Goal: Task Accomplishment & Management: Manage account settings

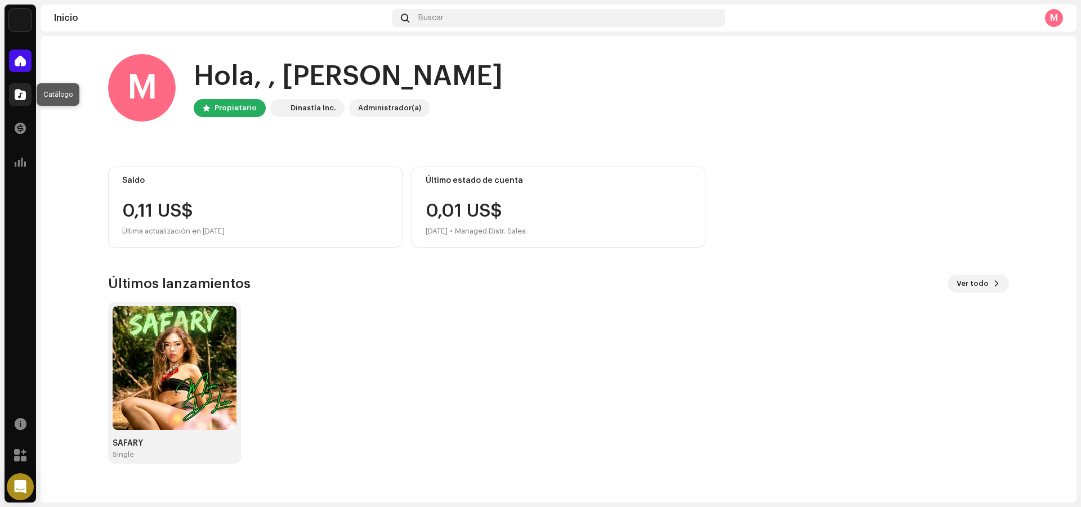
click at [26, 96] on div at bounding box center [20, 94] width 23 height 23
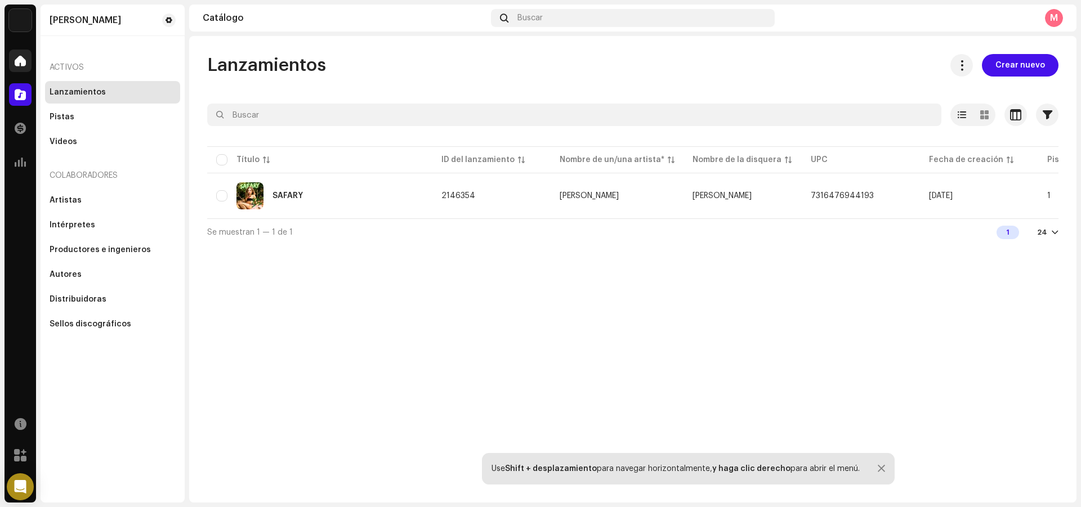
click at [26, 65] on div at bounding box center [20, 61] width 23 height 23
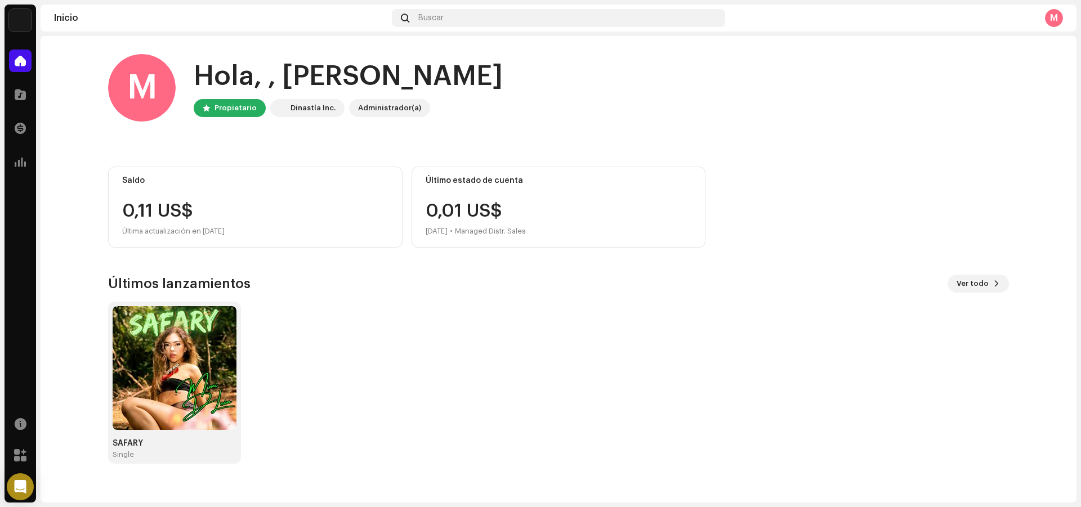
click at [33, 107] on div "Catálogo" at bounding box center [21, 95] width 32 height 32
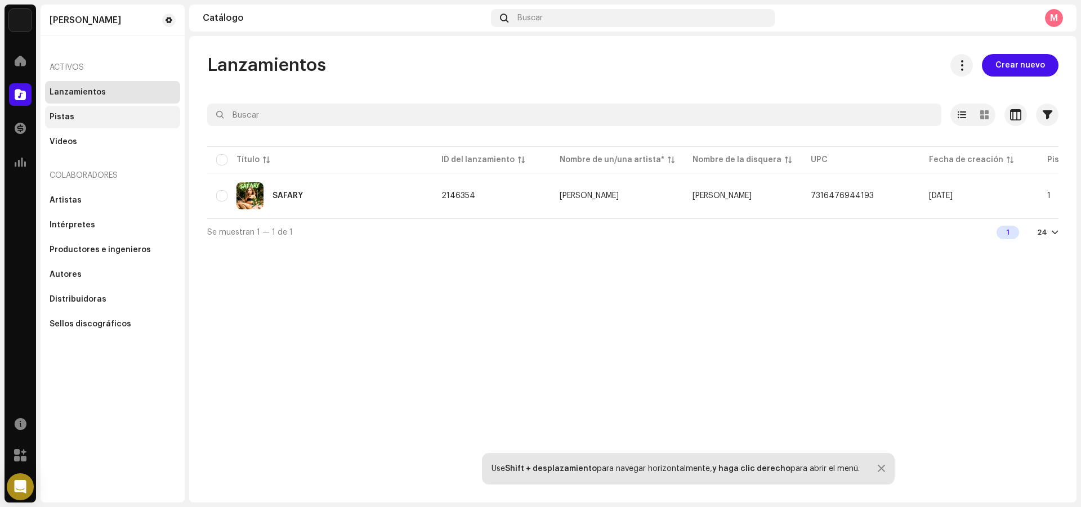
click at [99, 120] on div "Pistas" at bounding box center [113, 117] width 126 height 9
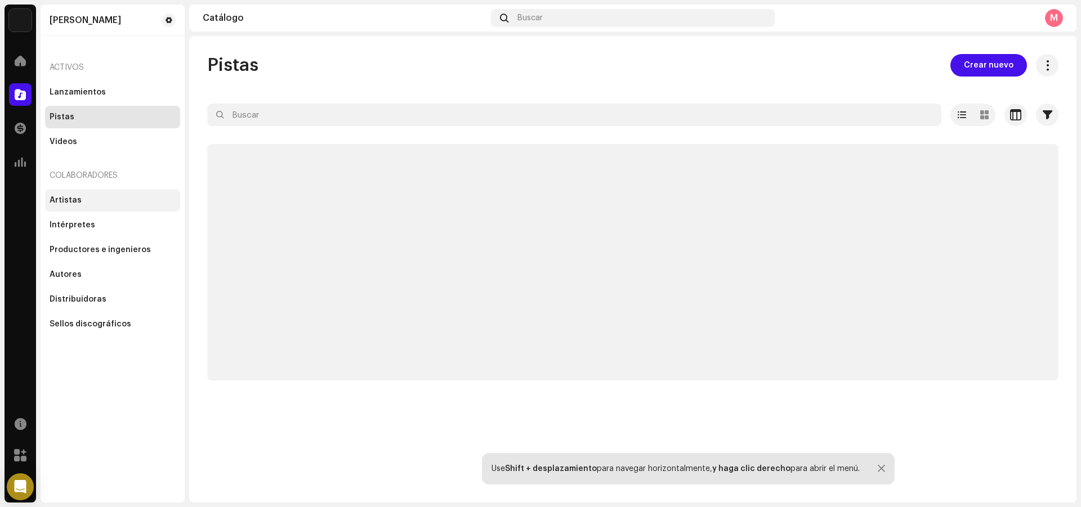
click at [97, 204] on div "Artistas" at bounding box center [113, 200] width 126 height 9
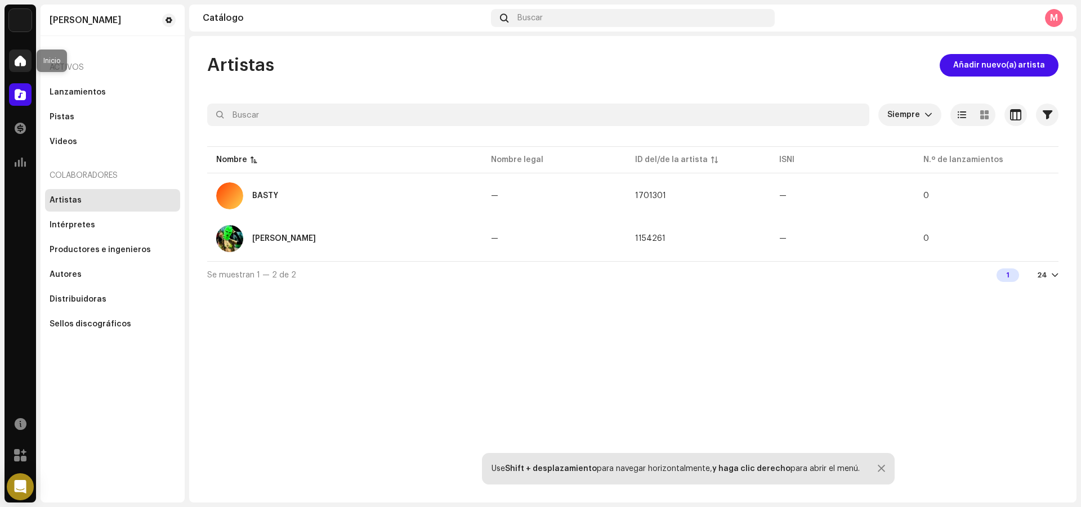
click at [25, 59] on span at bounding box center [20, 60] width 11 height 9
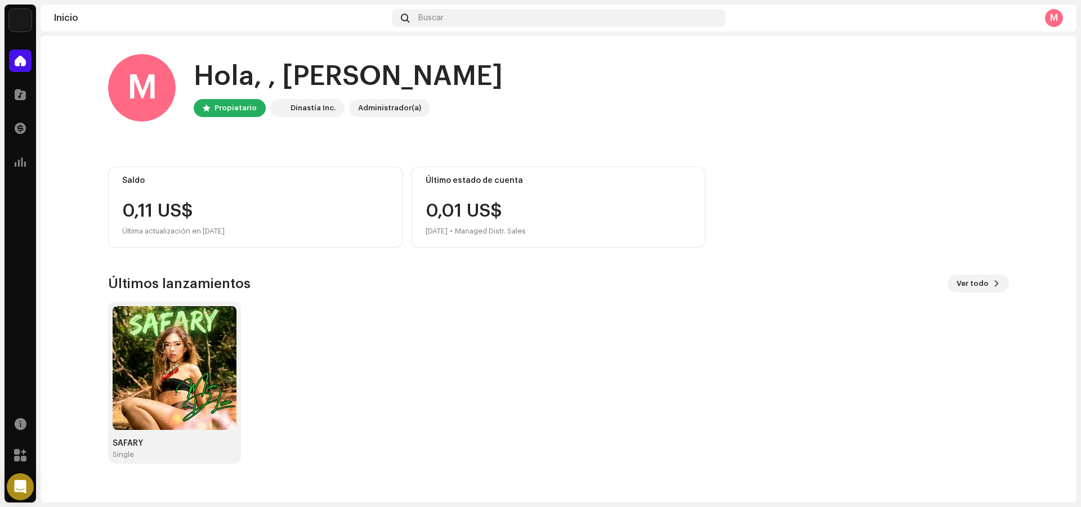
click at [186, 376] on img at bounding box center [175, 368] width 124 height 124
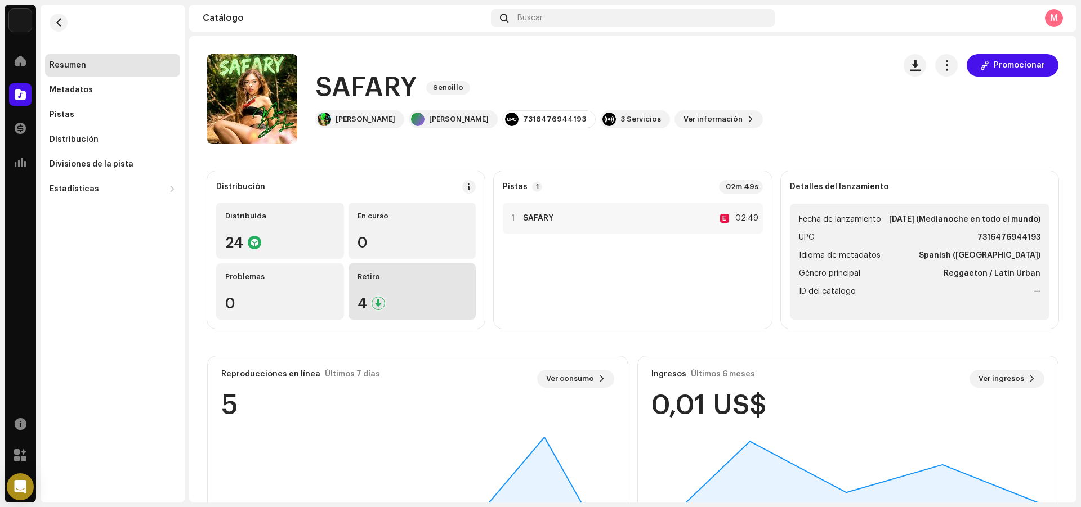
click at [389, 300] on div "4" at bounding box center [412, 303] width 110 height 15
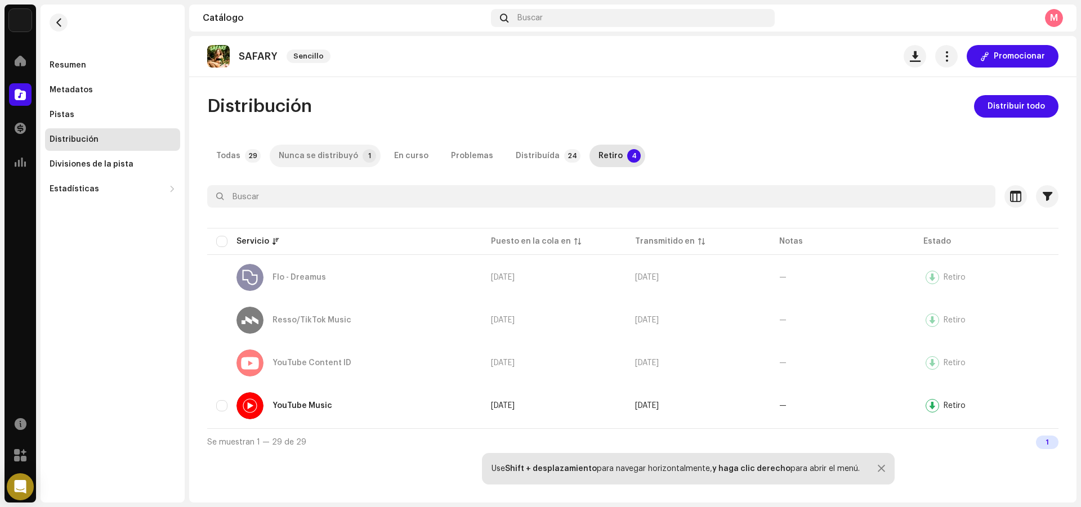
click at [343, 154] on div "Nunca se distribuyó" at bounding box center [318, 156] width 79 height 23
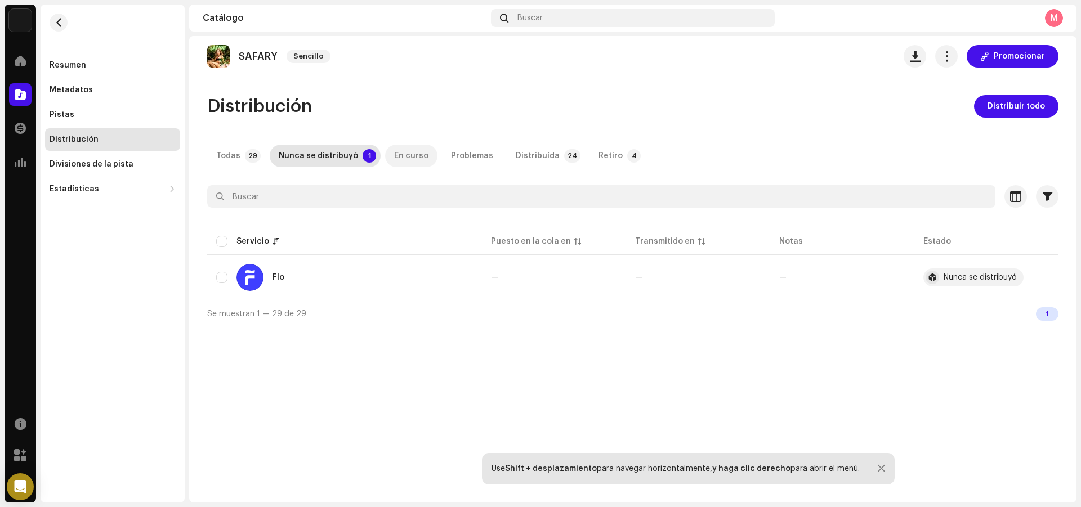
click at [397, 161] on div "En curso" at bounding box center [411, 156] width 34 height 23
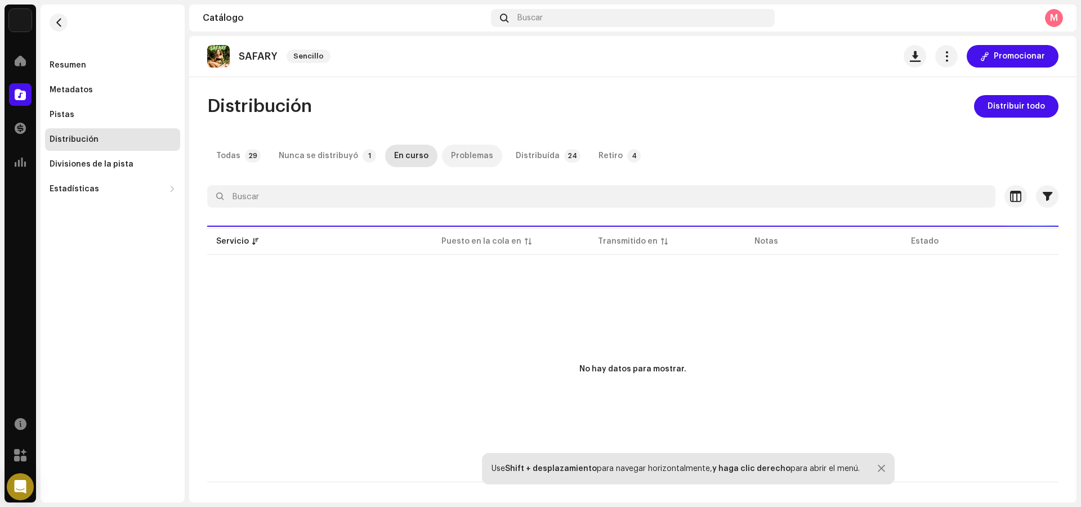
click at [452, 154] on div "Problemas" at bounding box center [472, 156] width 42 height 23
click at [507, 152] on p-tab "Distribuída 24" at bounding box center [546, 156] width 78 height 23
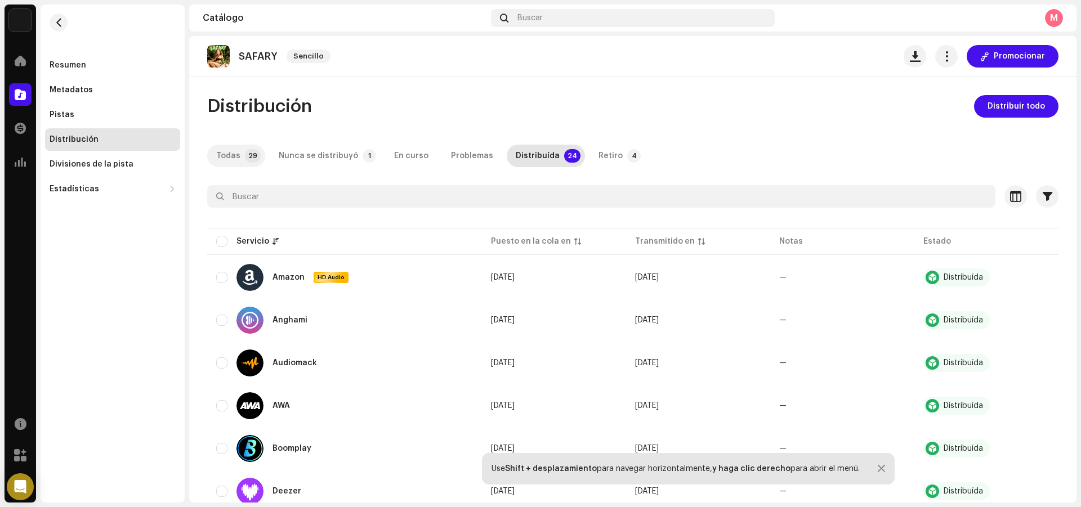
click at [222, 158] on div "Todas" at bounding box center [228, 156] width 24 height 23
click at [99, 172] on div "Divisiones de la pista" at bounding box center [112, 164] width 135 height 23
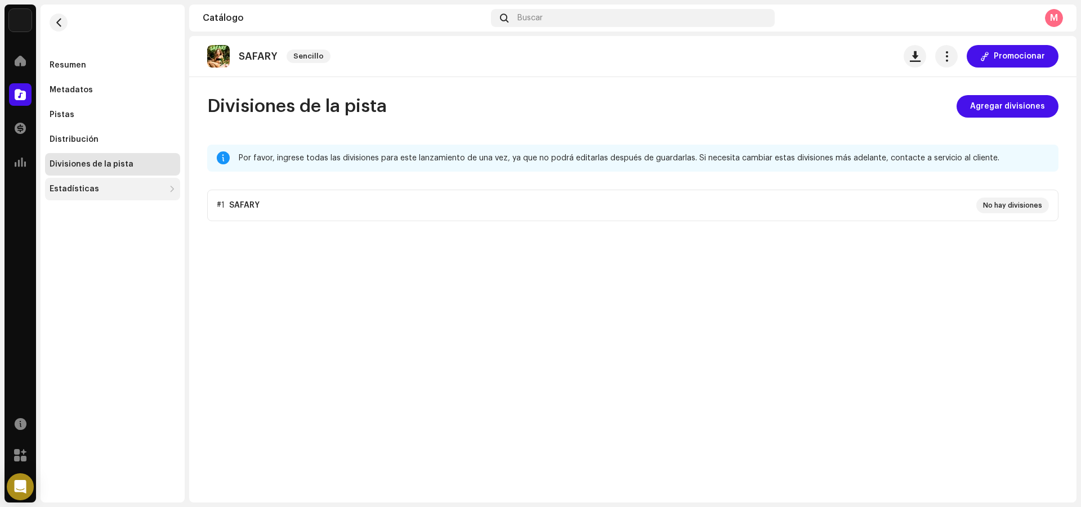
click at [97, 190] on div "Estadísticas" at bounding box center [107, 189] width 115 height 9
click at [99, 213] on div "Consumo" at bounding box center [115, 213] width 122 height 9
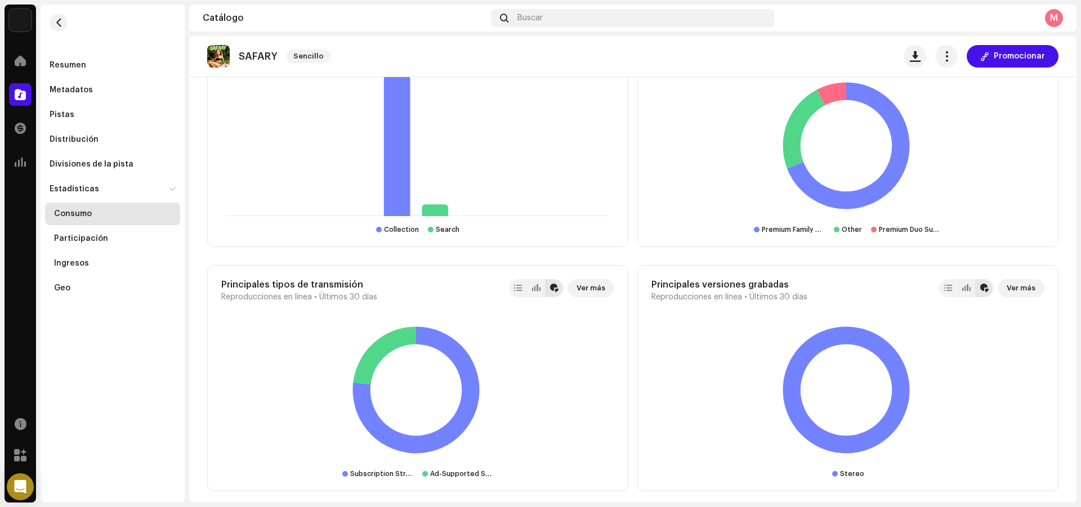
scroll to position [1204, 0]
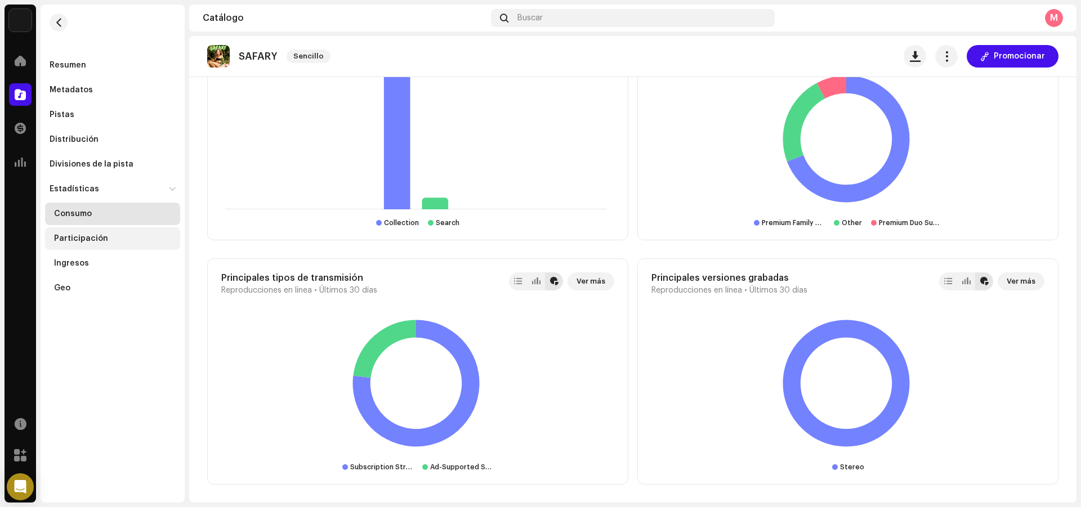
click at [100, 233] on div "Participación" at bounding box center [112, 238] width 135 height 23
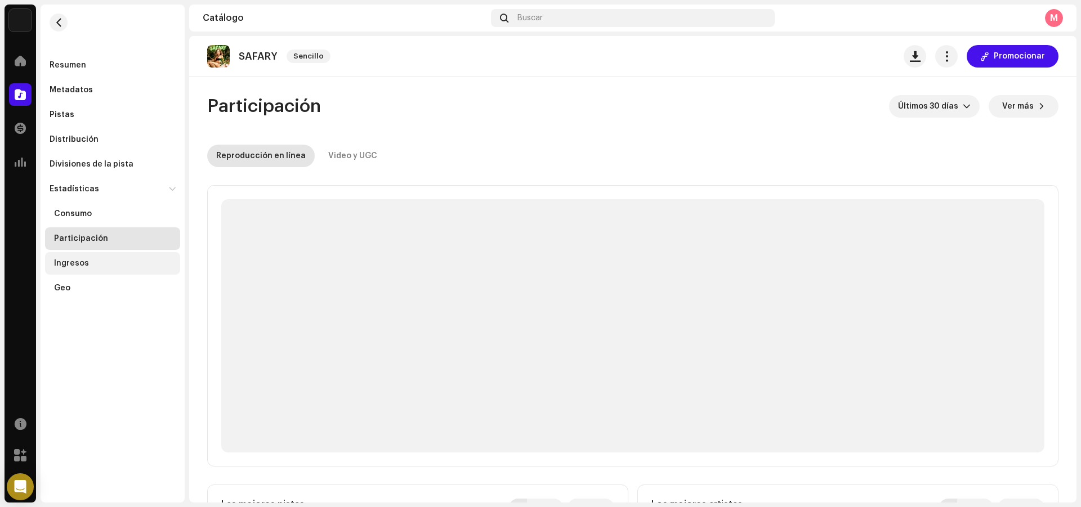
click at [82, 254] on div "Ingresos" at bounding box center [112, 263] width 135 height 23
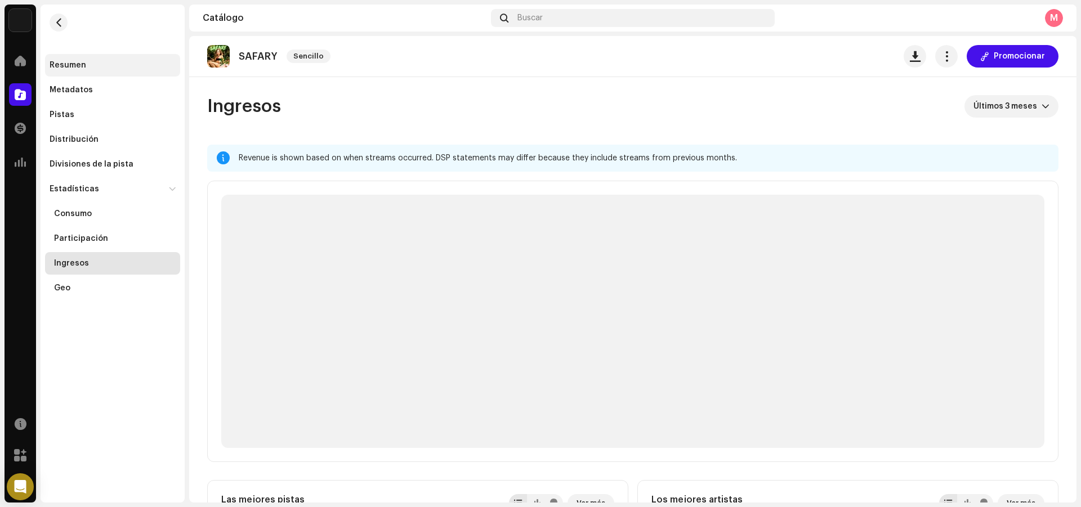
click at [79, 70] on div "Resumen" at bounding box center [112, 65] width 135 height 23
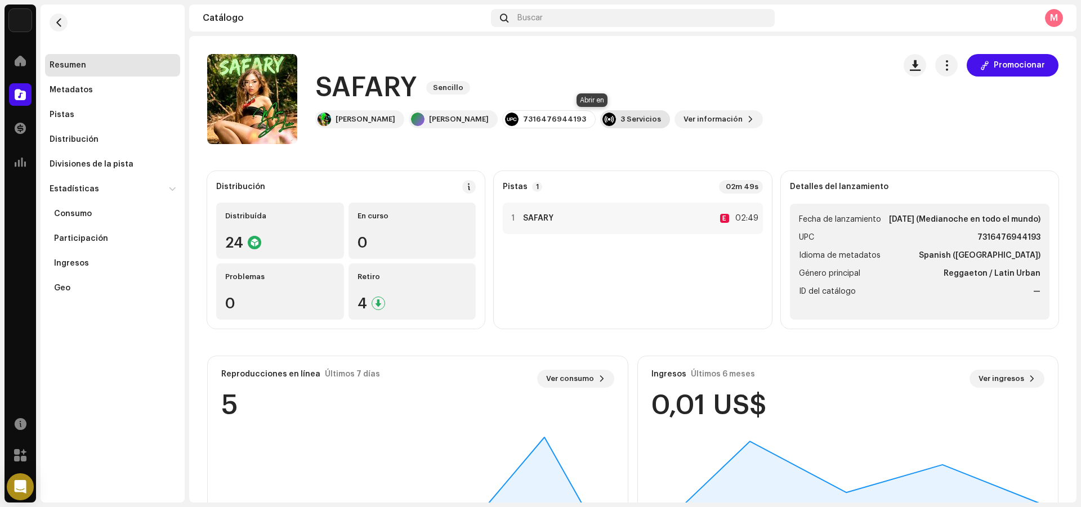
click at [620, 123] on div "3 Servicios" at bounding box center [640, 119] width 41 height 9
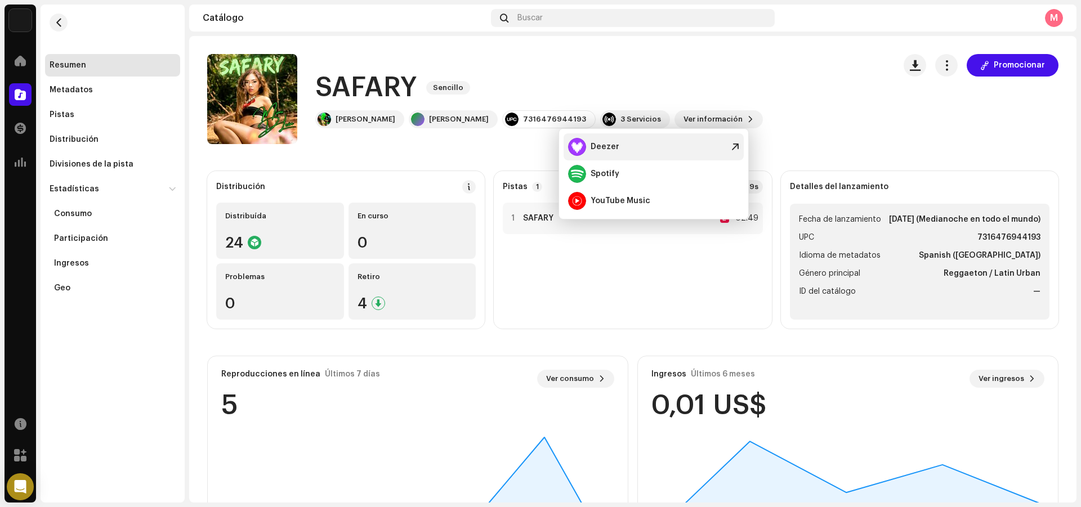
click at [609, 151] on div "Deezer" at bounding box center [605, 146] width 29 height 9
click at [753, 101] on div "SAFARY Sencillo [PERSON_NAME] D'[PERSON_NAME] D'León 7316476944193 3 Servicios …" at bounding box center [546, 99] width 678 height 90
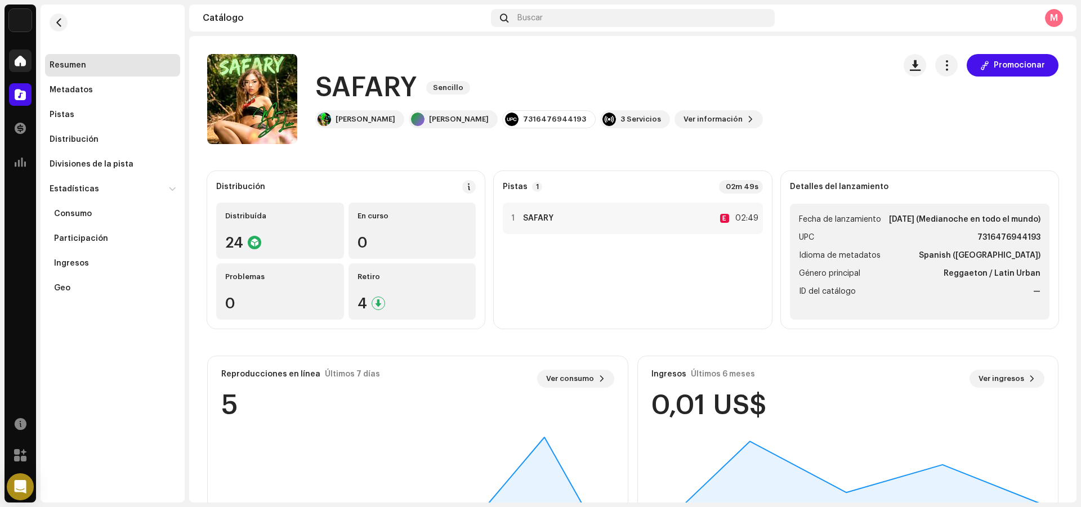
click at [19, 65] on span at bounding box center [20, 60] width 11 height 9
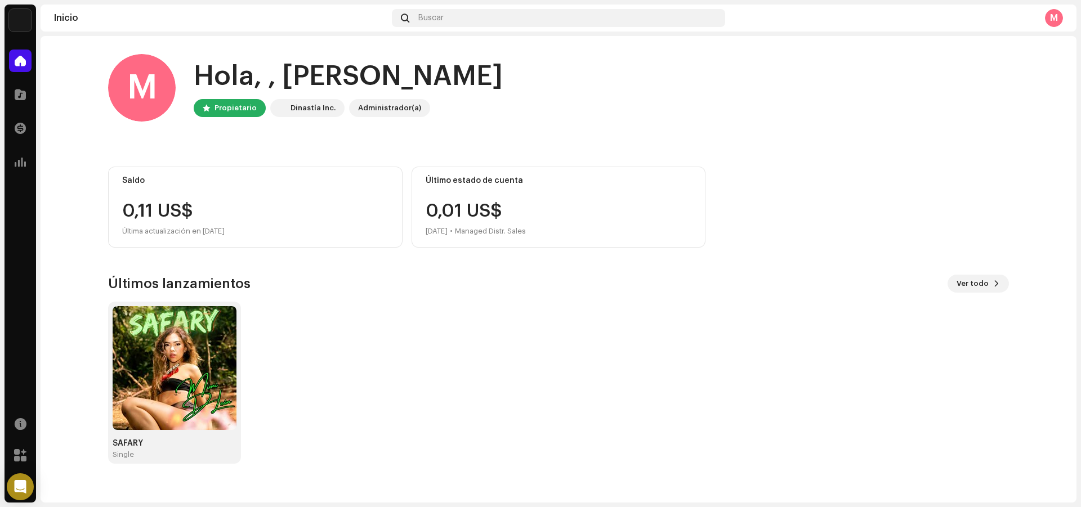
click at [300, 106] on div "Dinastía Inc." at bounding box center [312, 108] width 45 height 14
click at [1061, 14] on div "M" at bounding box center [1054, 18] width 18 height 18
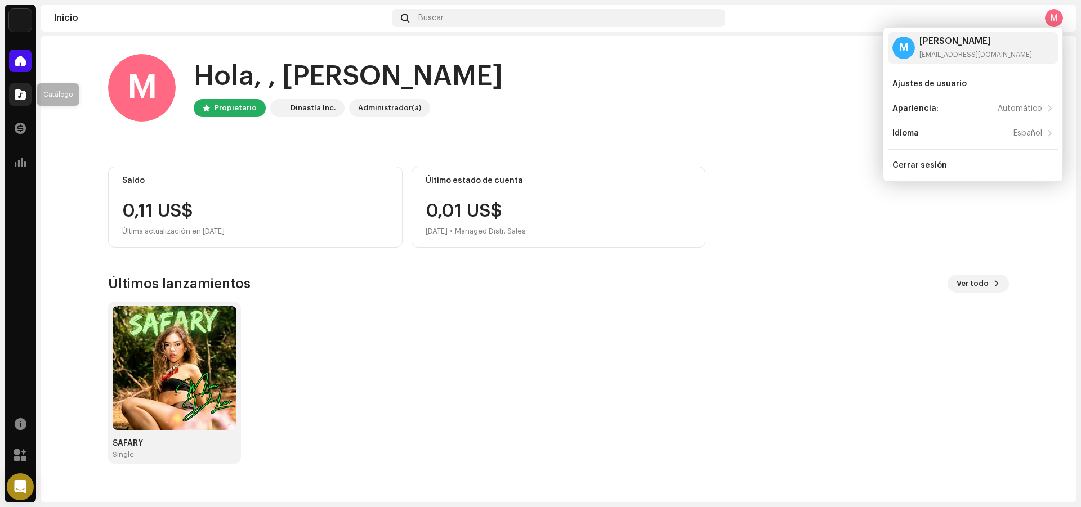
click at [21, 96] on span at bounding box center [20, 94] width 11 height 9
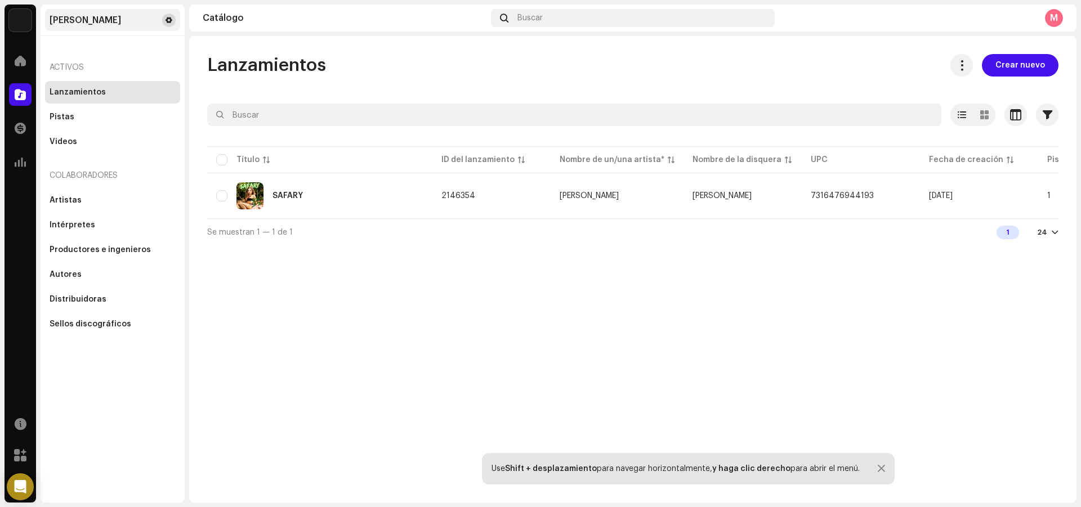
click at [166, 17] on span at bounding box center [169, 20] width 7 height 9
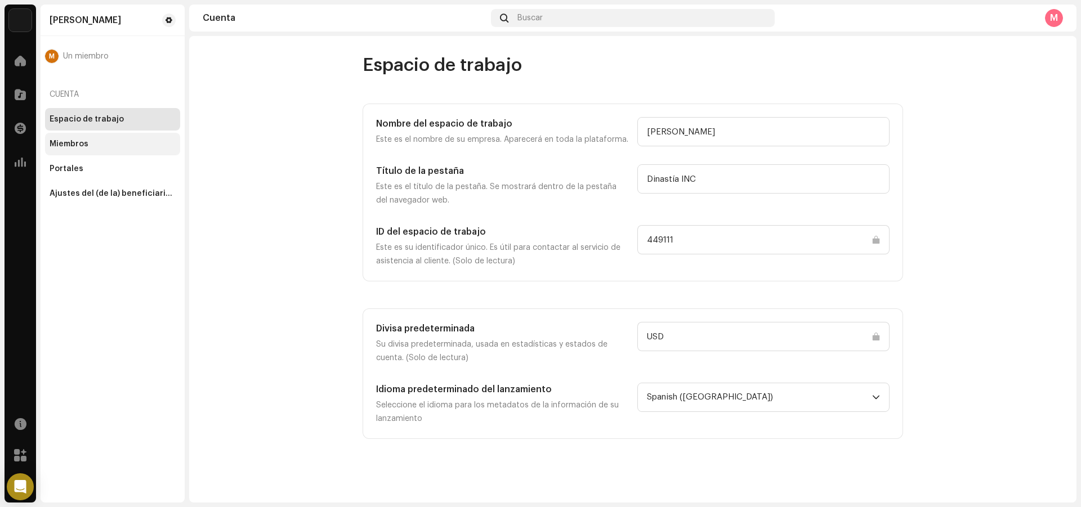
click at [70, 143] on div "Miembros" at bounding box center [69, 144] width 39 height 9
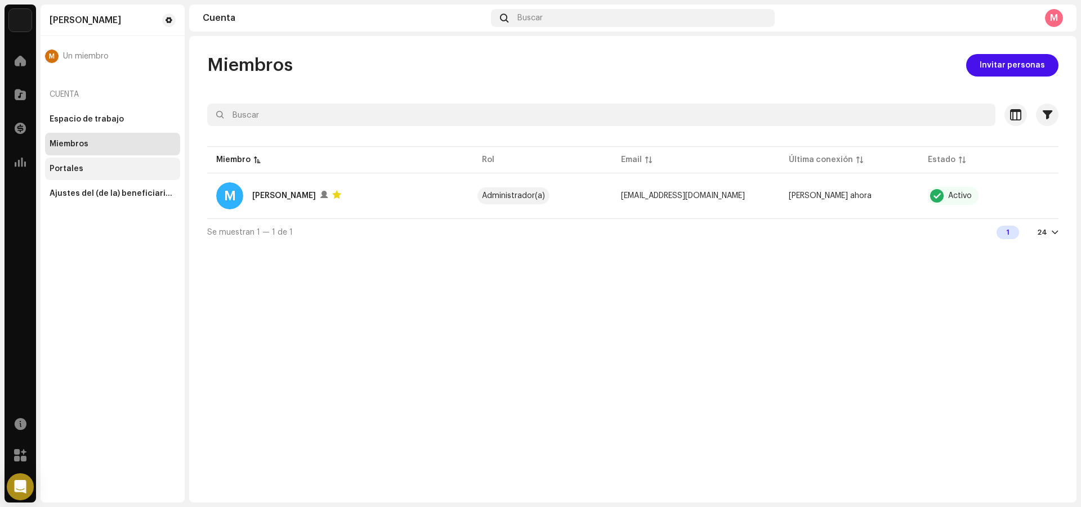
click at [102, 168] on div "Portales" at bounding box center [113, 168] width 126 height 9
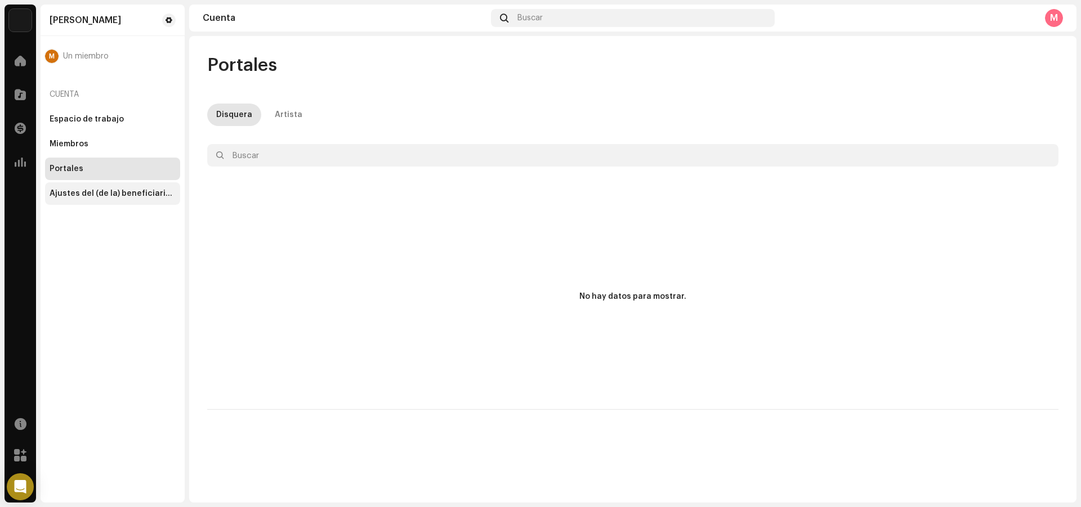
click at [97, 189] on div "Ajustes del (de la) beneficiario(a)" at bounding box center [113, 193] width 126 height 9
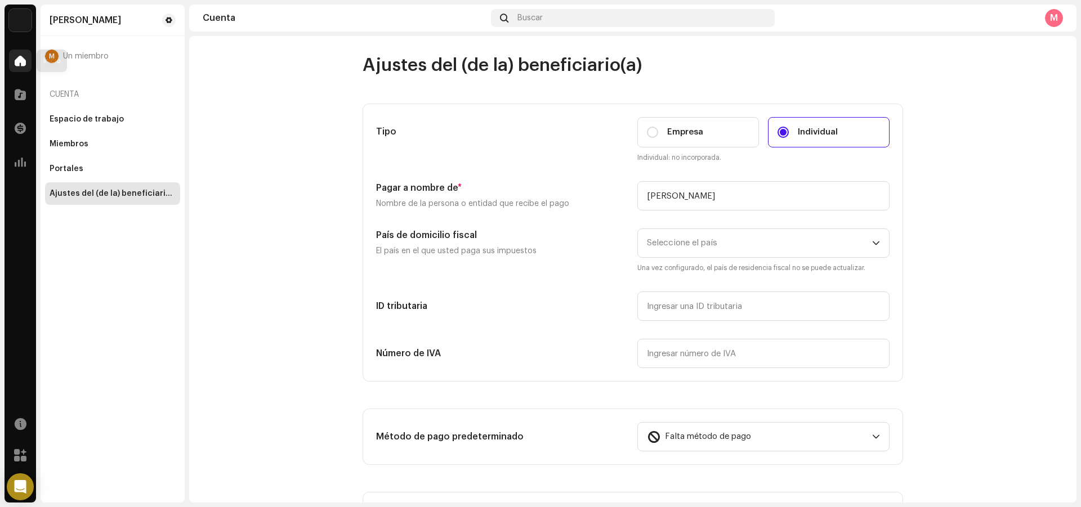
click at [18, 64] on span at bounding box center [20, 60] width 11 height 9
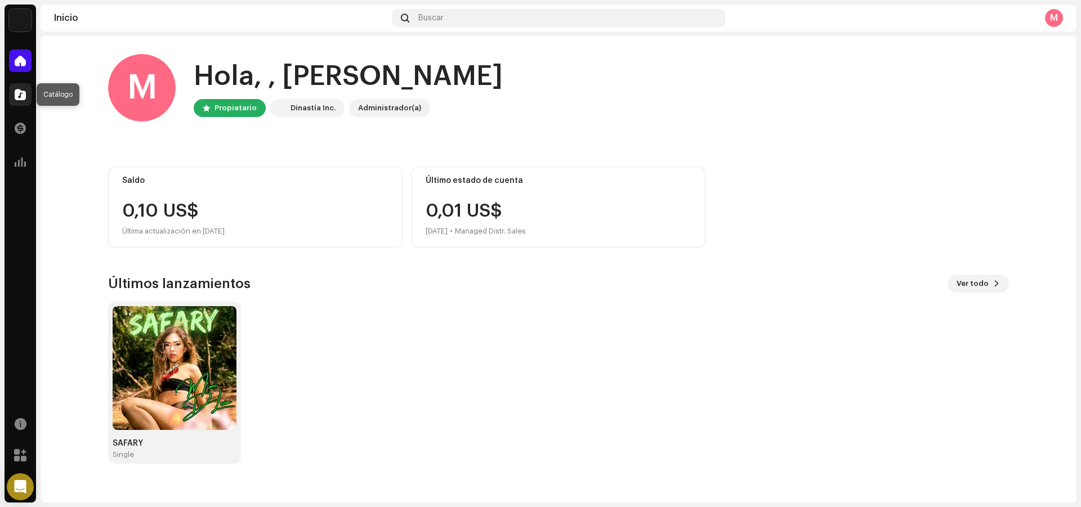
click at [19, 99] on span at bounding box center [20, 94] width 11 height 9
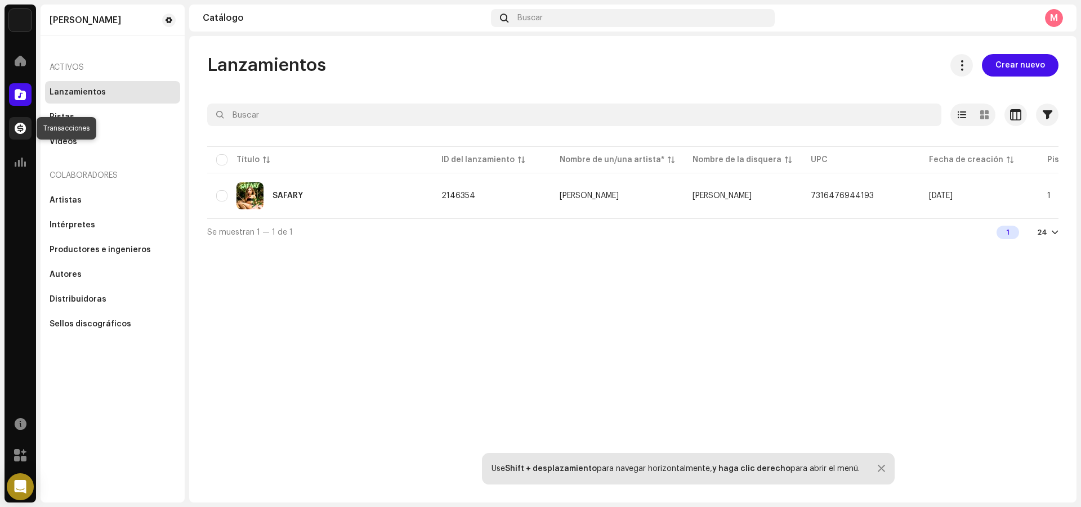
click at [18, 124] on span at bounding box center [20, 128] width 11 height 9
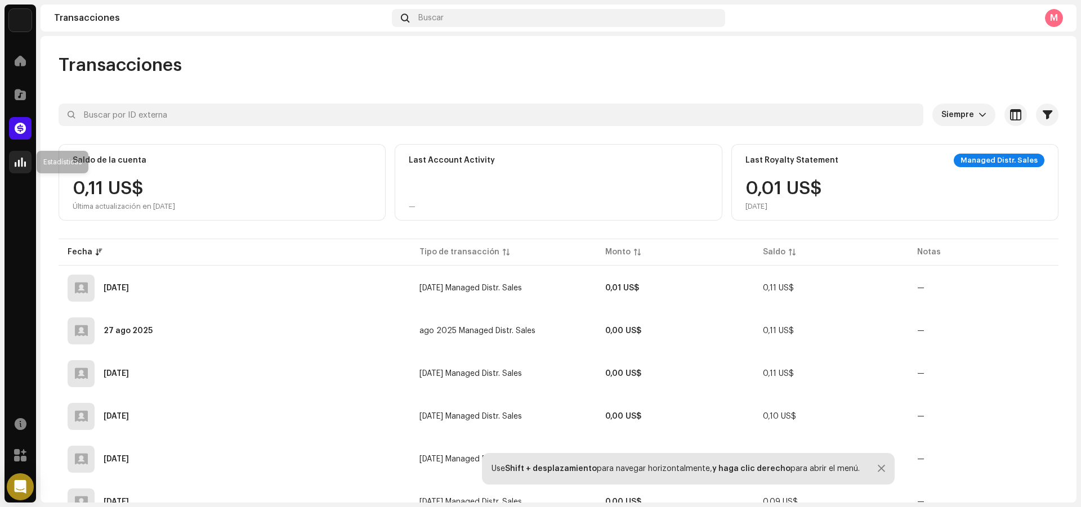
click at [19, 158] on span at bounding box center [20, 162] width 11 height 9
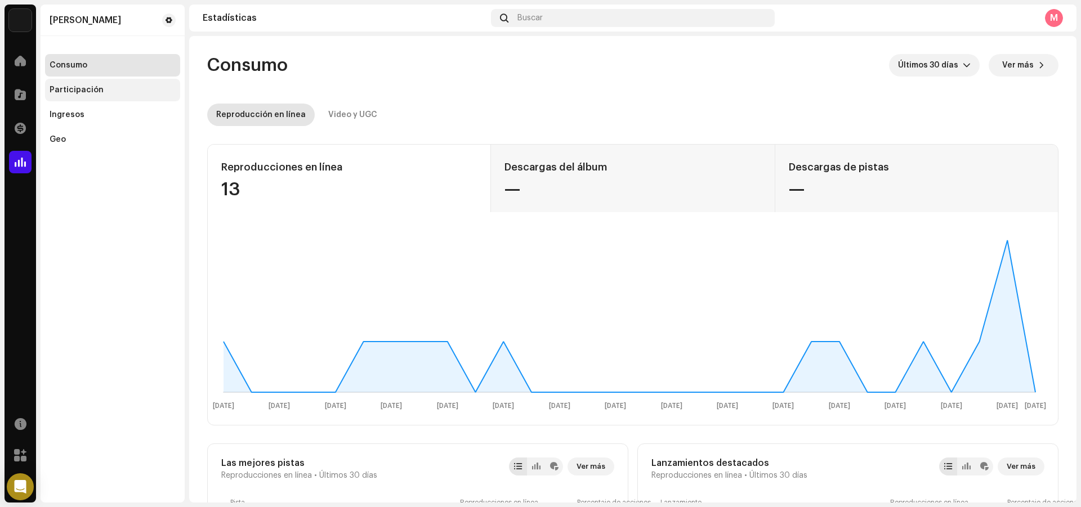
click at [99, 86] on div "Participación" at bounding box center [77, 90] width 54 height 9
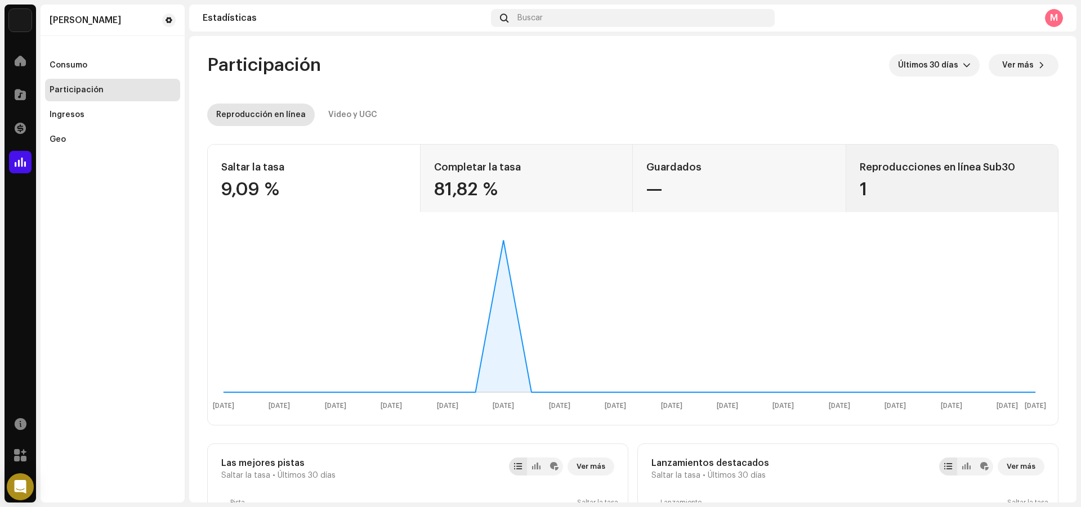
click at [918, 171] on div "Reproducciones en línea Sub30" at bounding box center [952, 167] width 185 height 18
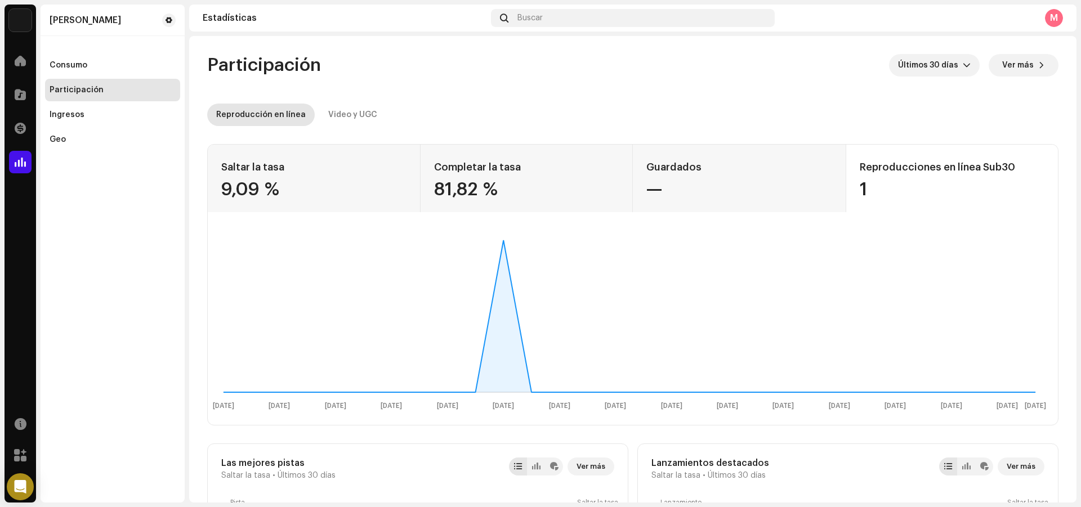
click at [531, 181] on div "81,82 %" at bounding box center [526, 190] width 185 height 18
drag, startPoint x: 343, startPoint y: 183, endPoint x: 341, endPoint y: 220, distance: 36.7
click at [343, 183] on div "9,09 %" at bounding box center [313, 190] width 185 height 18
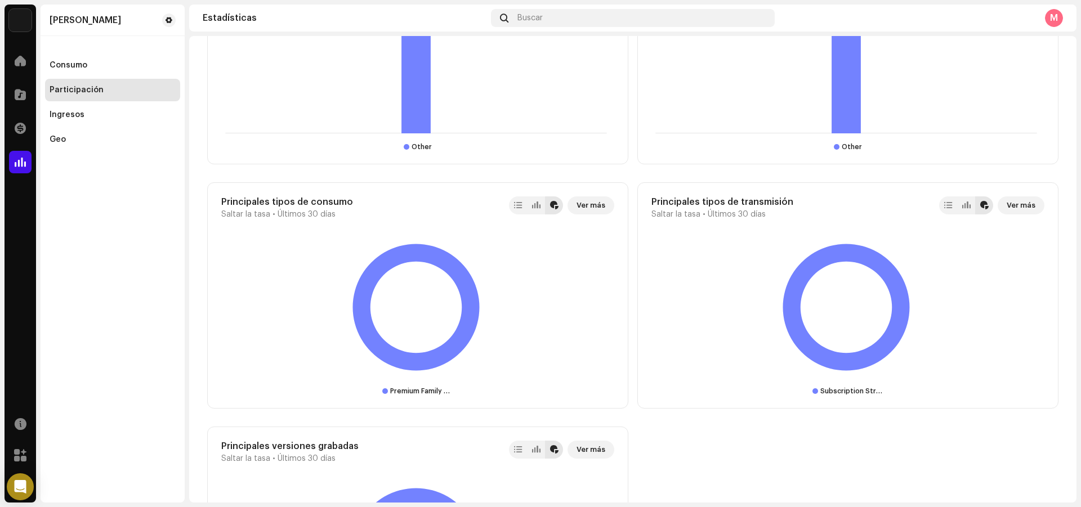
scroll to position [1351, 0]
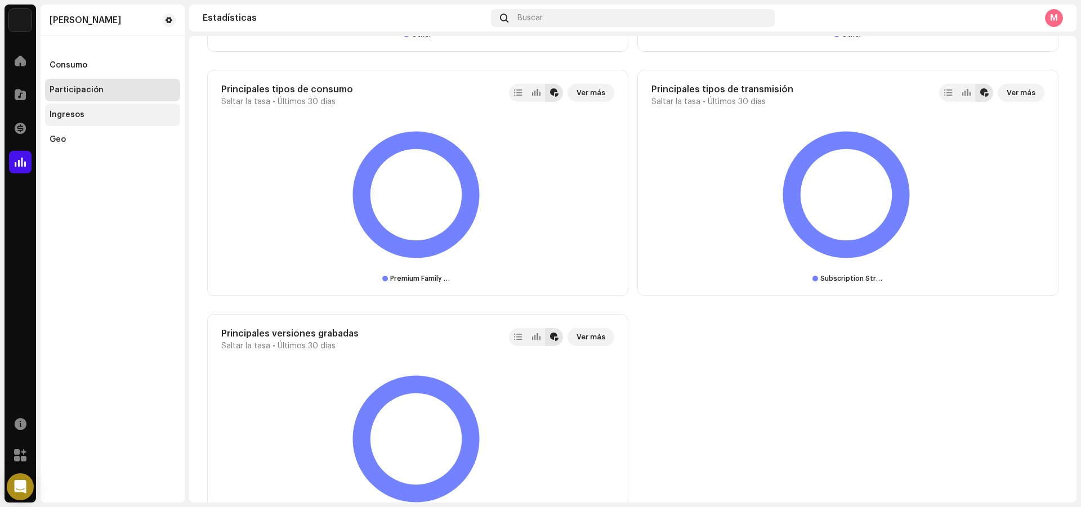
click at [91, 118] on div "Ingresos" at bounding box center [113, 114] width 126 height 9
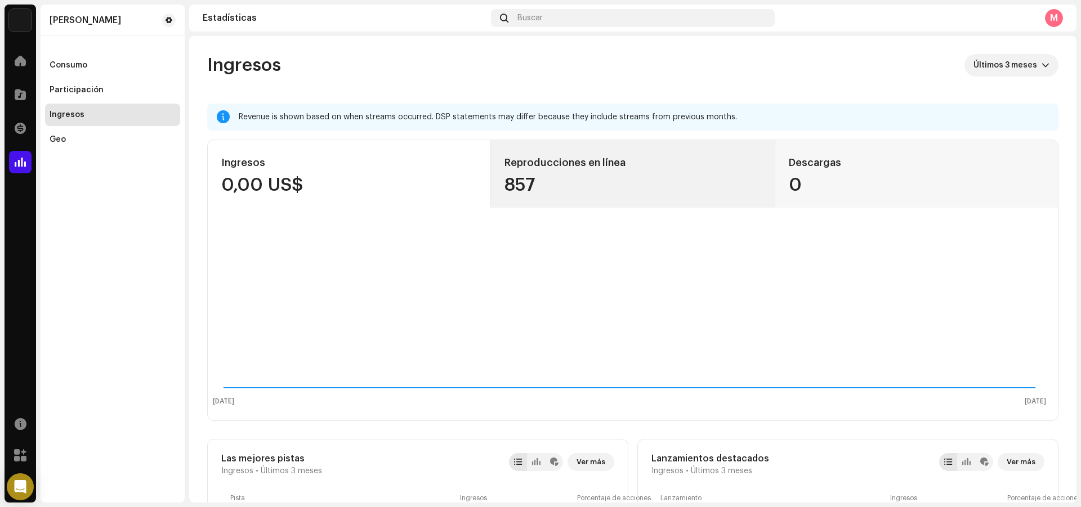
click at [625, 179] on div "857" at bounding box center [632, 185] width 256 height 18
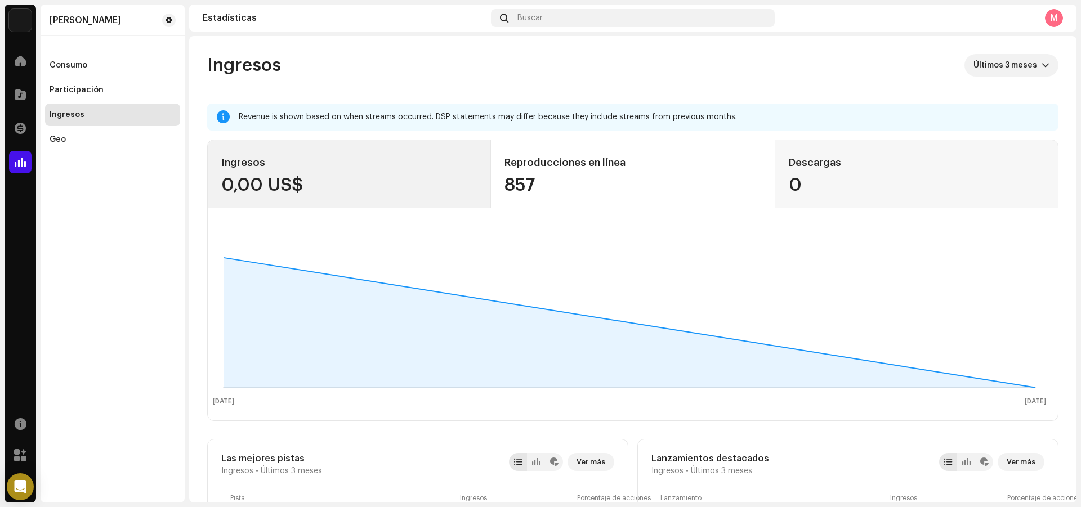
click at [436, 180] on div "0,00 US$" at bounding box center [349, 185] width 256 height 18
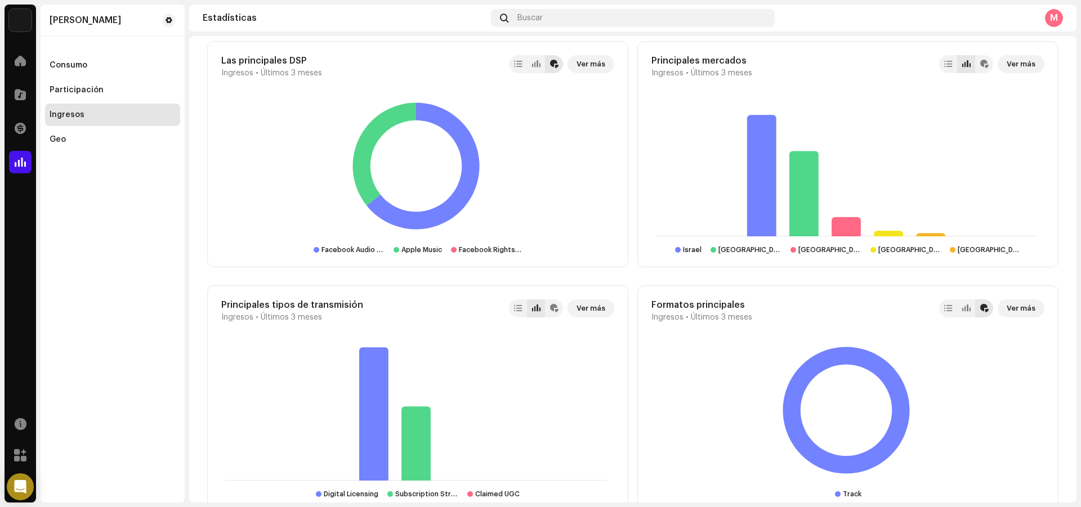
scroll to position [901, 0]
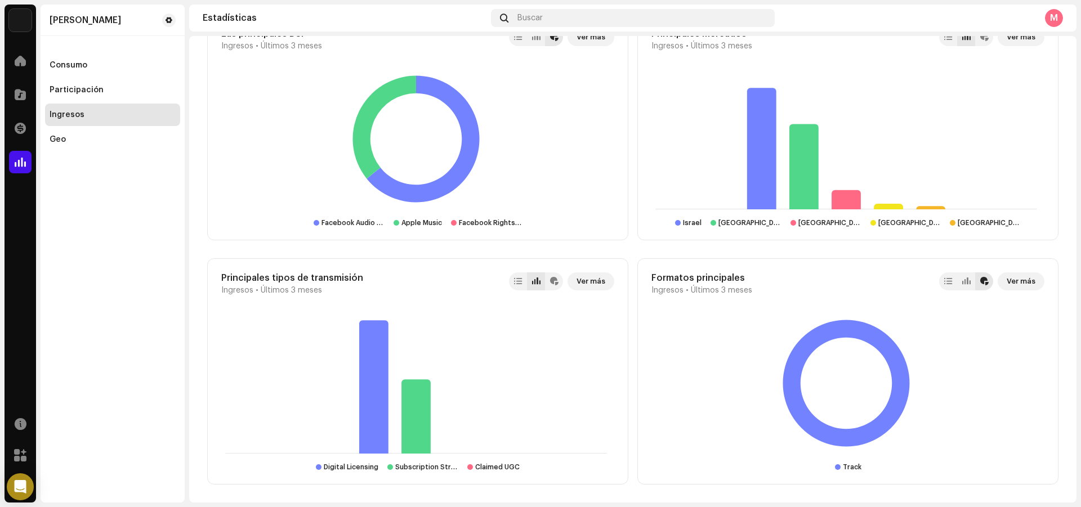
click at [99, 125] on div "Ingresos" at bounding box center [112, 115] width 135 height 23
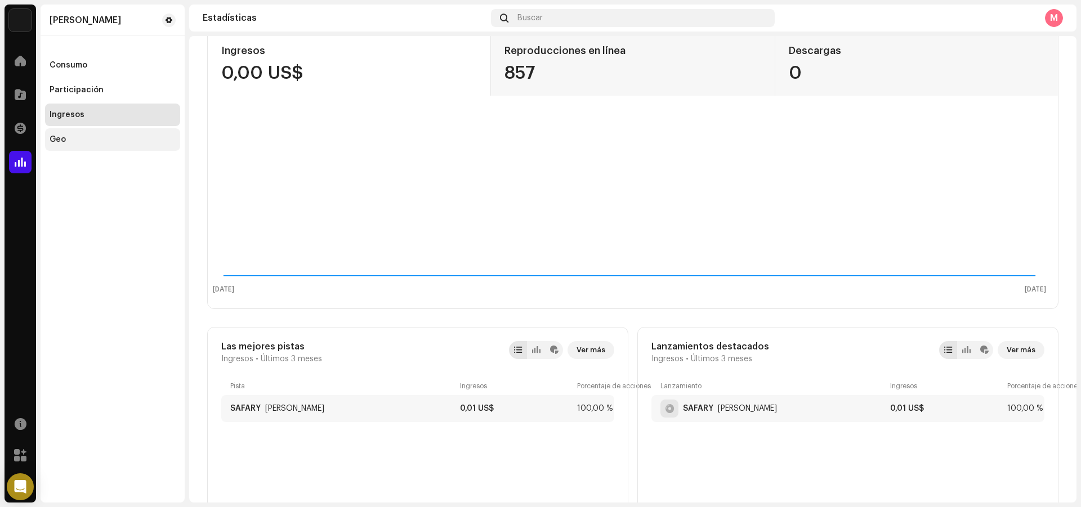
click at [97, 133] on div "Geo" at bounding box center [112, 139] width 135 height 23
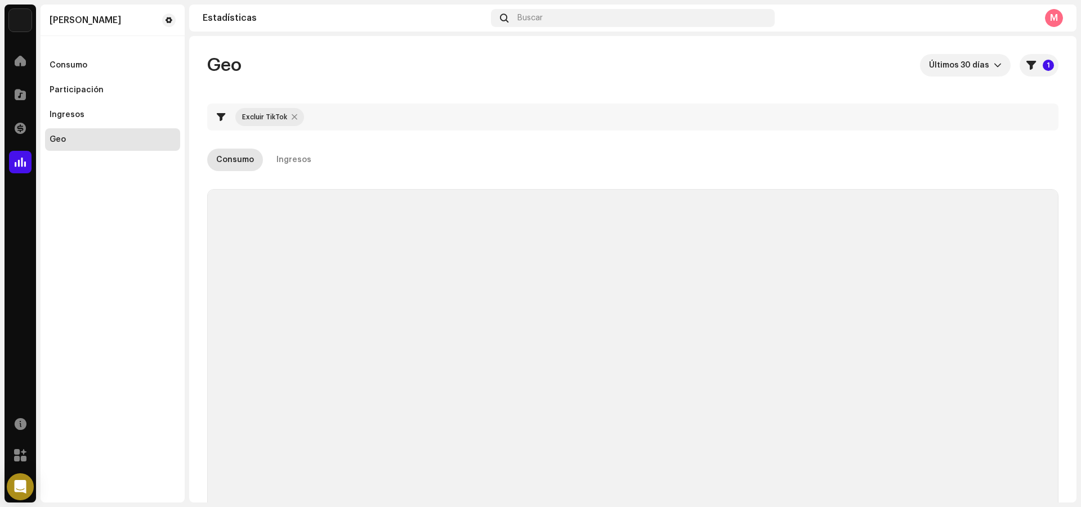
checkbox input "true"
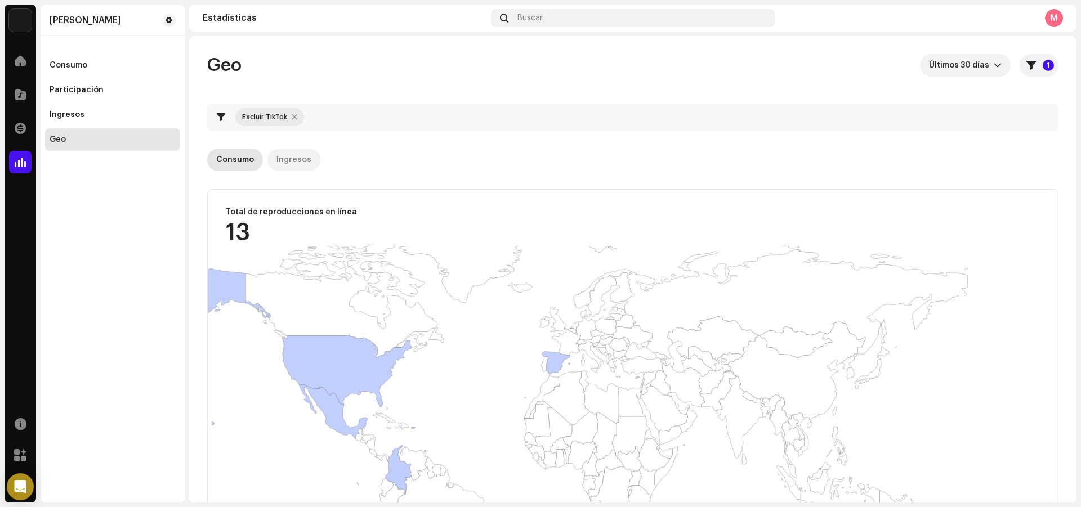
click at [284, 164] on div "Ingresos" at bounding box center [293, 160] width 35 height 23
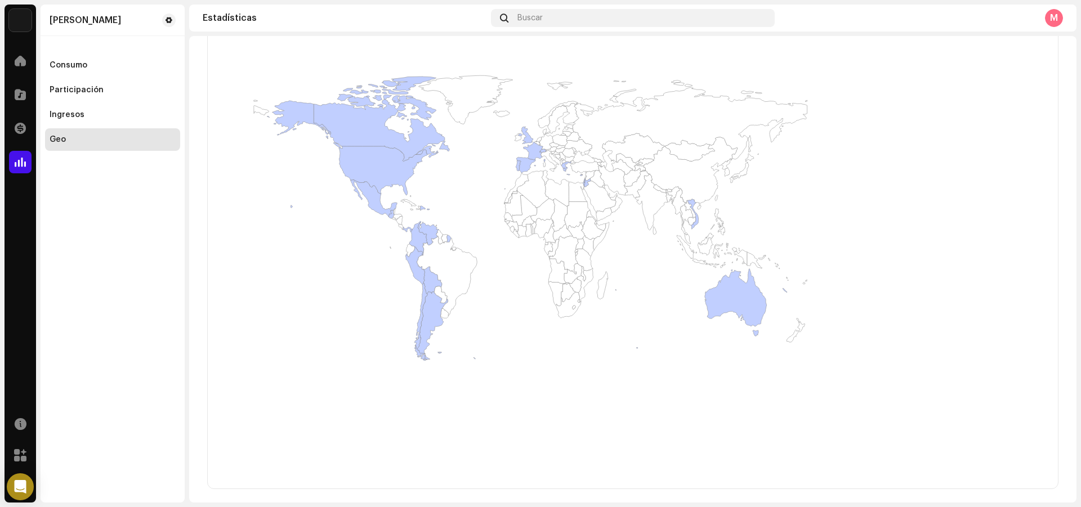
scroll to position [185, 0]
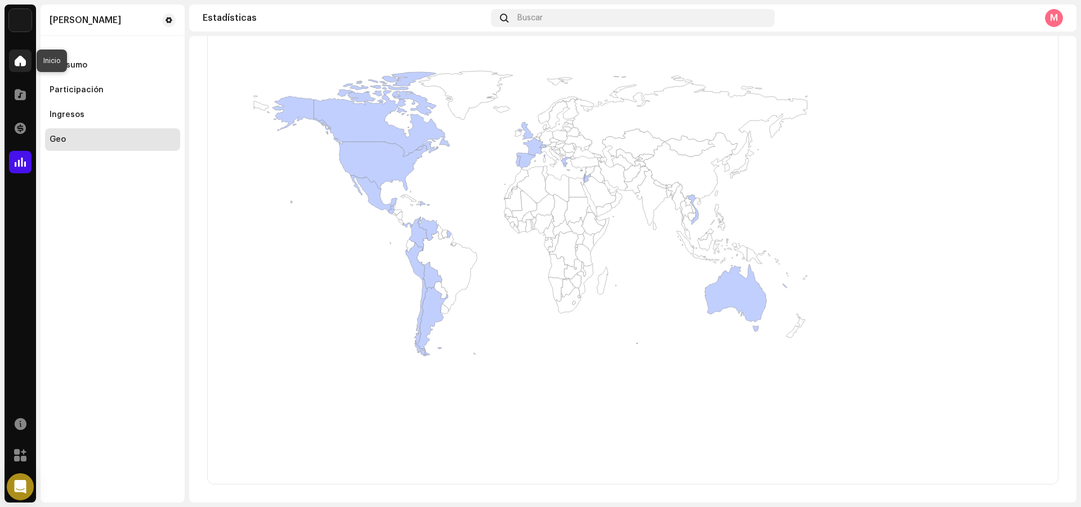
click at [18, 60] on span at bounding box center [20, 60] width 11 height 9
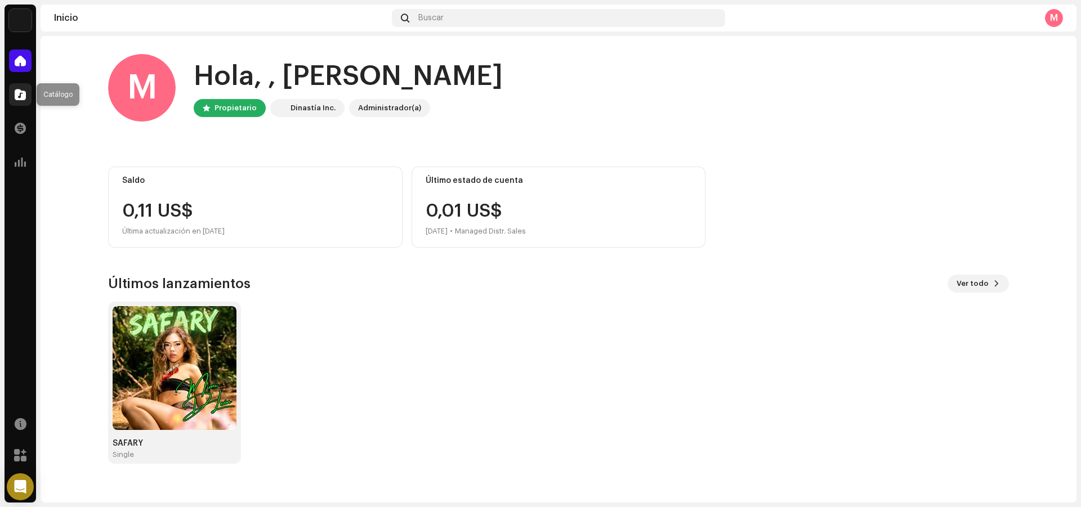
click at [25, 92] on span at bounding box center [20, 94] width 11 height 9
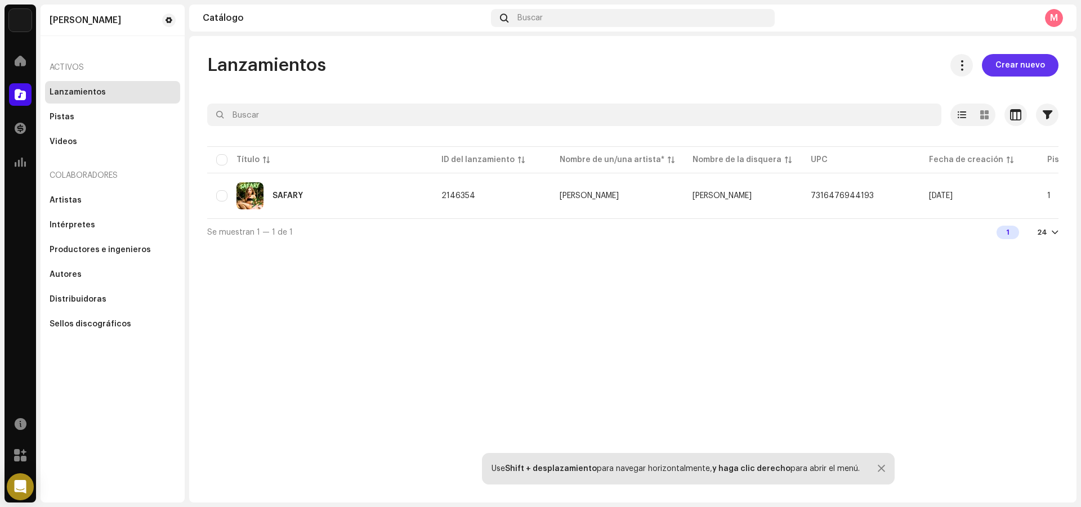
click at [1026, 73] on span "Crear nuevo" at bounding box center [1020, 65] width 50 height 23
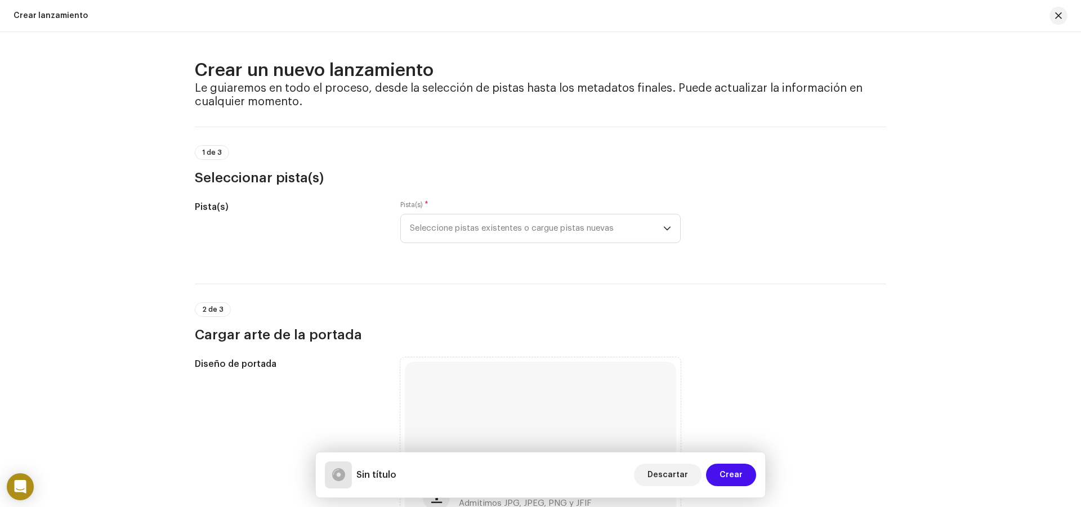
click at [1053, 25] on div "Crear lanzamiento" at bounding box center [540, 16] width 1081 height 32
click at [1053, 19] on button "button" at bounding box center [1058, 16] width 18 height 18
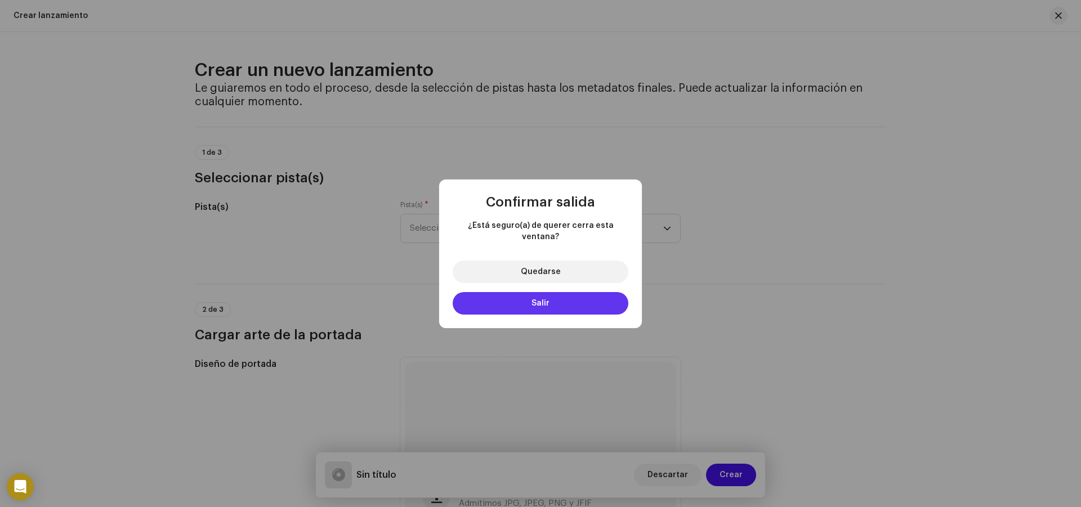
click at [544, 300] on span "Salir" at bounding box center [540, 304] width 18 height 8
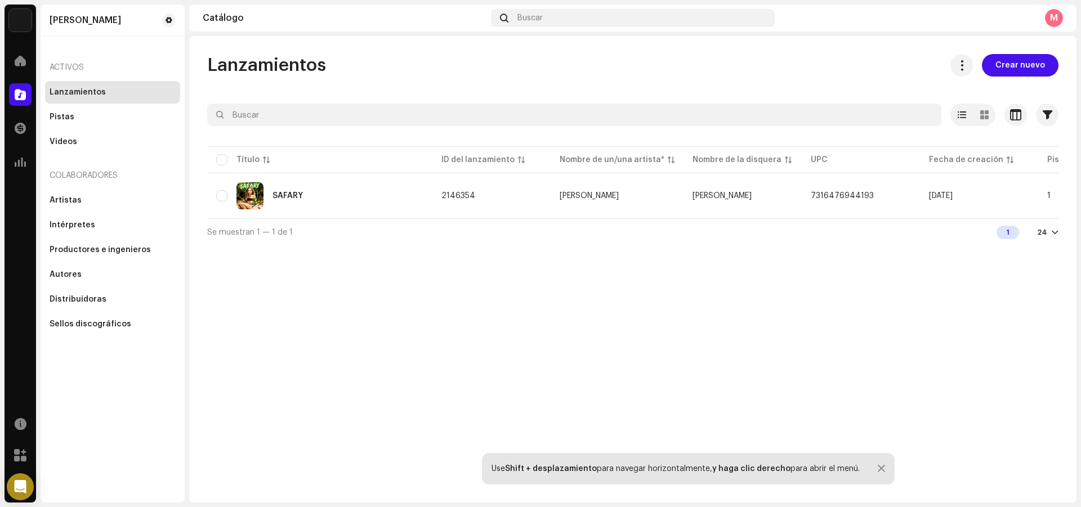
click at [180, 12] on div "[PERSON_NAME]" at bounding box center [113, 21] width 144 height 32
click at [175, 15] on div "[PERSON_NAME]" at bounding box center [112, 20] width 135 height 22
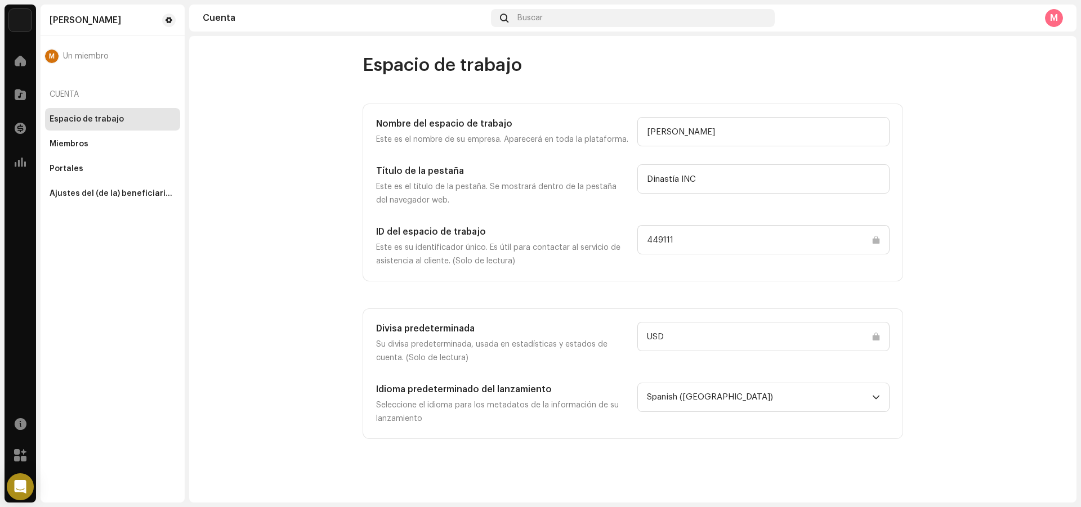
click at [102, 48] on div "M Un miembro" at bounding box center [112, 57] width 135 height 32
click at [98, 55] on span "Un miembro" at bounding box center [86, 56] width 46 height 9
click at [96, 151] on div "Miembros" at bounding box center [112, 144] width 135 height 23
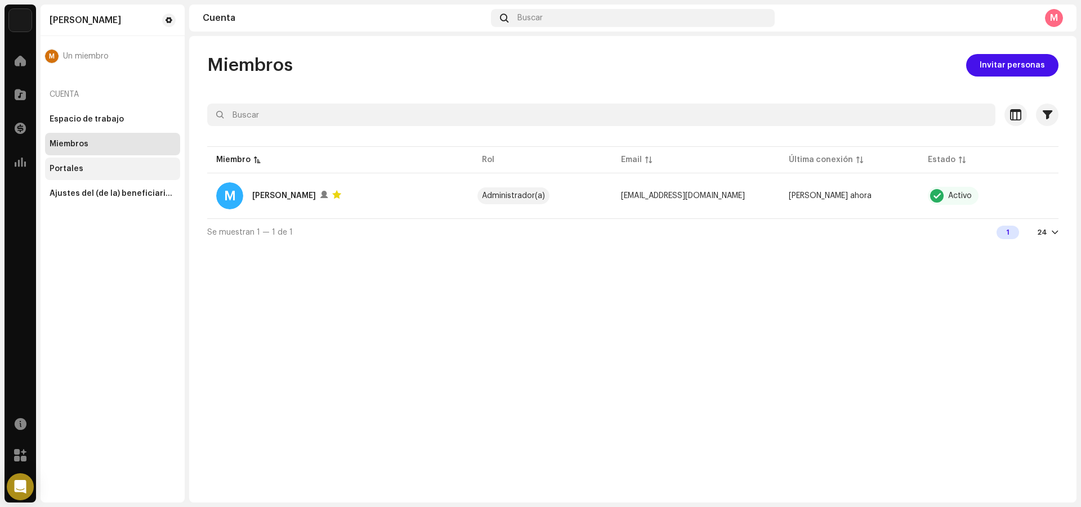
click at [68, 160] on div "Portales" at bounding box center [112, 169] width 135 height 23
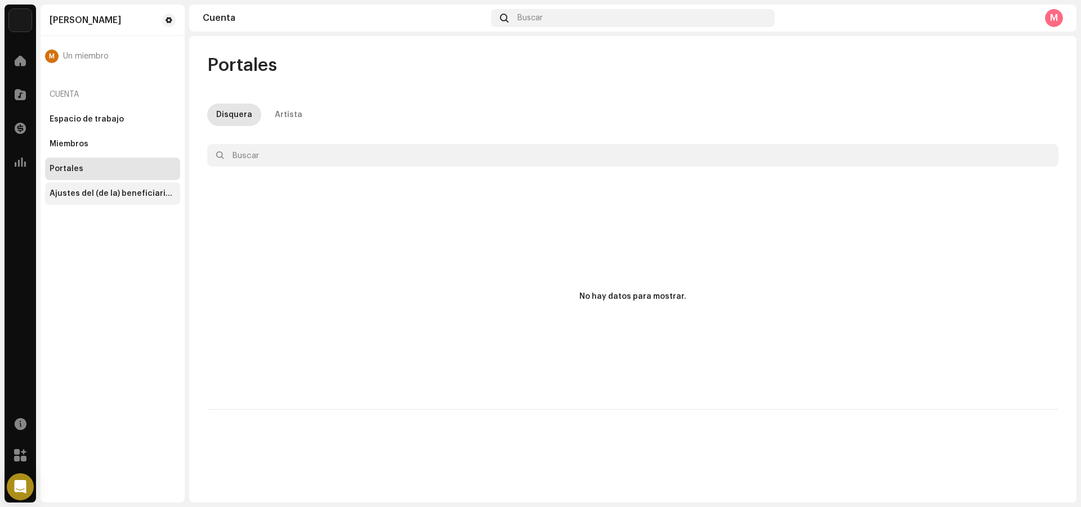
click at [74, 193] on div "Ajustes del (de la) beneficiario(a)" at bounding box center [113, 193] width 126 height 9
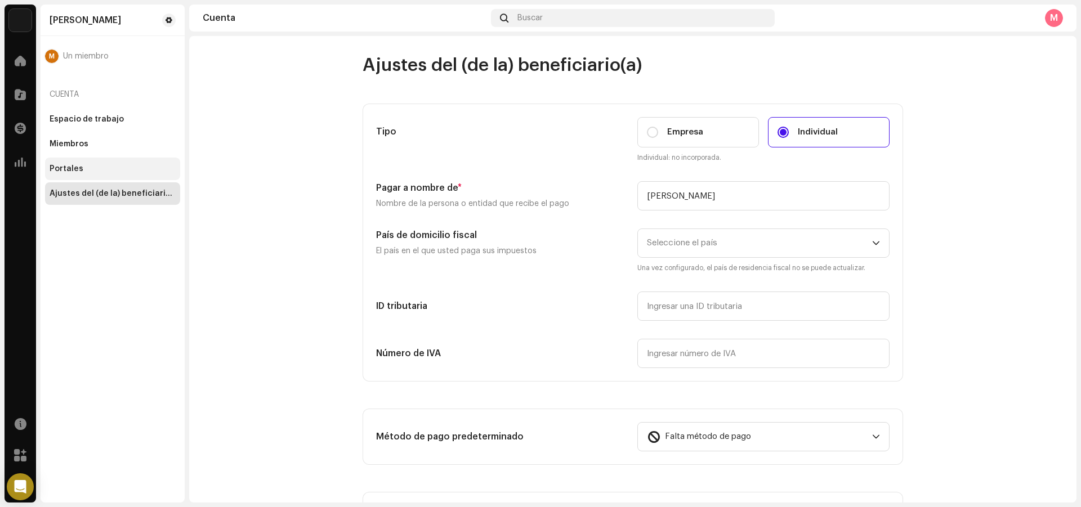
click at [90, 167] on div "Portales" at bounding box center [113, 168] width 126 height 9
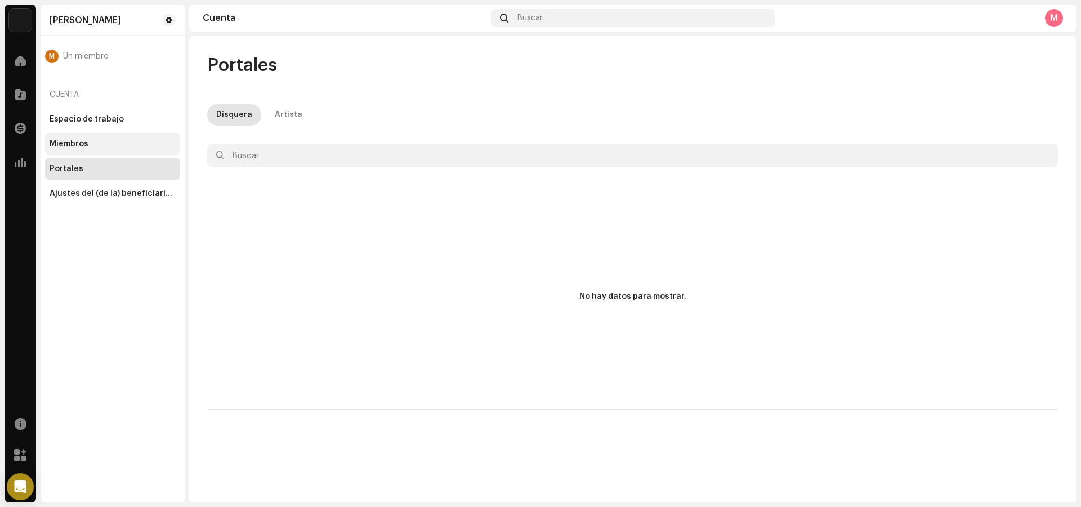
click at [92, 144] on div "Miembros" at bounding box center [113, 144] width 126 height 9
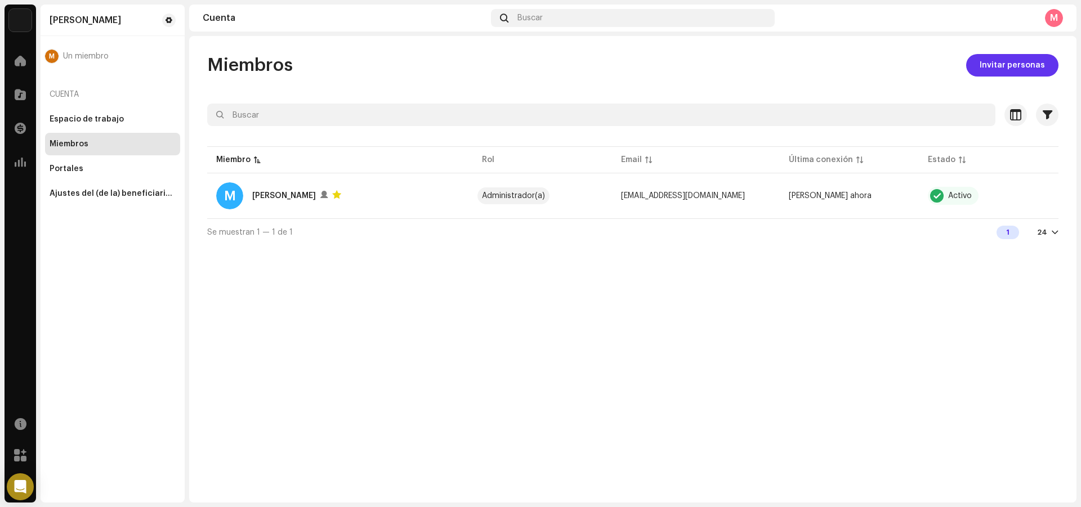
click at [1013, 66] on span "Invitar personas" at bounding box center [1012, 65] width 65 height 23
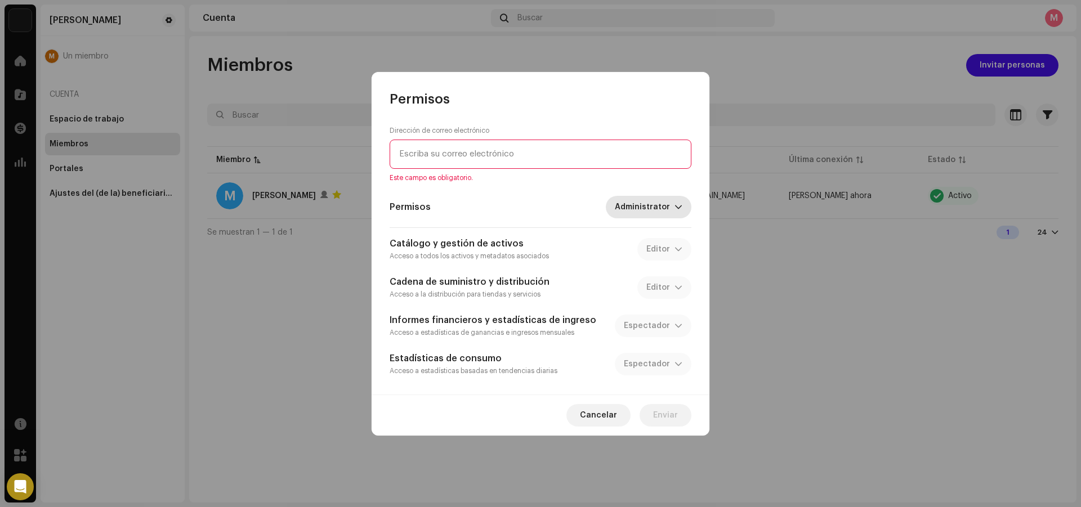
click at [634, 198] on span "Administrator" at bounding box center [645, 207] width 60 height 23
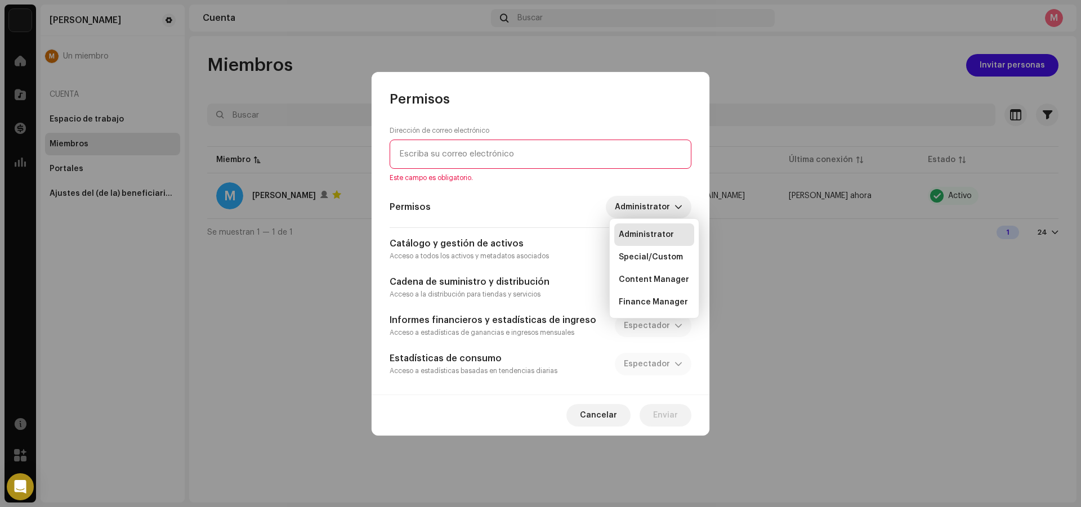
click at [517, 202] on div "Permisos Administrator" at bounding box center [541, 207] width 302 height 23
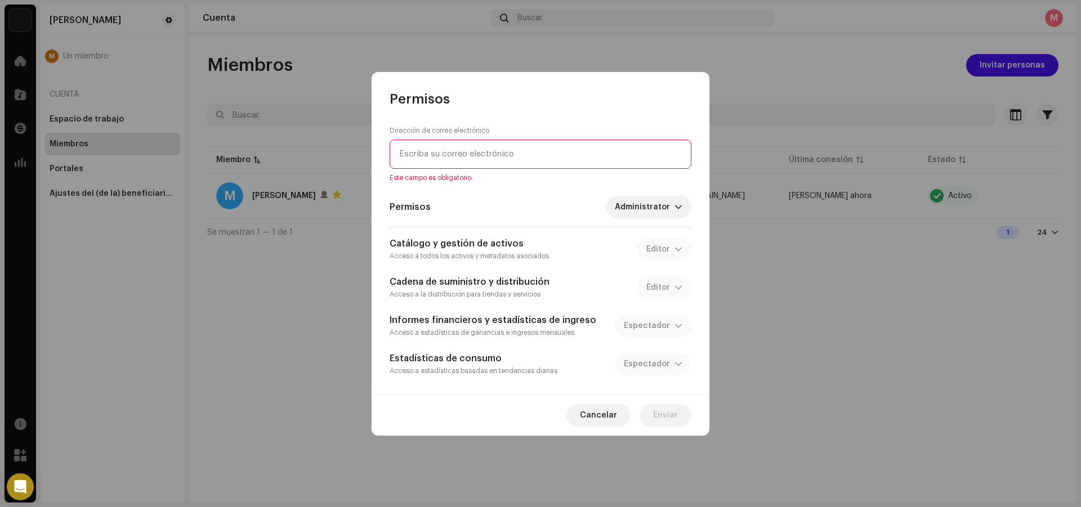
click at [471, 148] on input "email" at bounding box center [541, 154] width 302 height 29
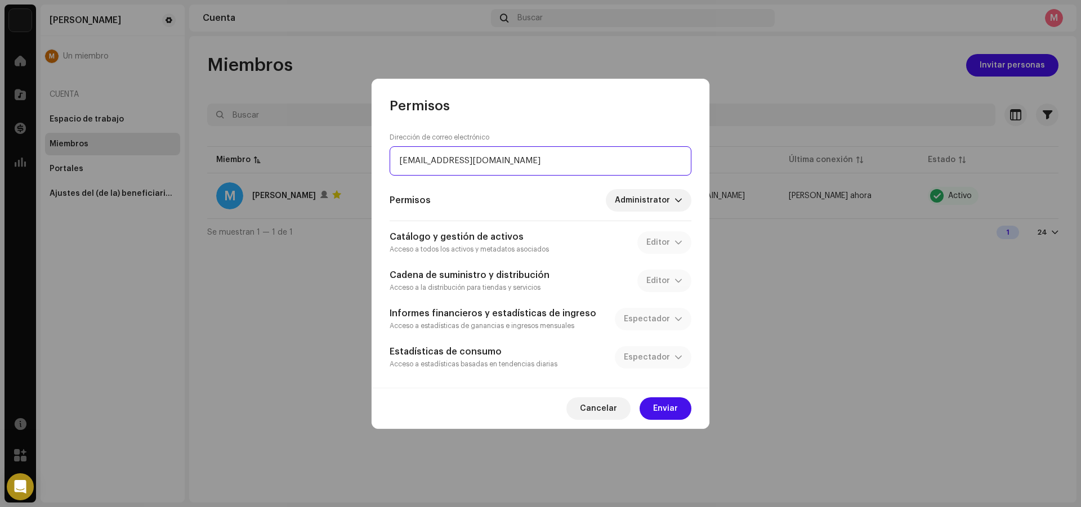
type input "[EMAIL_ADDRESS][DOMAIN_NAME]"
click at [475, 188] on div "Dirección de correo electrónico [EMAIL_ADDRESS][DOMAIN_NAME] Permisos Administr…" at bounding box center [541, 251] width 302 height 237
click at [651, 203] on span "Administrator" at bounding box center [645, 200] width 60 height 23
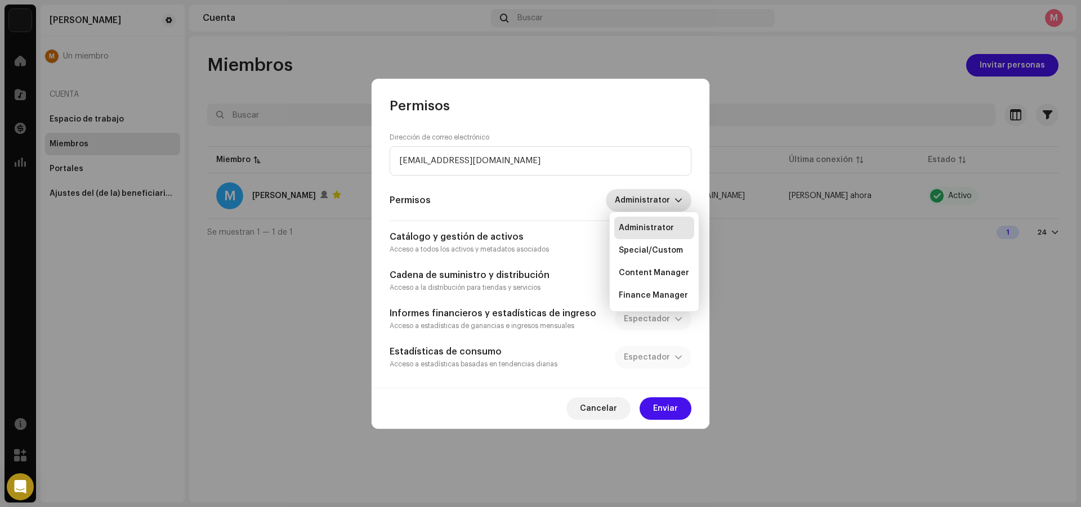
click at [602, 200] on div "Permisos Administrator" at bounding box center [541, 200] width 302 height 23
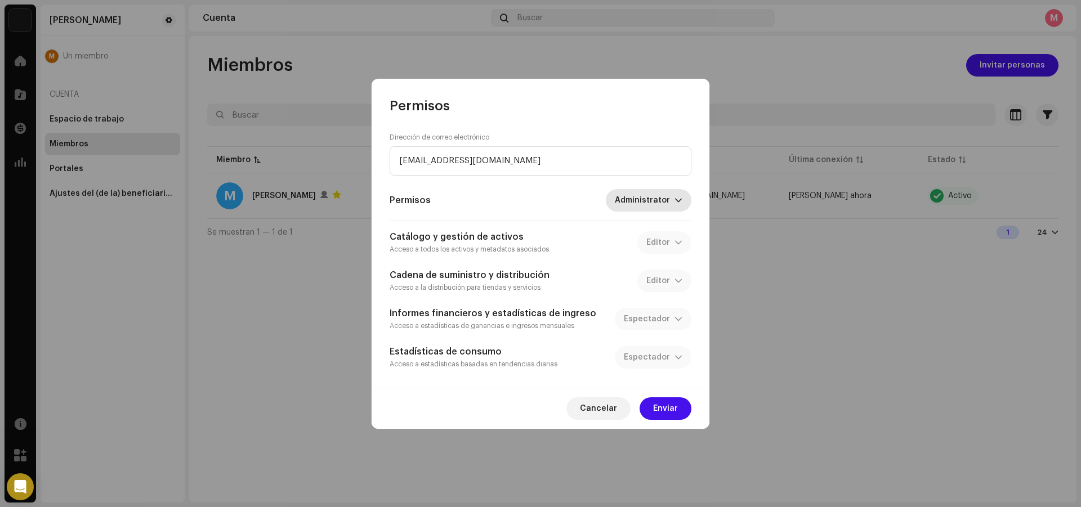
click at [642, 191] on span "Administrator" at bounding box center [645, 200] width 60 height 23
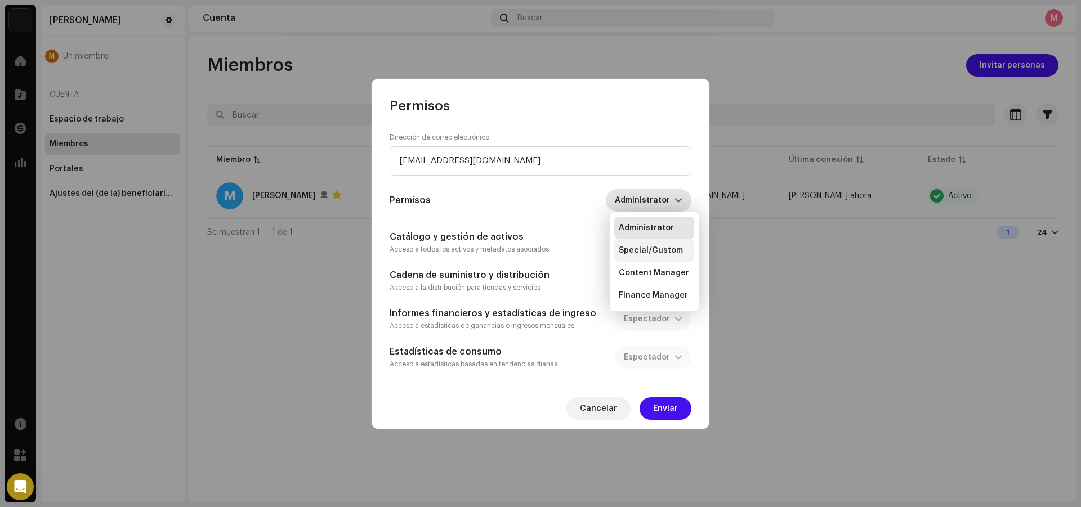
click at [646, 250] on span "Special/Custom" at bounding box center [651, 250] width 64 height 11
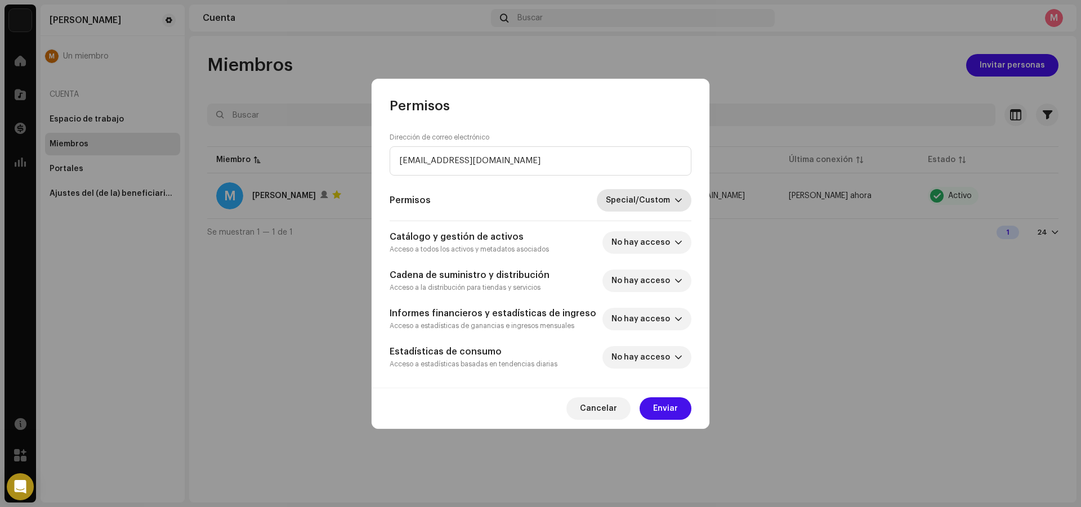
click at [661, 202] on span "Special/Custom" at bounding box center [640, 200] width 69 height 23
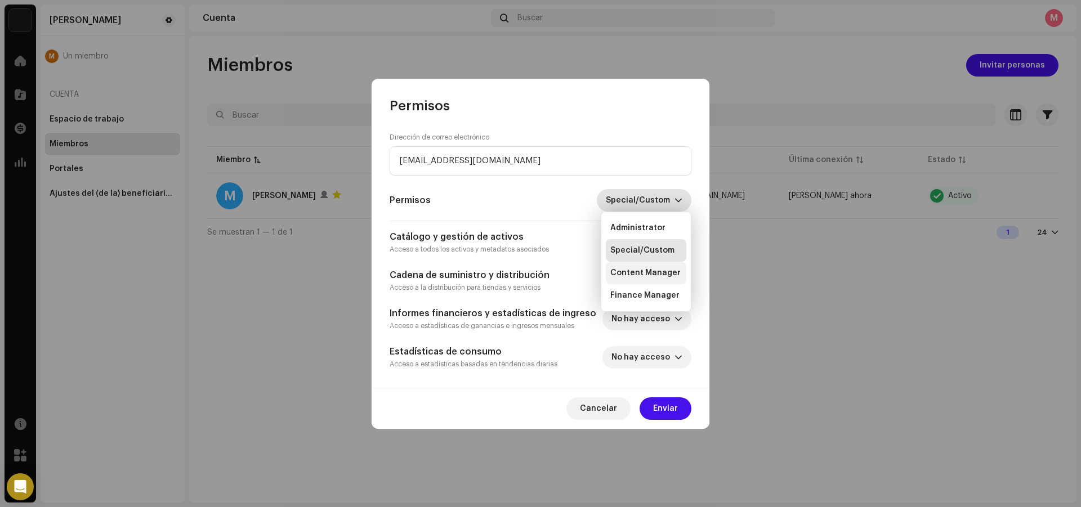
click at [651, 266] on li "Content Manager" at bounding box center [646, 273] width 81 height 23
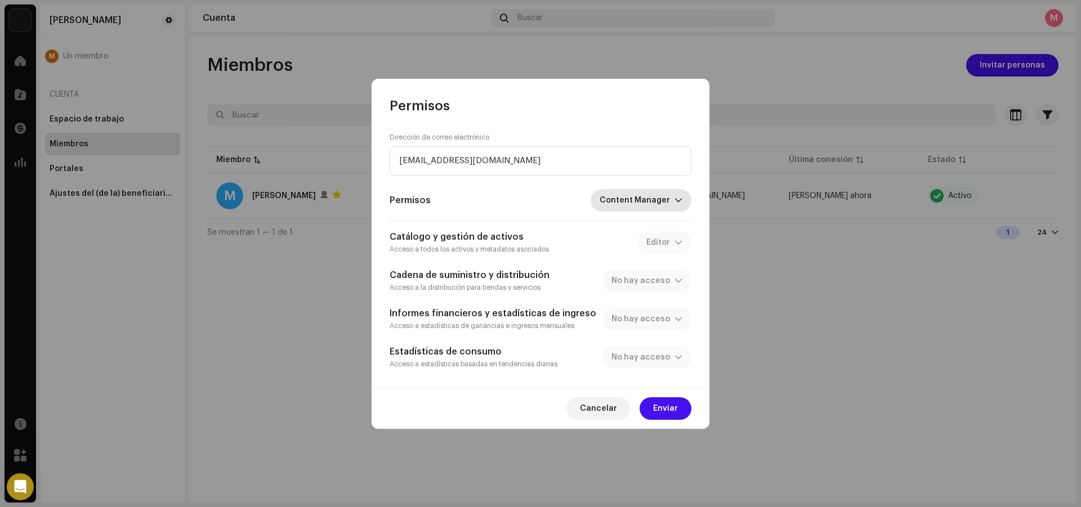
click at [650, 208] on span "Content Manager" at bounding box center [637, 200] width 75 height 23
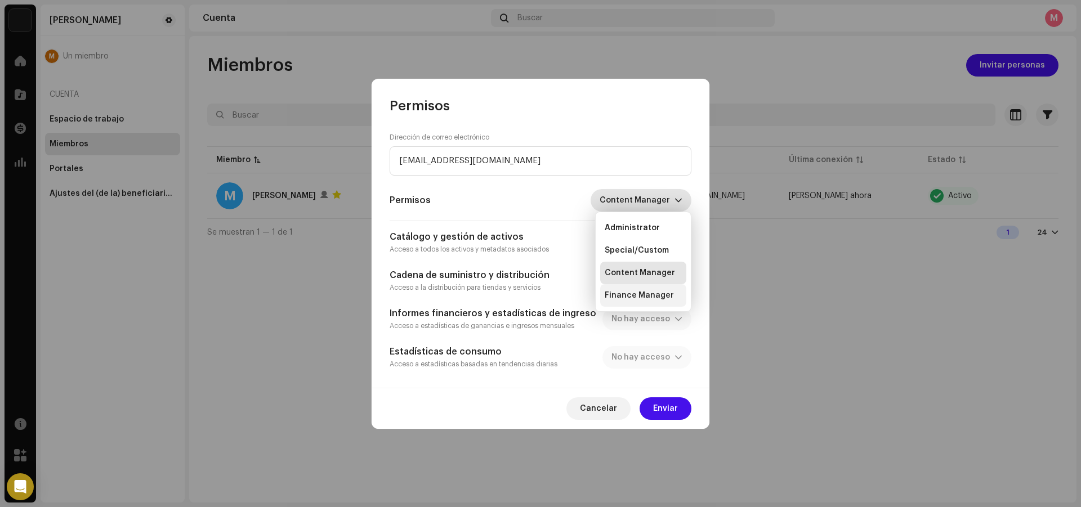
click at [644, 299] on span "Finance Manager" at bounding box center [639, 295] width 69 height 11
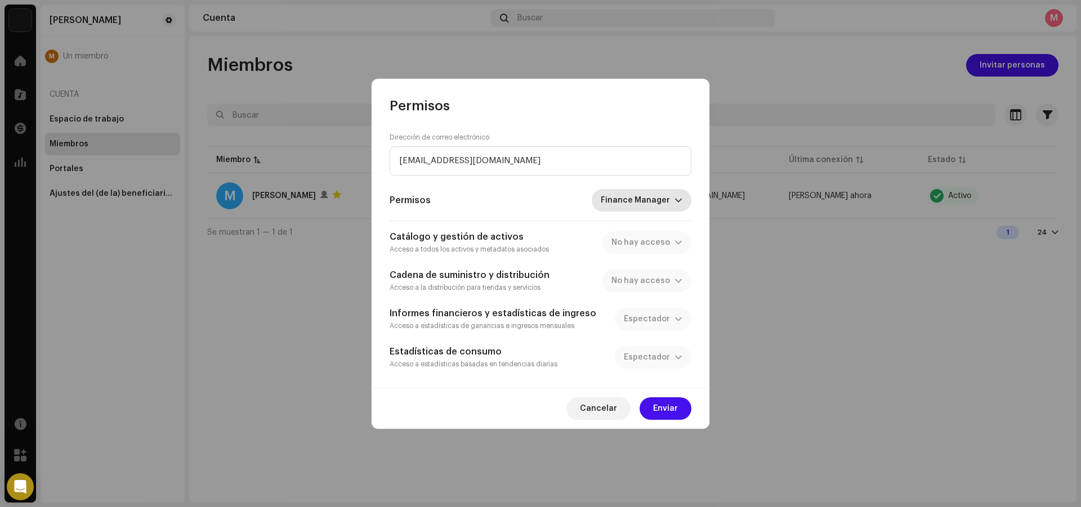
click at [653, 203] on span "Finance Manager" at bounding box center [638, 200] width 74 height 23
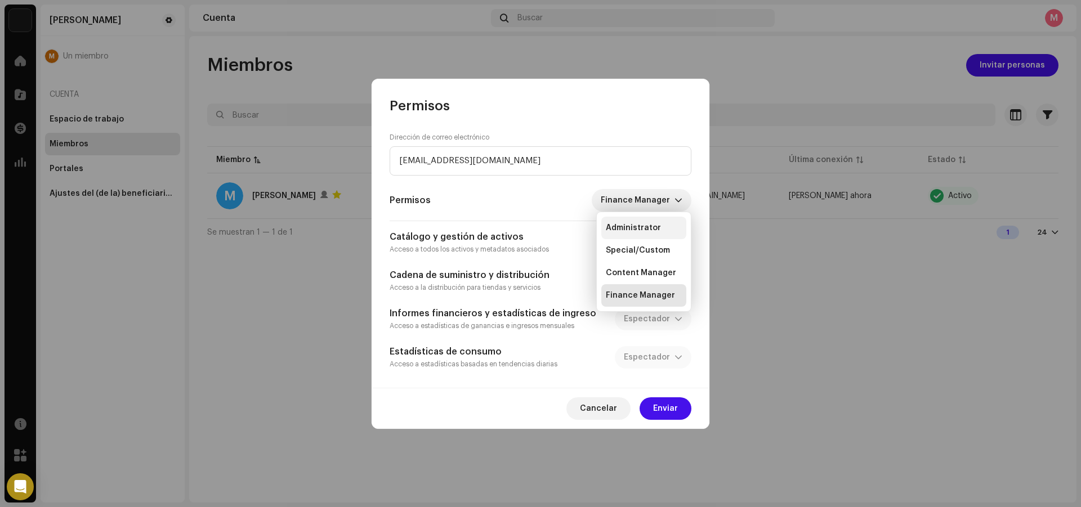
click at [646, 229] on span "Administrator" at bounding box center [633, 227] width 55 height 11
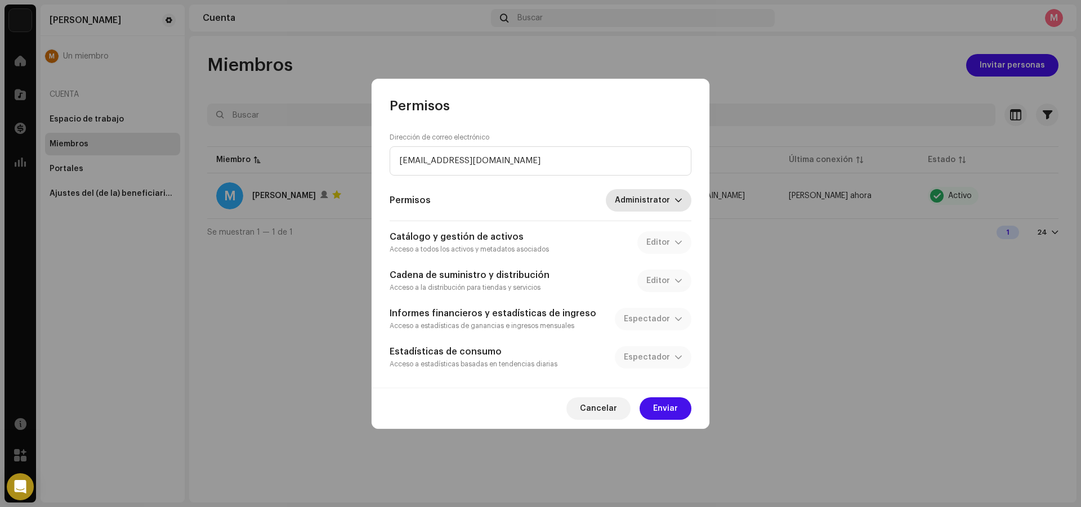
click at [634, 203] on span "Administrator" at bounding box center [645, 200] width 60 height 23
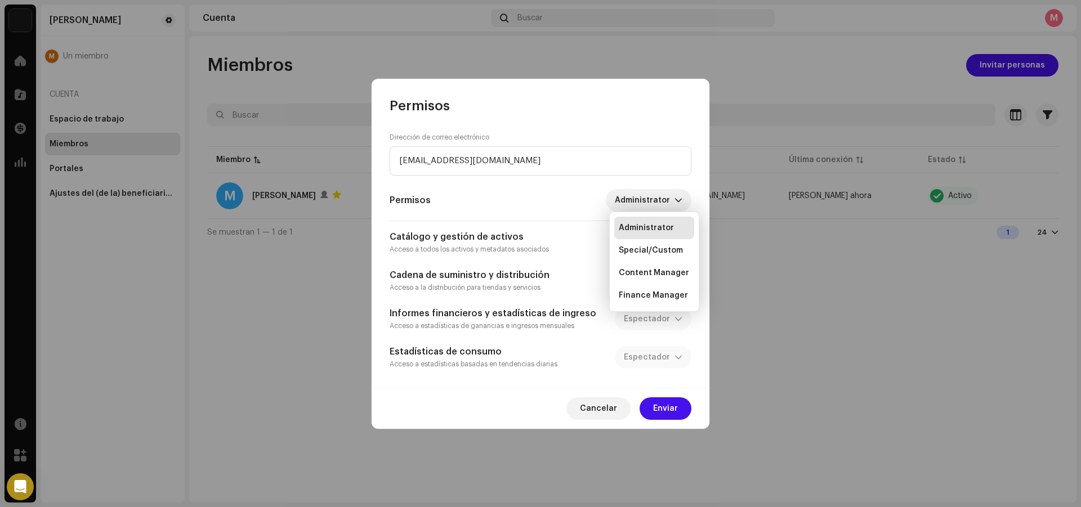
click at [562, 197] on div "Permisos Administrator" at bounding box center [541, 200] width 302 height 23
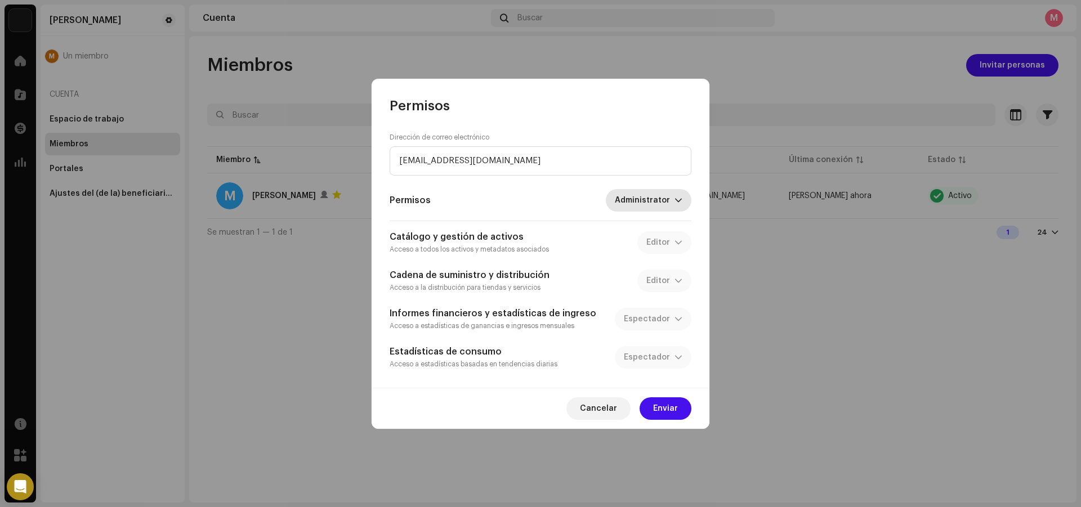
click at [656, 199] on span "Administrator" at bounding box center [645, 200] width 60 height 23
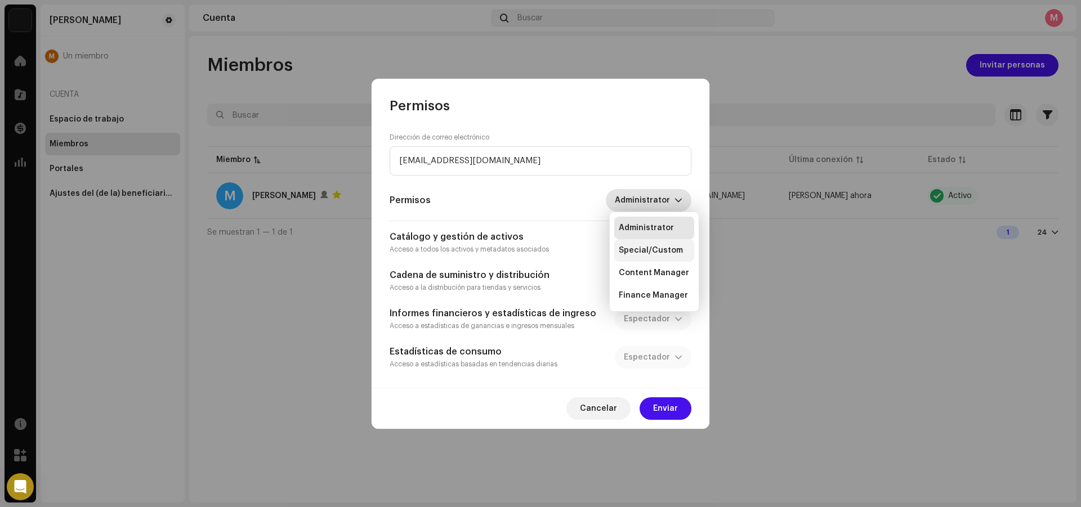
click at [640, 249] on span "Special/Custom" at bounding box center [651, 250] width 64 height 11
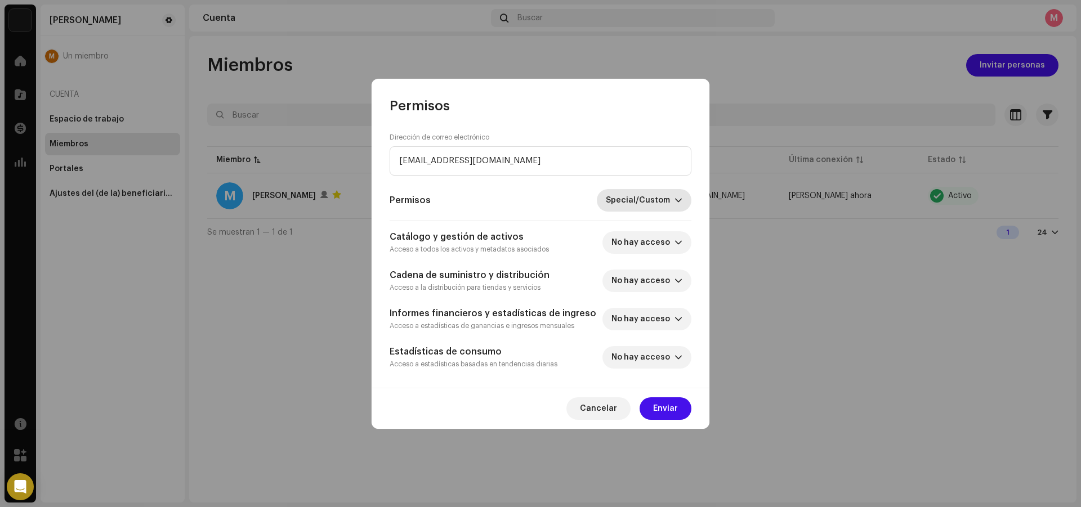
click at [625, 203] on span "Special/Custom" at bounding box center [640, 200] width 69 height 23
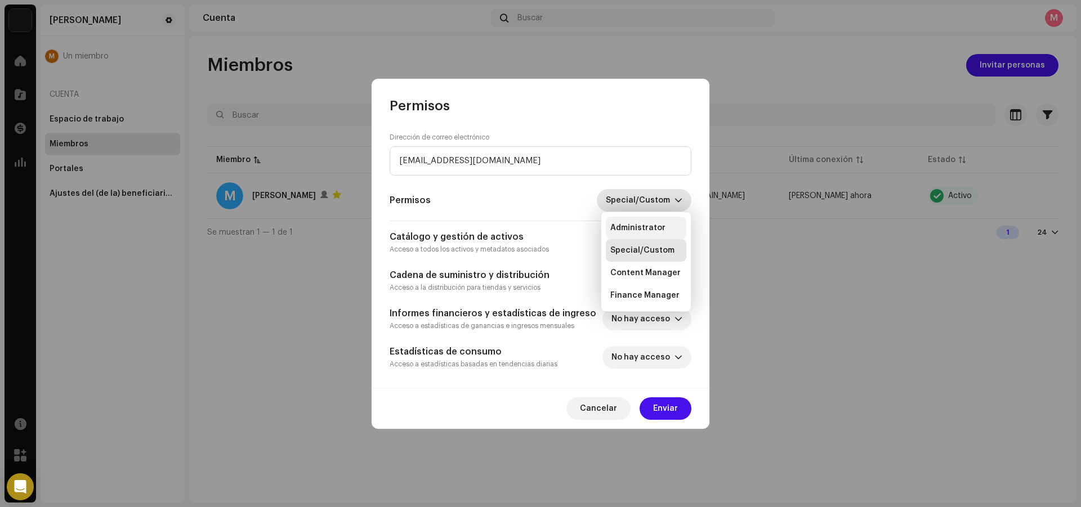
click at [634, 220] on li "Administrator" at bounding box center [646, 228] width 81 height 23
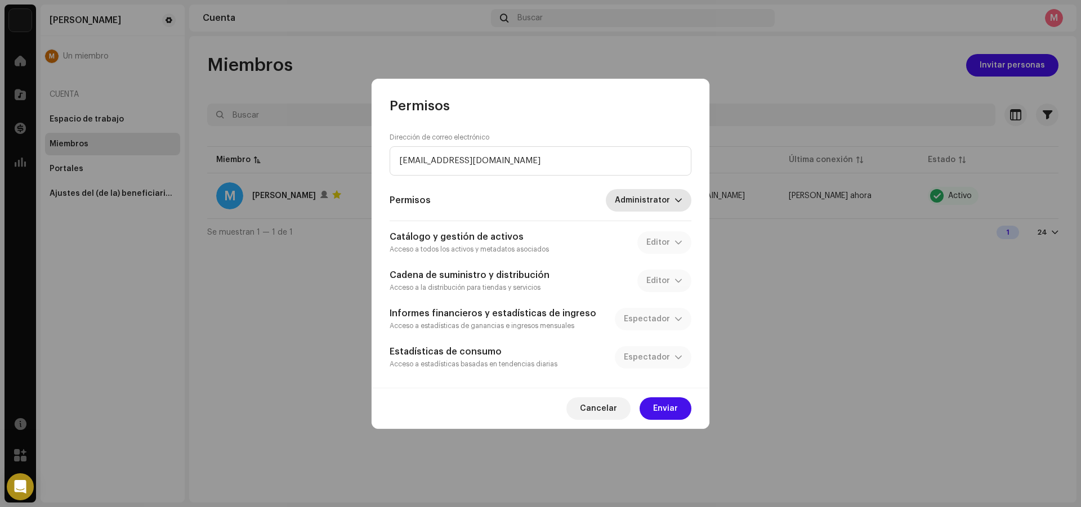
click at [649, 207] on span "Administrator" at bounding box center [645, 200] width 60 height 23
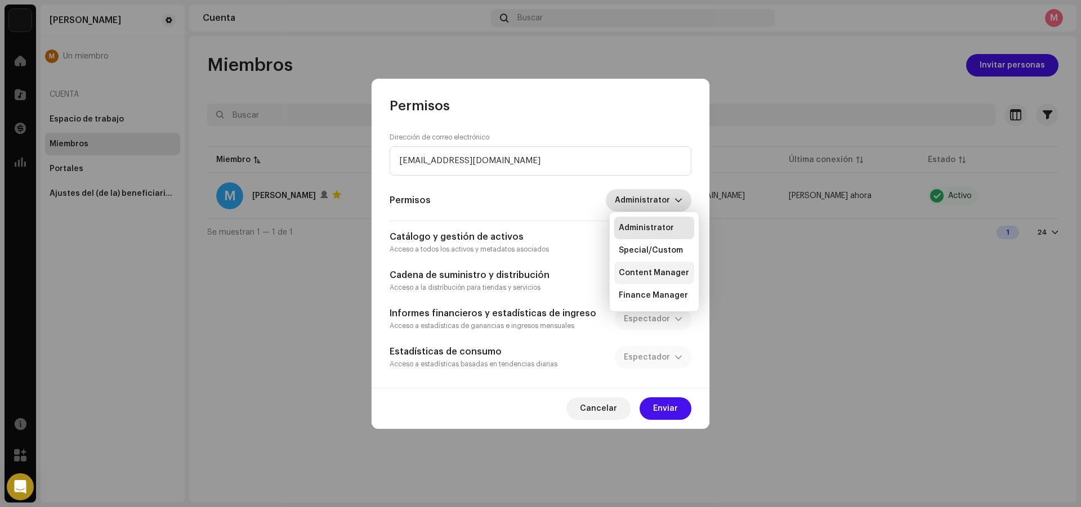
click at [660, 278] on span "Content Manager" at bounding box center [654, 272] width 70 height 11
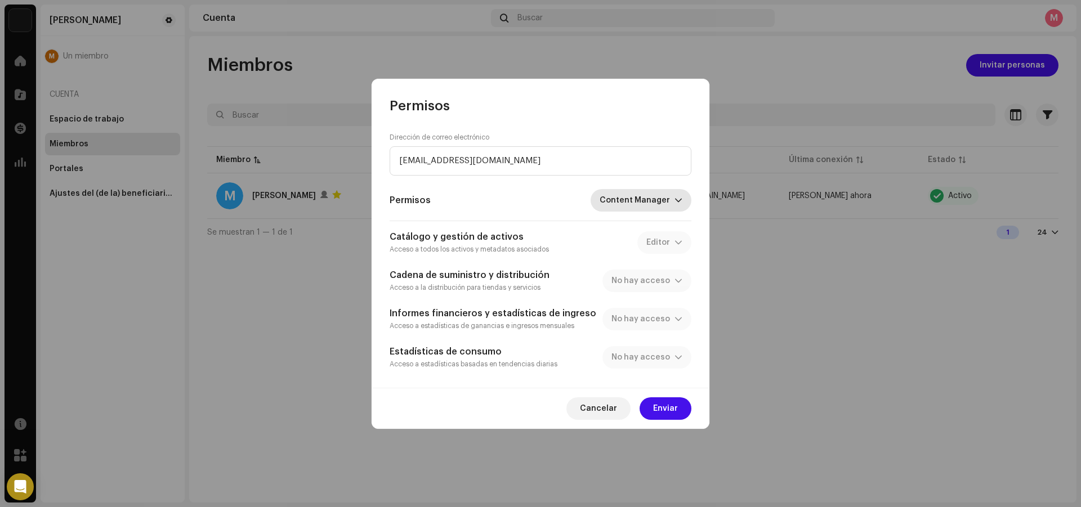
click at [654, 194] on span "Content Manager" at bounding box center [637, 200] width 75 height 23
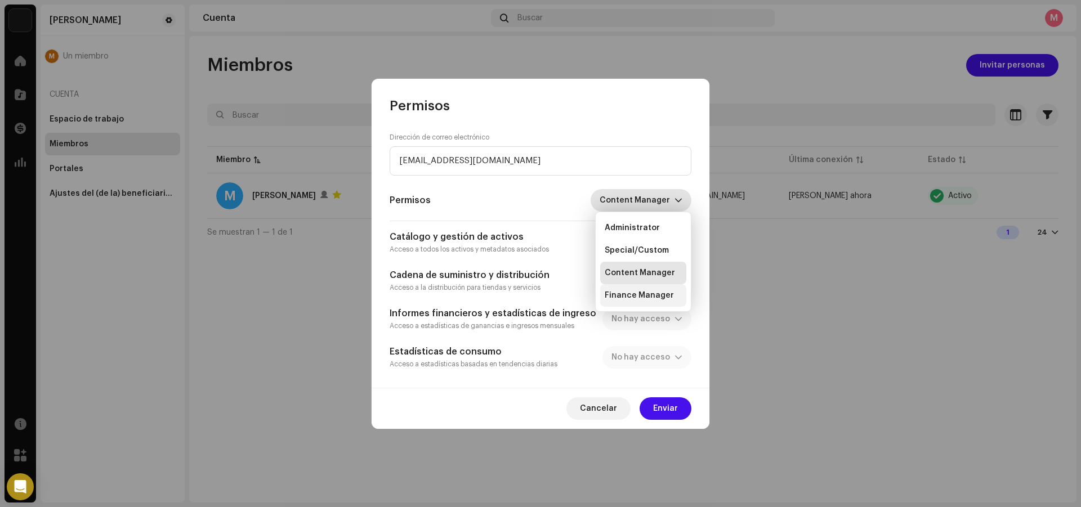
click at [659, 287] on li "Finance Manager" at bounding box center [643, 295] width 86 height 23
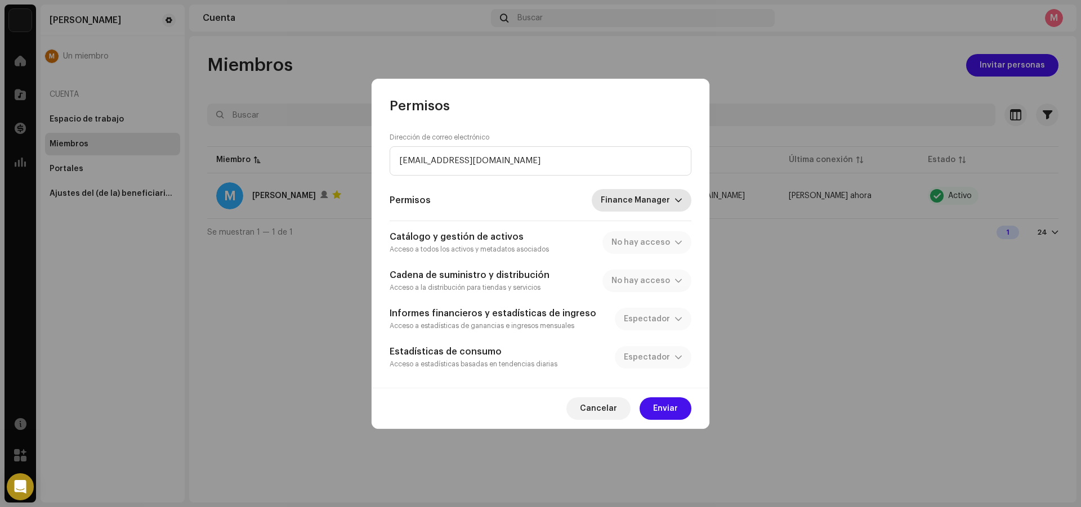
click at [664, 194] on span "Finance Manager" at bounding box center [638, 200] width 74 height 23
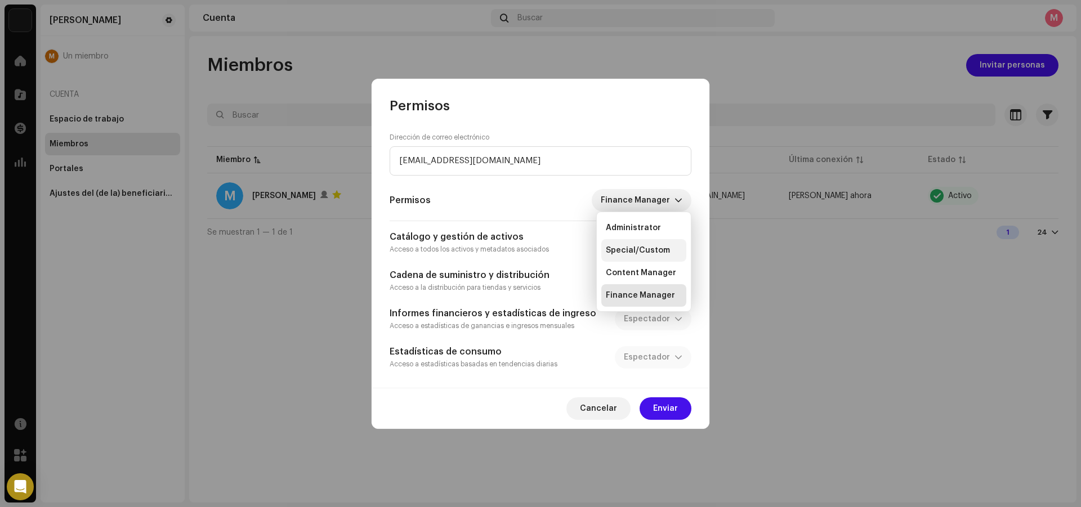
click at [654, 245] on span "Special/Custom" at bounding box center [638, 250] width 64 height 11
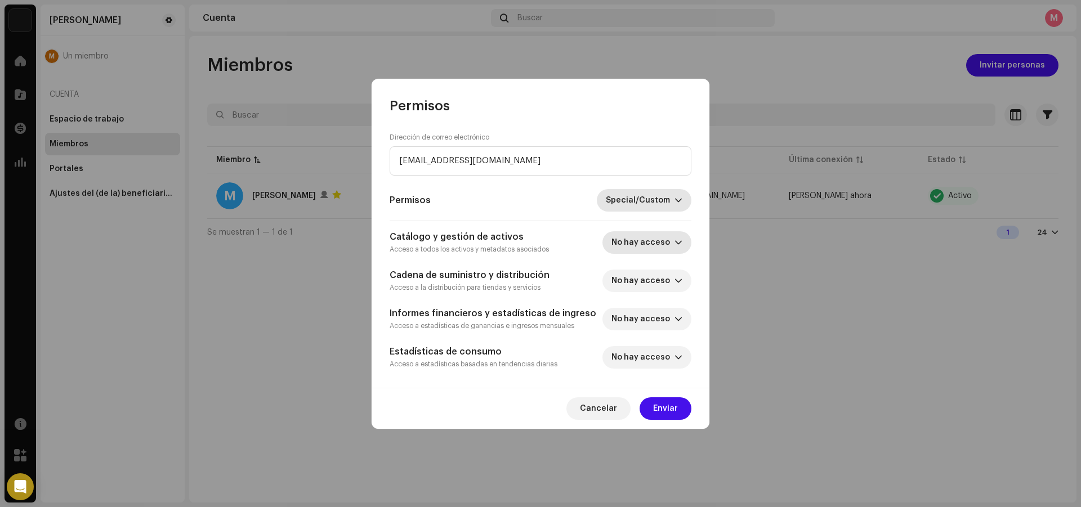
click at [652, 246] on span "No hay acceso" at bounding box center [642, 242] width 63 height 23
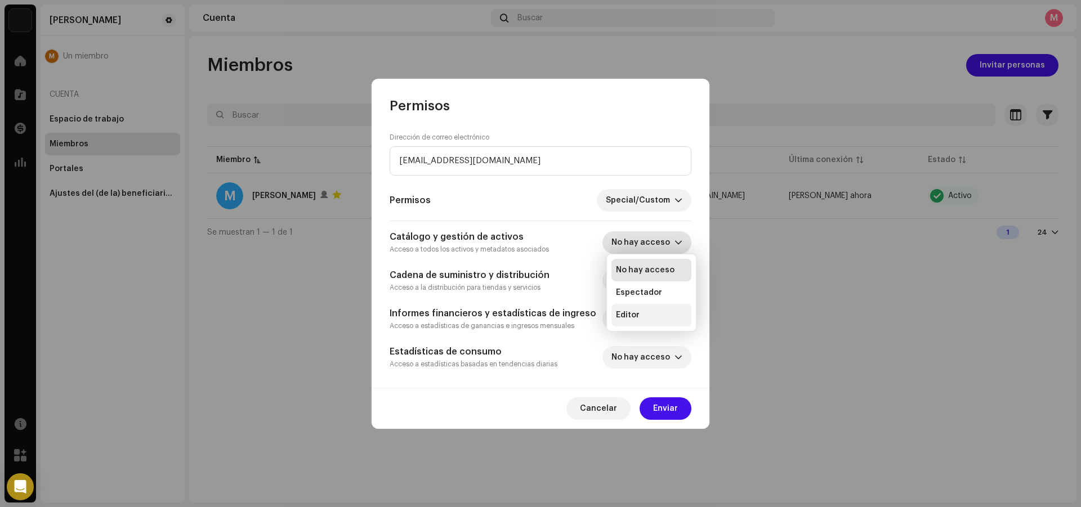
click at [636, 312] on span "Editor" at bounding box center [628, 315] width 24 height 11
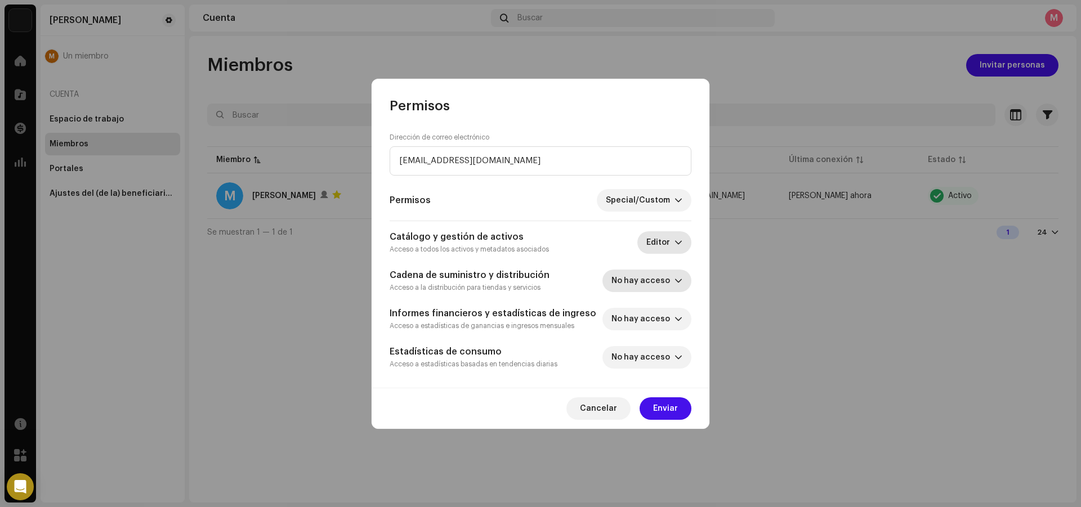
click at [652, 279] on span "No hay acceso" at bounding box center [642, 281] width 63 height 23
click at [642, 315] on li "Espectador" at bounding box center [651, 308] width 80 height 23
click at [645, 285] on span "Espectador" at bounding box center [649, 281] width 51 height 23
click at [538, 279] on h5 "Cadena de suministro y distribución" at bounding box center [470, 276] width 160 height 14
click at [656, 318] on span "No hay acceso" at bounding box center [642, 319] width 63 height 23
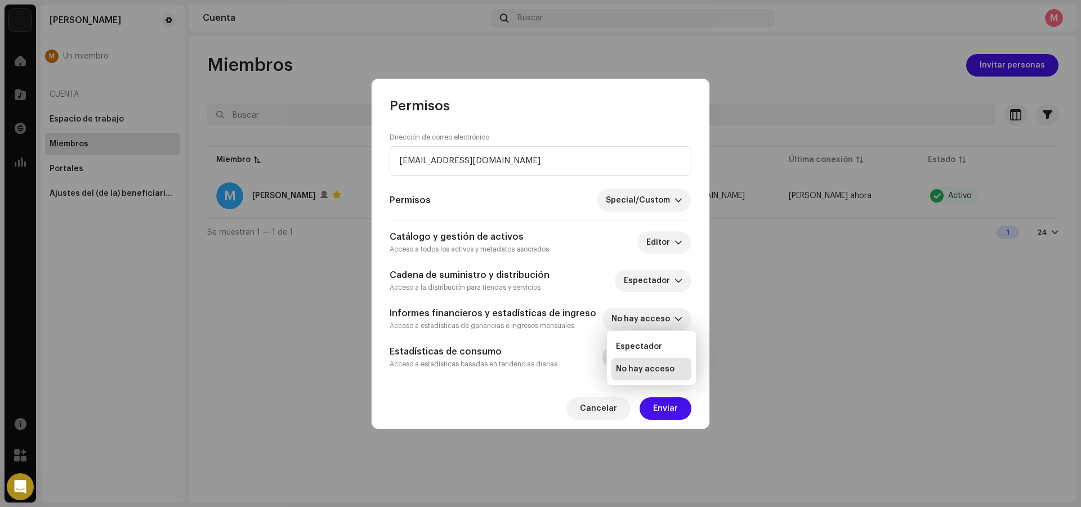
drag, startPoint x: 649, startPoint y: 342, endPoint x: 643, endPoint y: 346, distance: 6.1
click at [647, 342] on span "Espectador" at bounding box center [639, 346] width 46 height 11
click at [638, 360] on span "No hay acceso" at bounding box center [642, 357] width 63 height 23
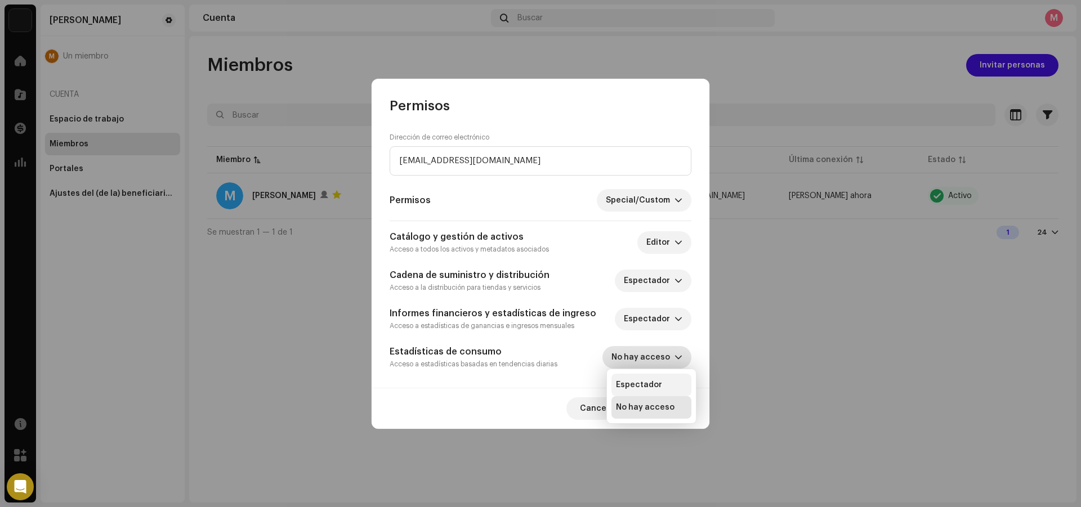
click at [632, 380] on span "Espectador" at bounding box center [639, 384] width 46 height 11
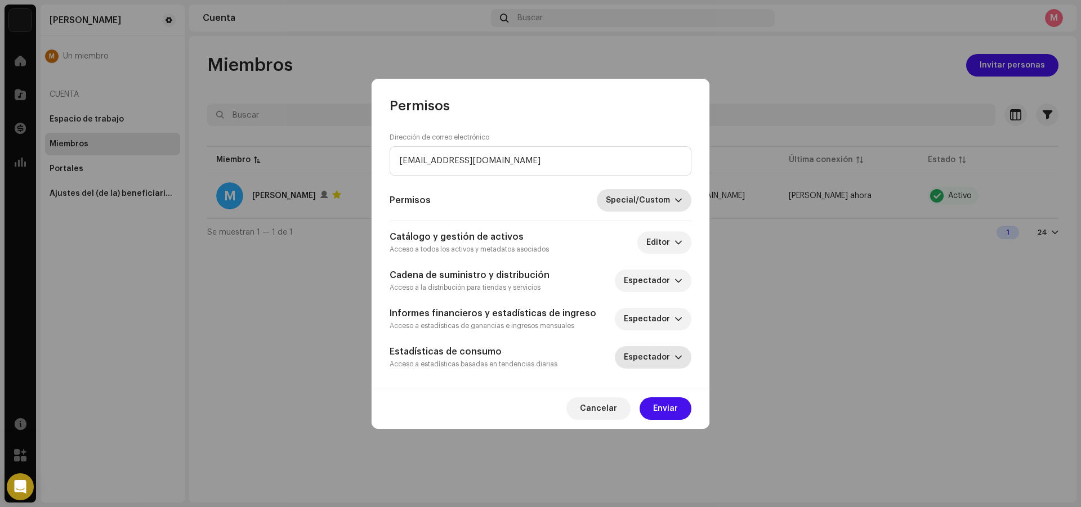
click at [611, 202] on span "Special/Custom" at bounding box center [640, 200] width 69 height 23
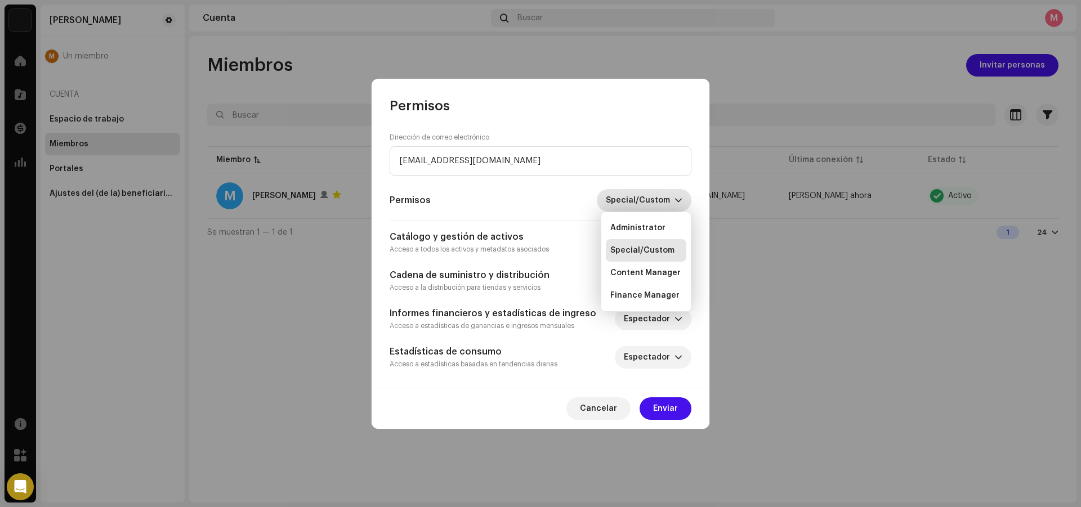
click at [611, 202] on span "Special/Custom" at bounding box center [640, 200] width 69 height 23
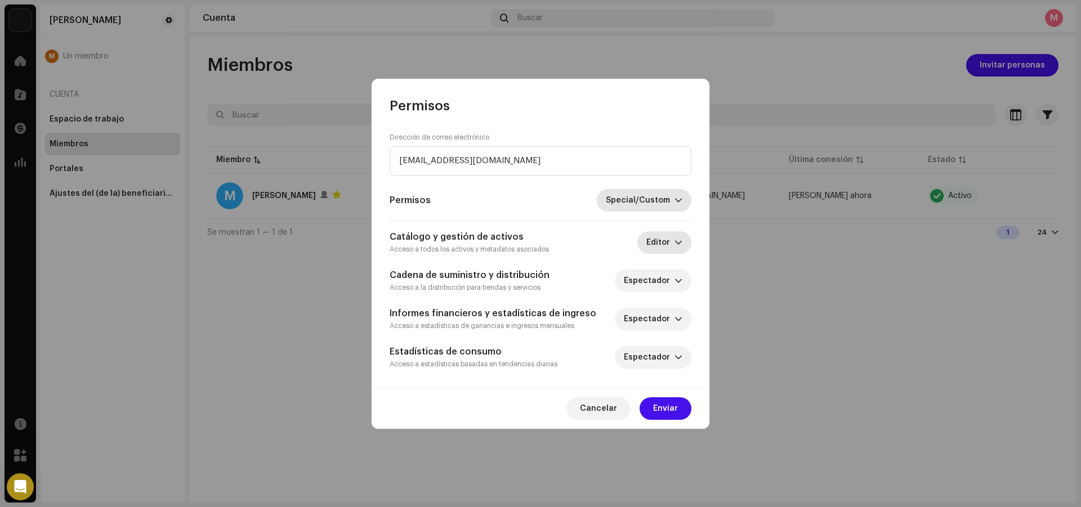
click at [670, 235] on span "Editor" at bounding box center [660, 242] width 28 height 23
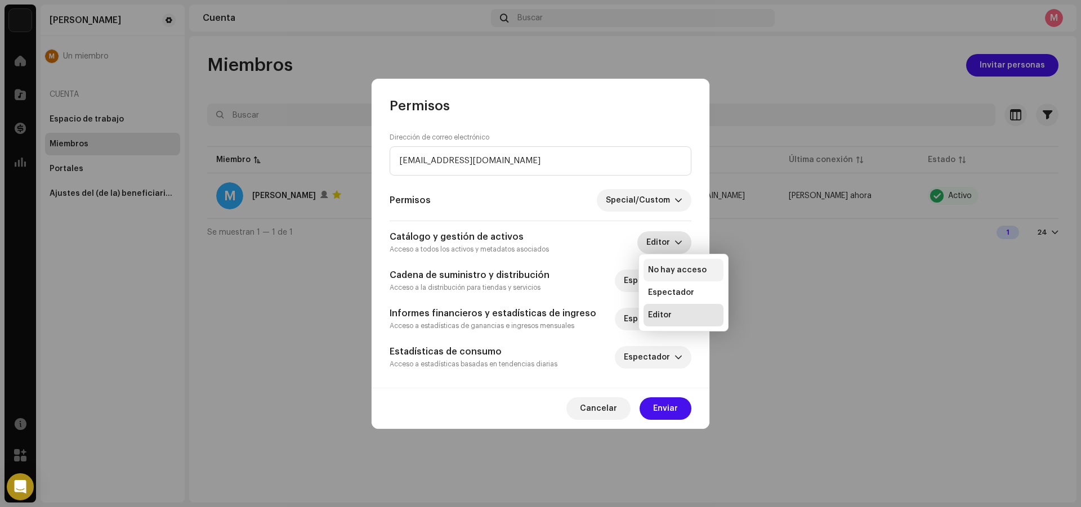
click at [667, 276] on li "No hay acceso" at bounding box center [683, 270] width 80 height 23
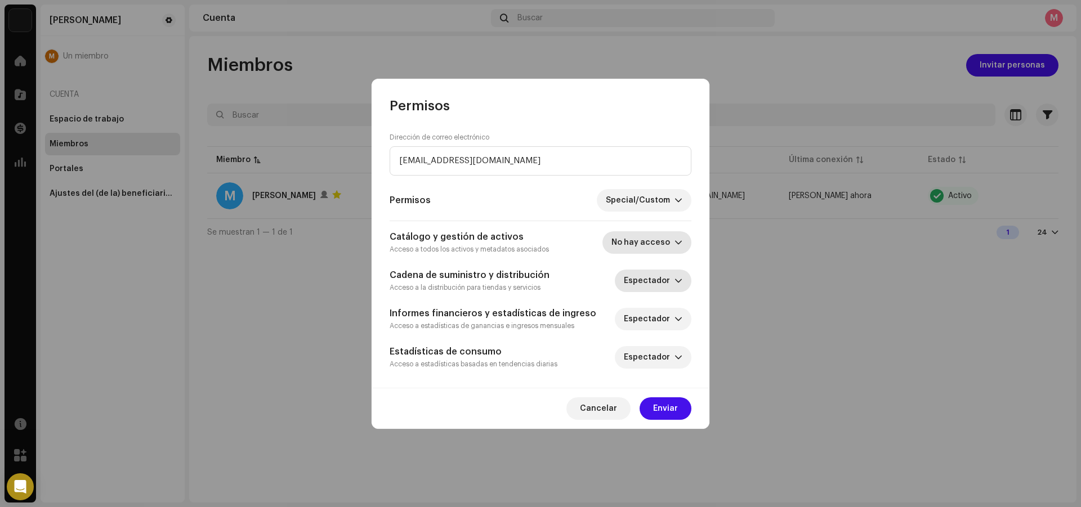
click at [655, 285] on span "Espectador" at bounding box center [649, 281] width 51 height 23
click at [653, 283] on span "Espectador" at bounding box center [649, 281] width 51 height 23
click at [657, 243] on span "No hay acceso" at bounding box center [642, 242] width 63 height 23
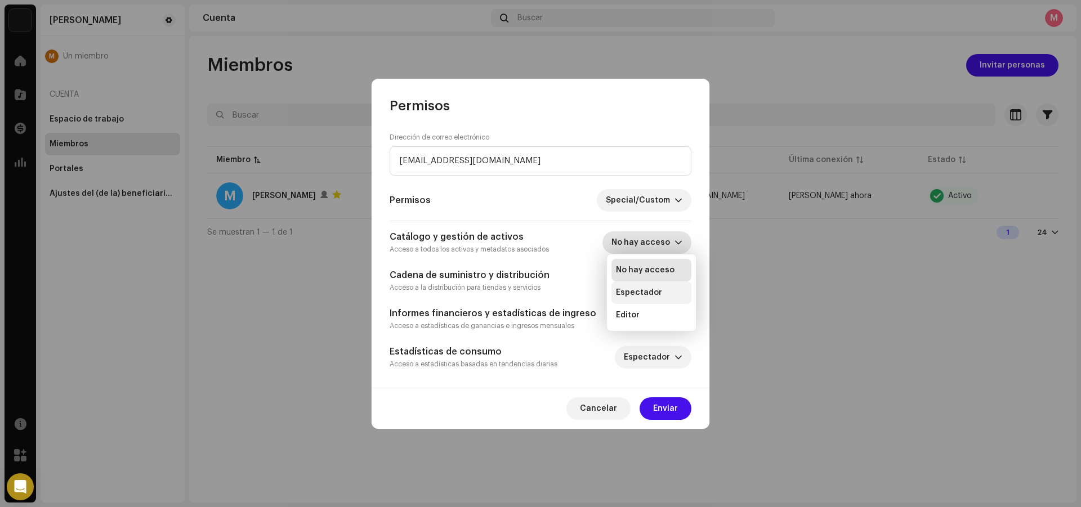
click at [654, 294] on span "Espectador" at bounding box center [639, 292] width 46 height 11
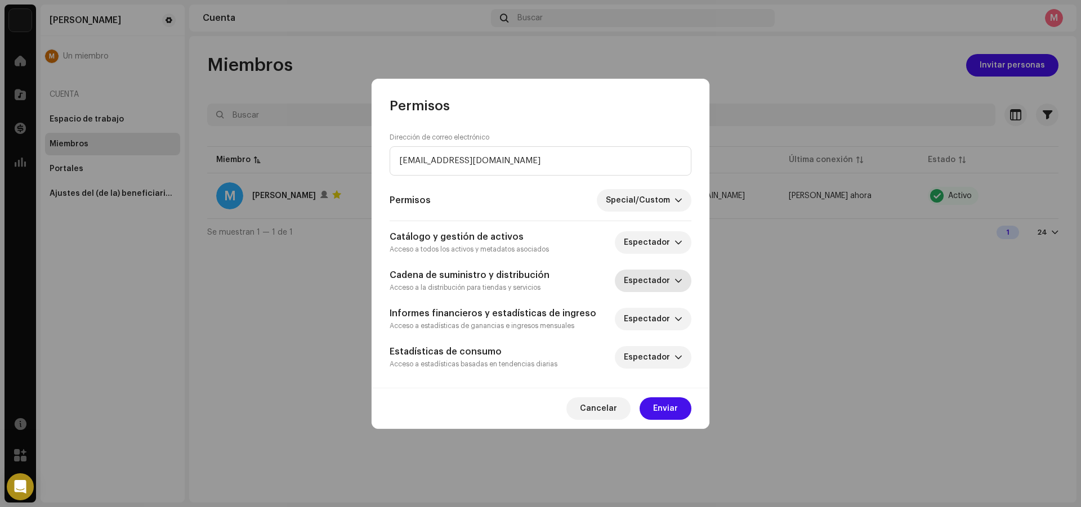
click at [652, 287] on span "Espectador" at bounding box center [649, 281] width 51 height 23
click at [651, 285] on span "Espectador" at bounding box center [649, 281] width 51 height 23
click at [642, 194] on span "Special/Custom" at bounding box center [640, 200] width 69 height 23
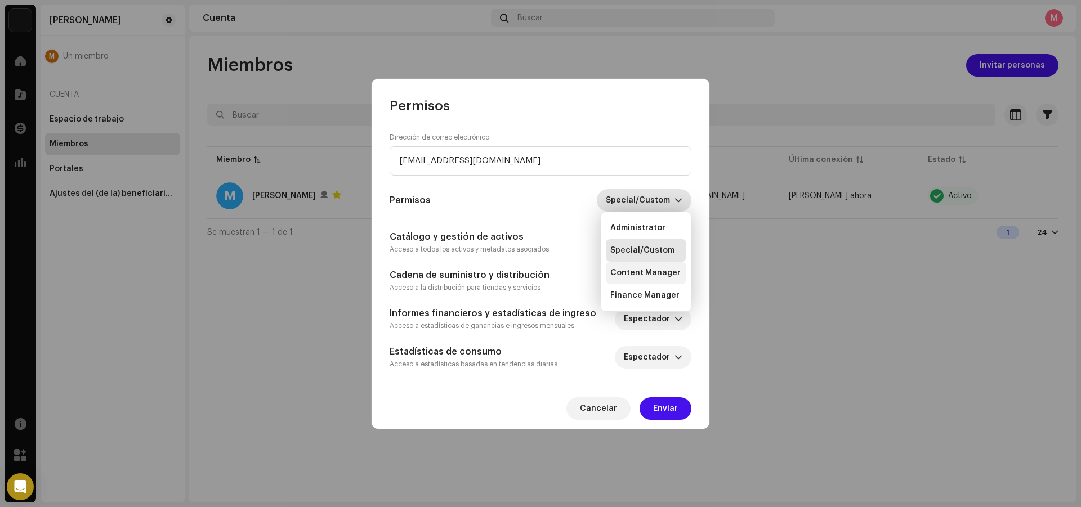
click at [650, 270] on span "Content Manager" at bounding box center [645, 272] width 70 height 11
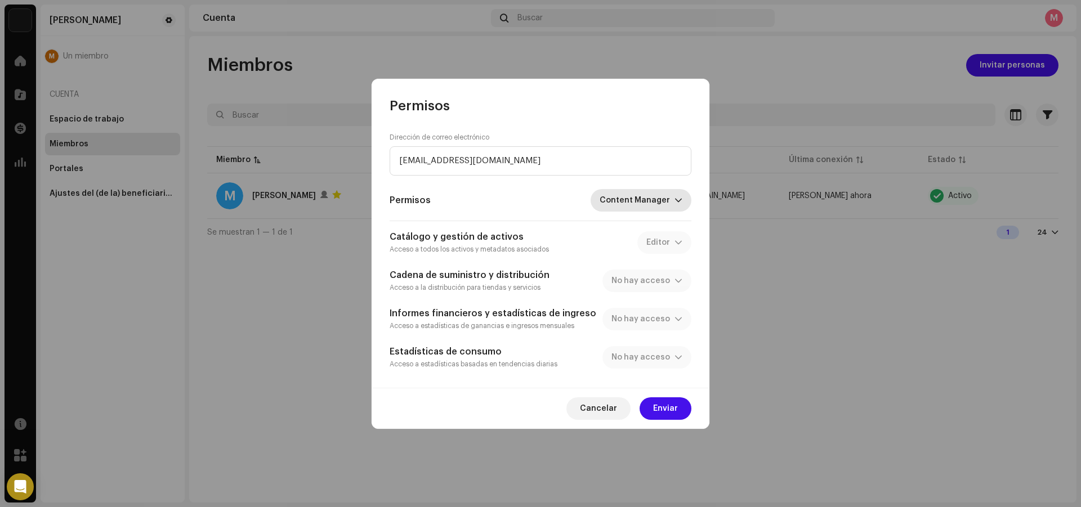
click at [647, 200] on span "Content Manager" at bounding box center [637, 200] width 75 height 23
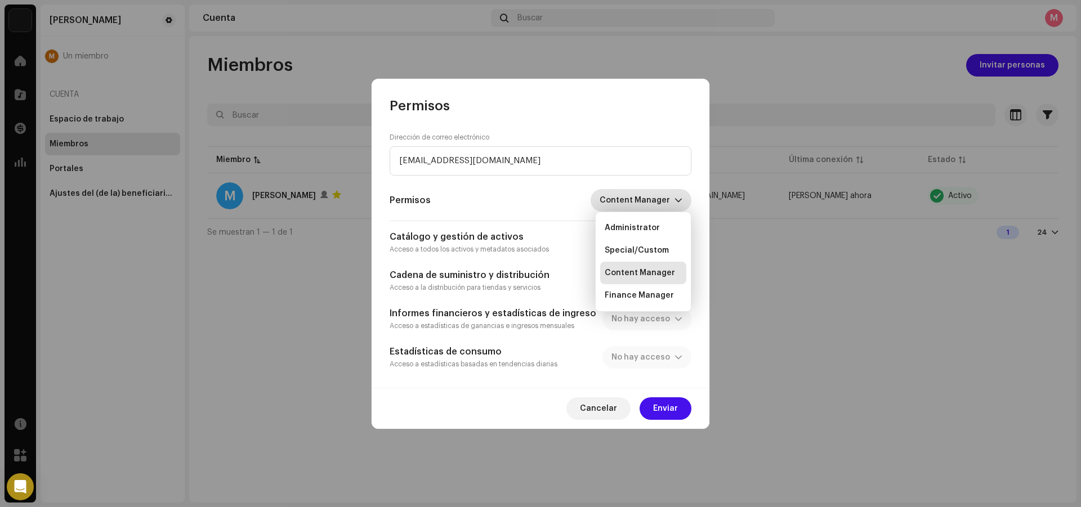
click at [579, 272] on div "Cadena de suministro y distribución Acceso a la distribución para tiendas y ser…" at bounding box center [541, 281] width 302 height 25
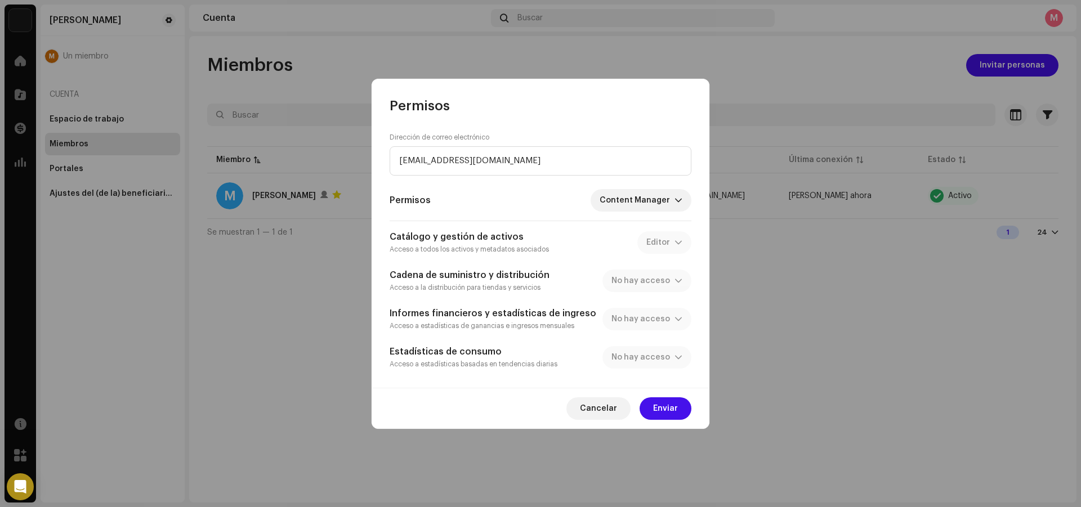
click at [622, 215] on div "Dirección de correo electrónico [EMAIL_ADDRESS][DOMAIN_NAME] Permisos Content M…" at bounding box center [541, 251] width 302 height 237
click at [622, 207] on span "Content Manager" at bounding box center [637, 200] width 75 height 23
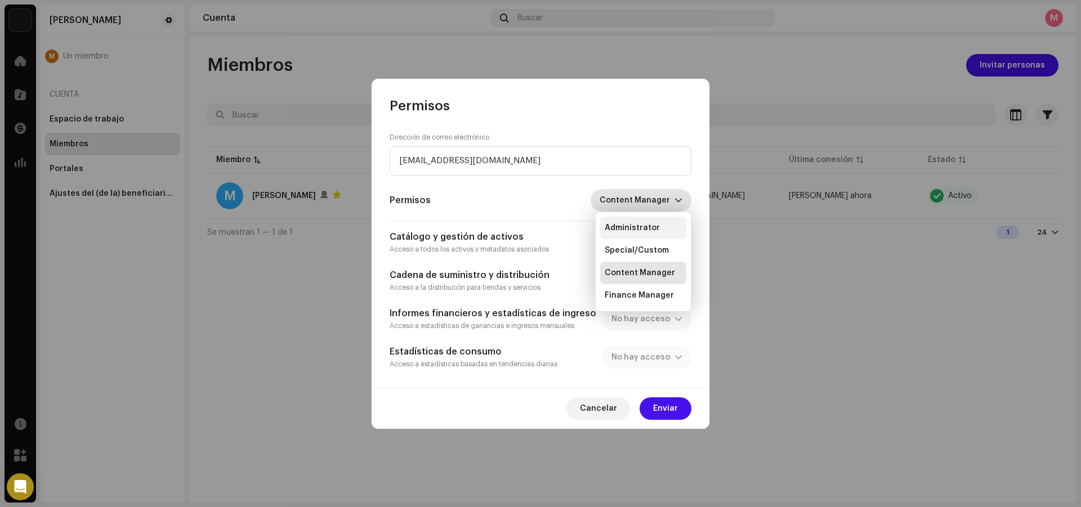
click at [635, 229] on span "Administrator" at bounding box center [632, 227] width 55 height 11
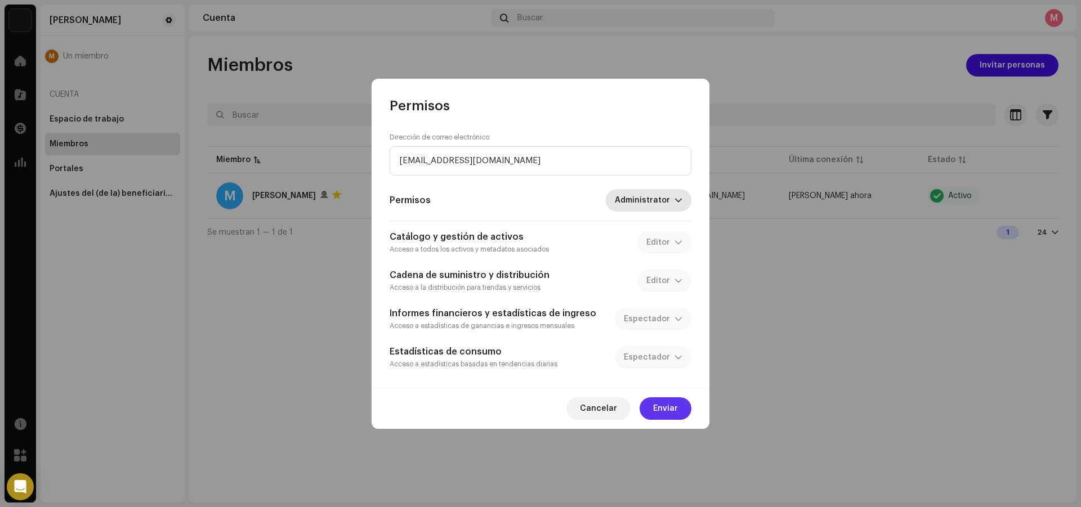
click at [666, 410] on span "Enviar" at bounding box center [665, 408] width 25 height 23
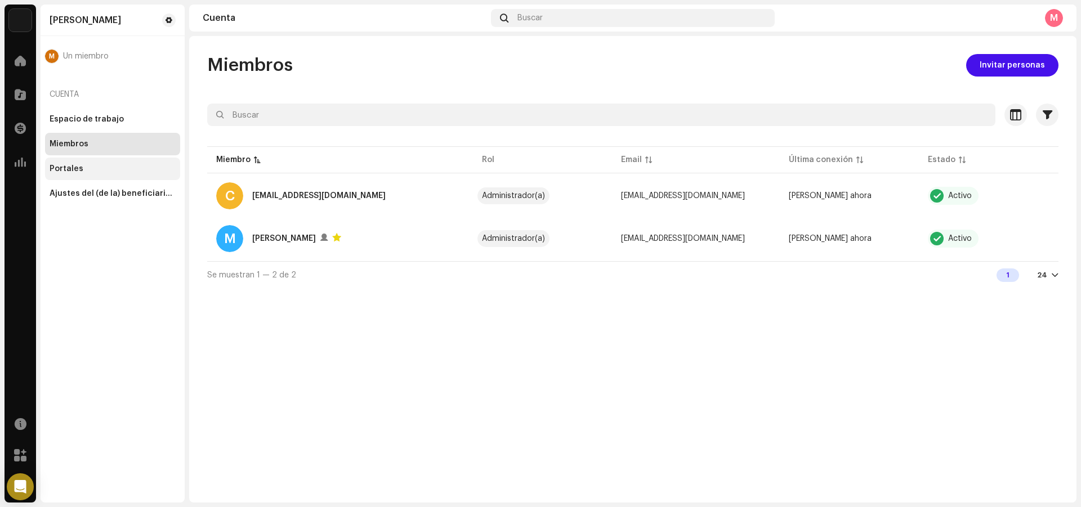
click at [82, 164] on div "Portales" at bounding box center [113, 168] width 126 height 9
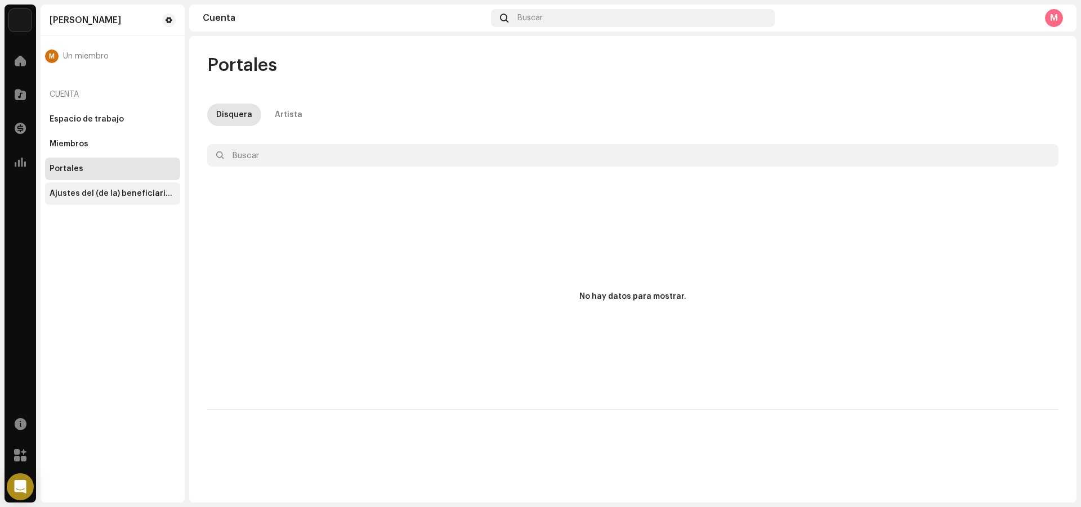
click at [91, 189] on div "Ajustes del (de la) beneficiario(a)" at bounding box center [113, 193] width 126 height 9
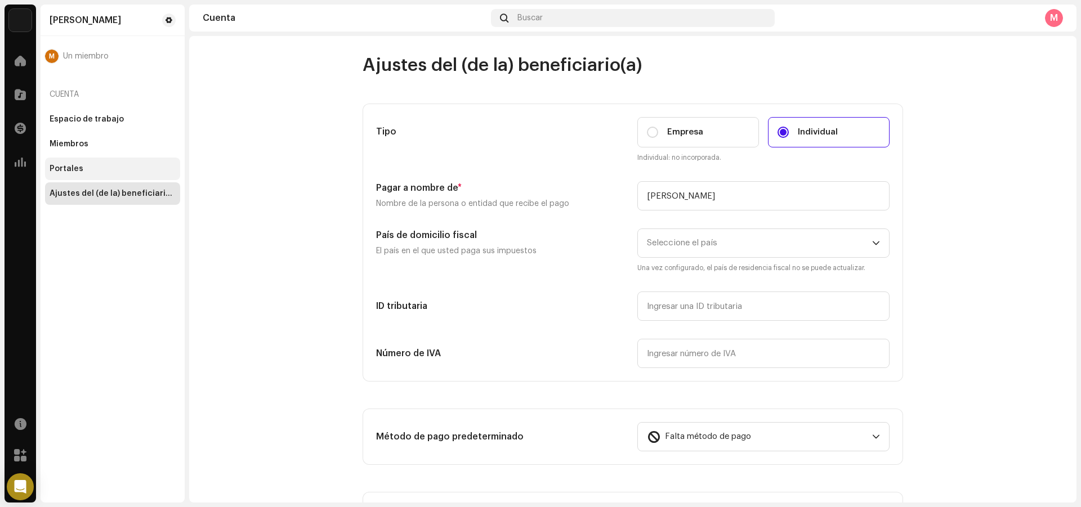
click at [91, 158] on div "Portales" at bounding box center [112, 169] width 135 height 23
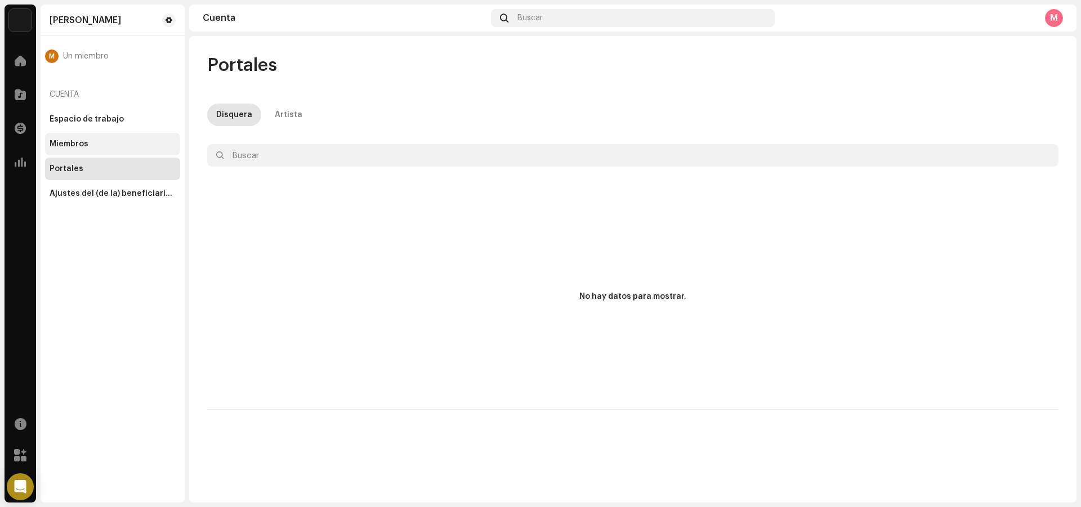
click at [95, 137] on div "Miembros" at bounding box center [112, 144] width 135 height 23
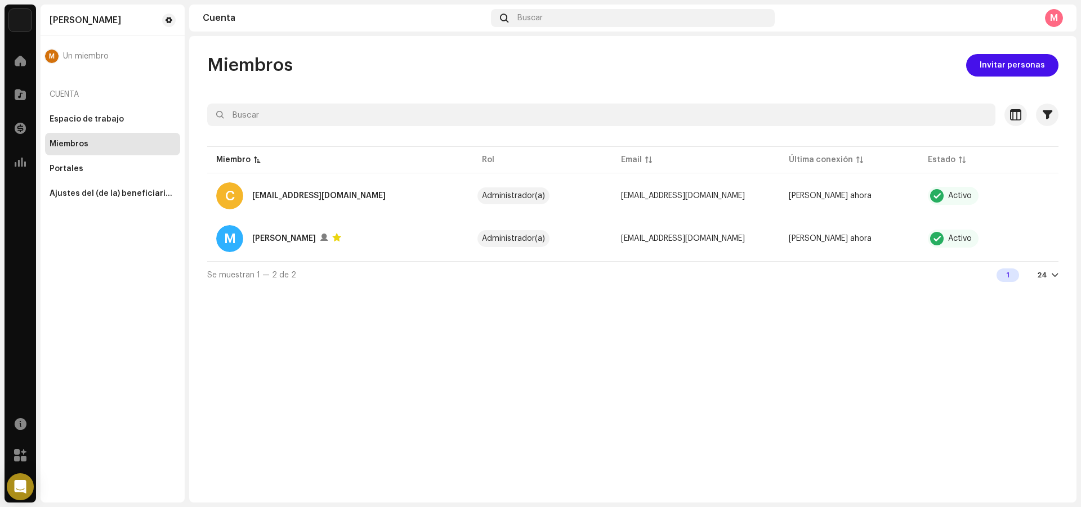
click at [114, 107] on div "Cuenta" at bounding box center [112, 94] width 135 height 27
click at [117, 108] on div "Cuenta" at bounding box center [112, 94] width 135 height 27
click at [119, 116] on div "Espacio de trabajo" at bounding box center [87, 119] width 74 height 9
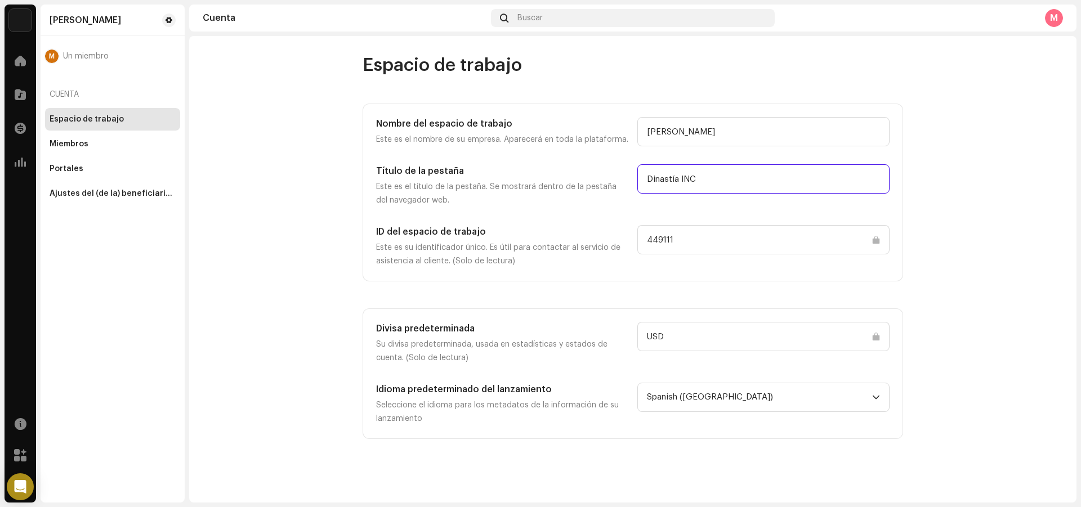
drag, startPoint x: 705, startPoint y: 178, endPoint x: 597, endPoint y: 181, distance: 108.7
click at [604, 180] on div "Título de la pestaña Este es el título de la pestaña. Se mostrará dentro de la …" at bounding box center [632, 185] width 513 height 43
click at [600, 184] on p "Este es el título de la pestaña. Se mostrará dentro de la pestaña del navegador…" at bounding box center [502, 193] width 252 height 27
click at [69, 195] on div "Ajustes del (de la) beneficiario(a)" at bounding box center [113, 193] width 126 height 9
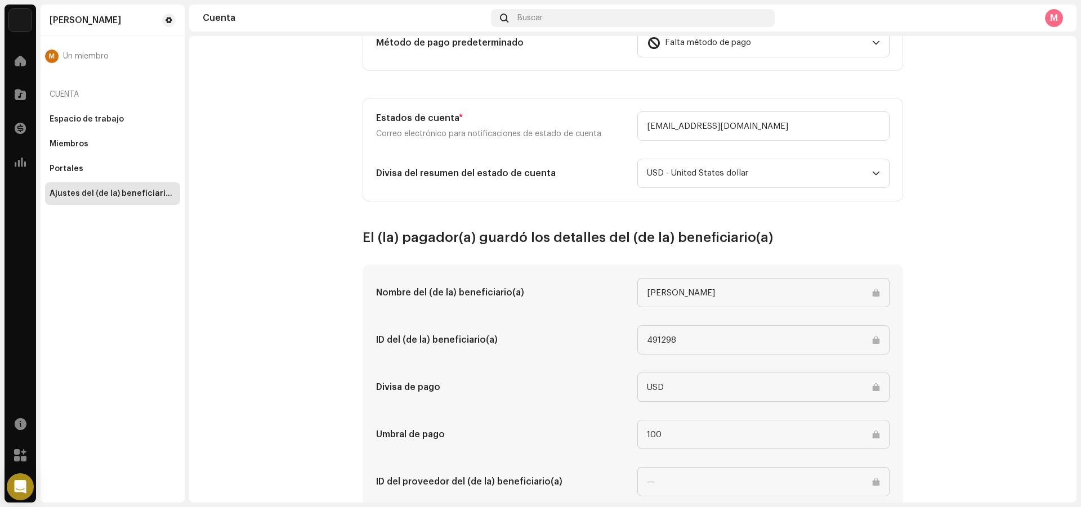
scroll to position [428, 0]
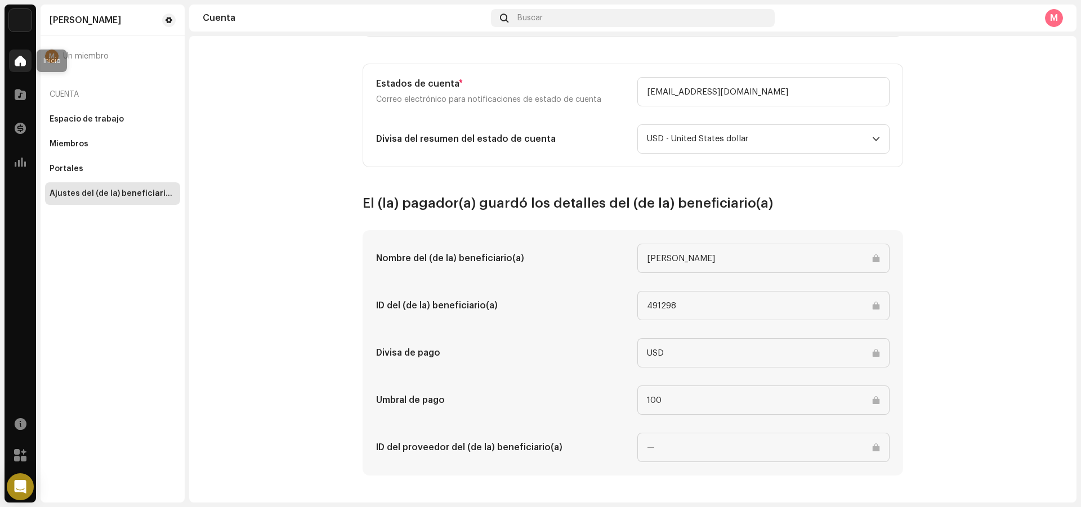
click at [13, 62] on div at bounding box center [20, 61] width 23 height 23
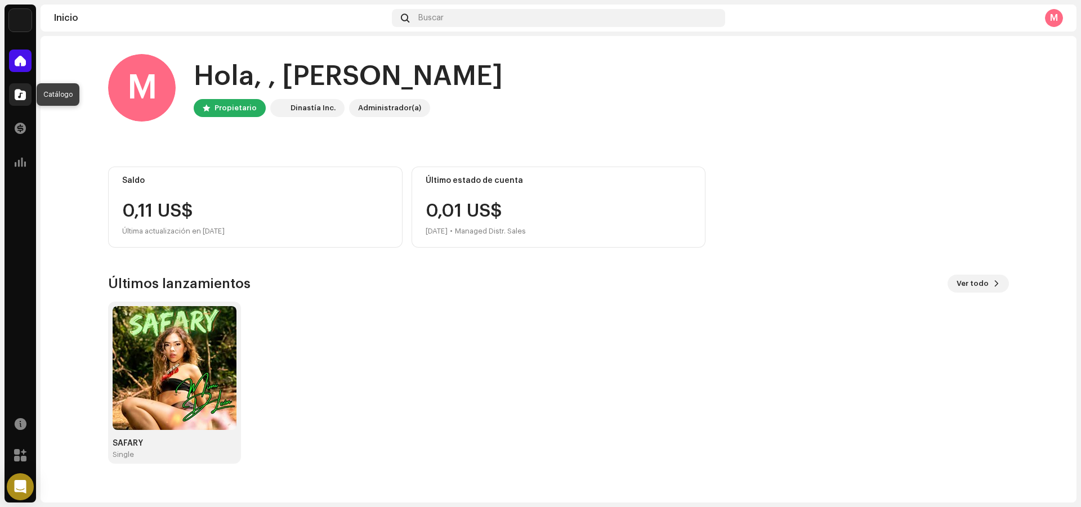
click at [26, 90] on div at bounding box center [20, 94] width 23 height 23
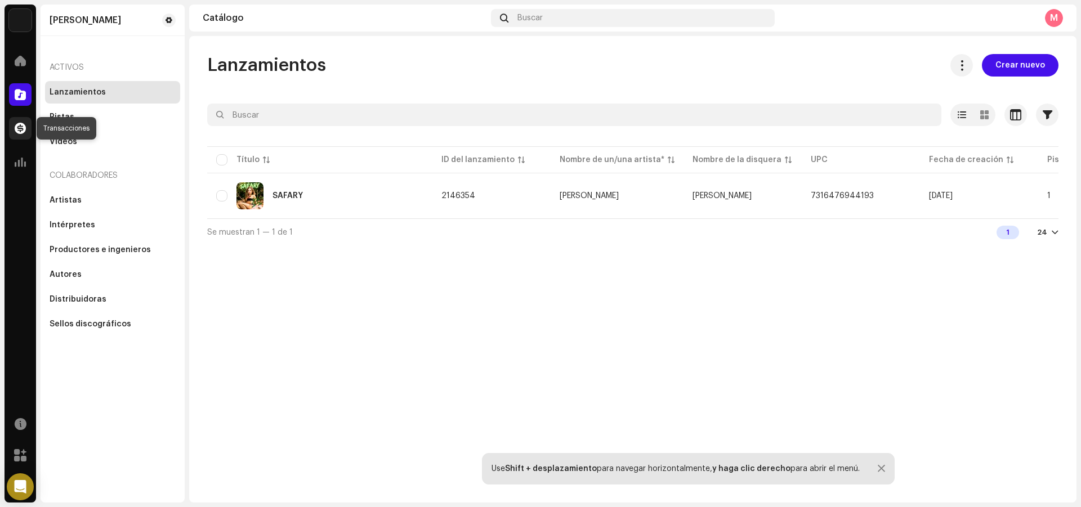
click at [26, 122] on div at bounding box center [20, 128] width 23 height 23
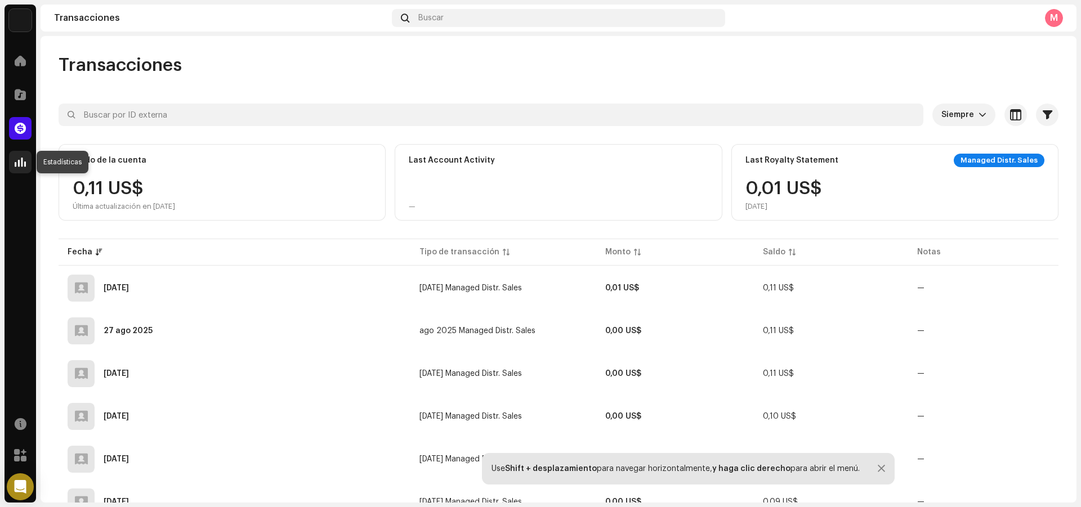
click at [27, 164] on div at bounding box center [20, 162] width 23 height 23
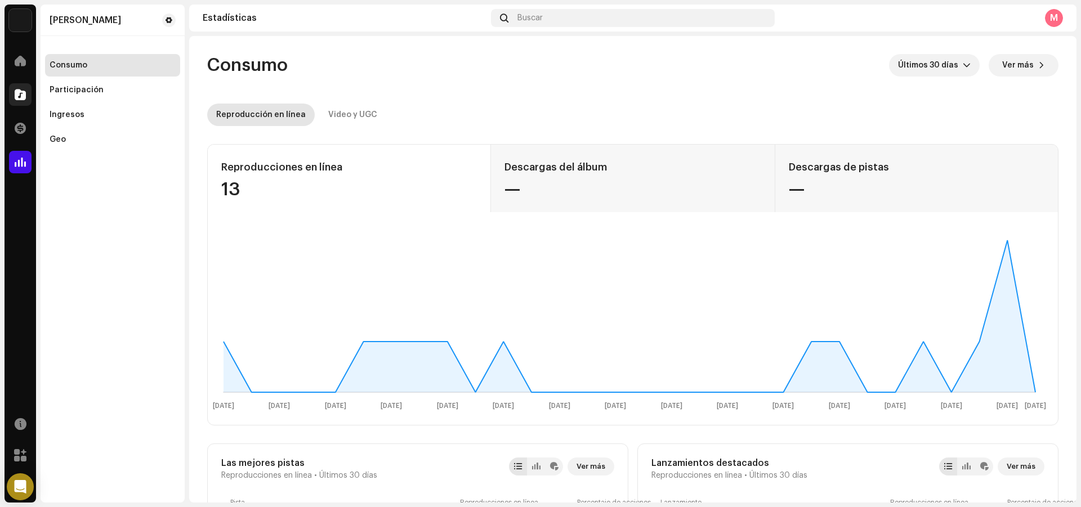
click at [20, 94] on span at bounding box center [20, 94] width 11 height 9
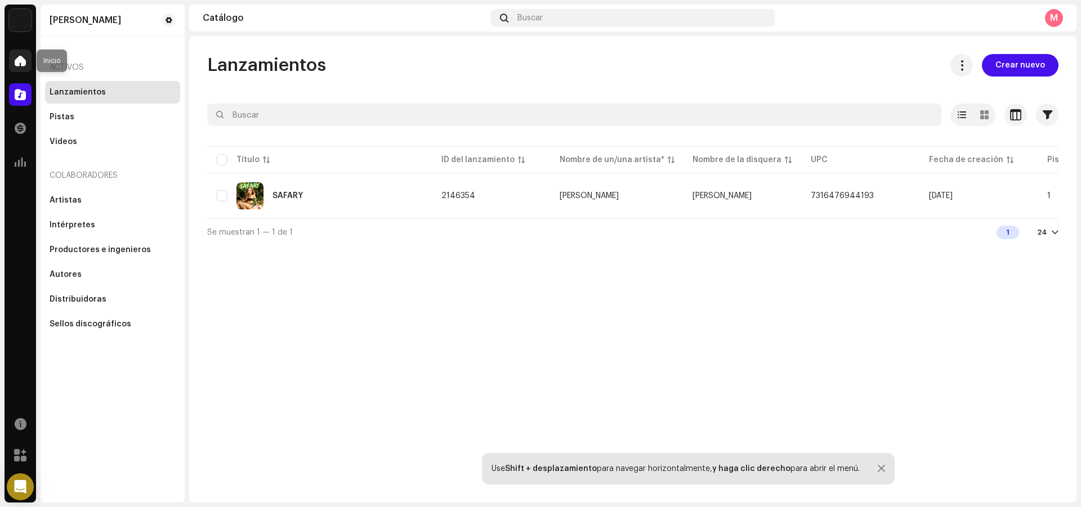
click at [24, 56] on span at bounding box center [20, 60] width 11 height 9
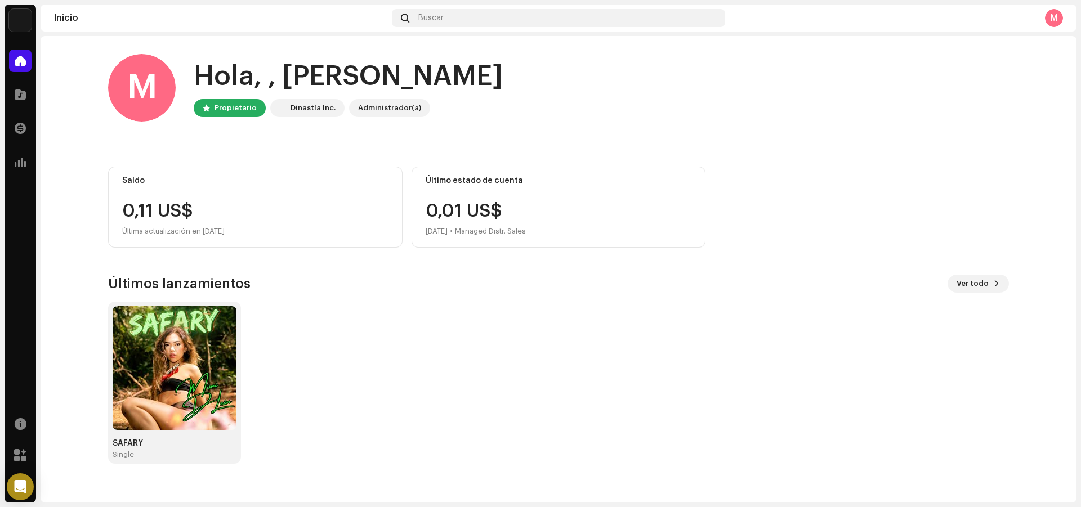
click at [24, 83] on div "Catálogo" at bounding box center [21, 95] width 32 height 32
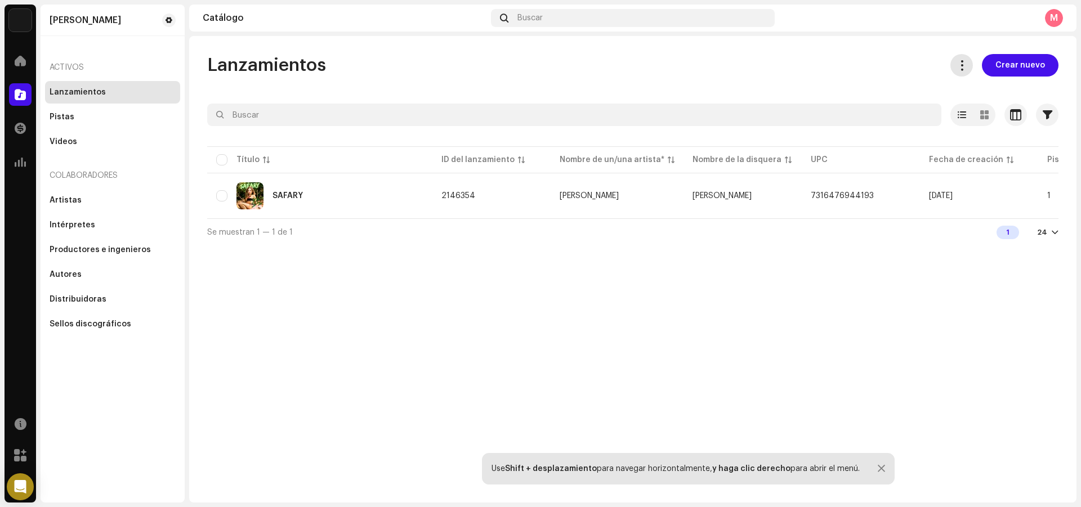
click at [959, 70] on button at bounding box center [961, 65] width 23 height 23
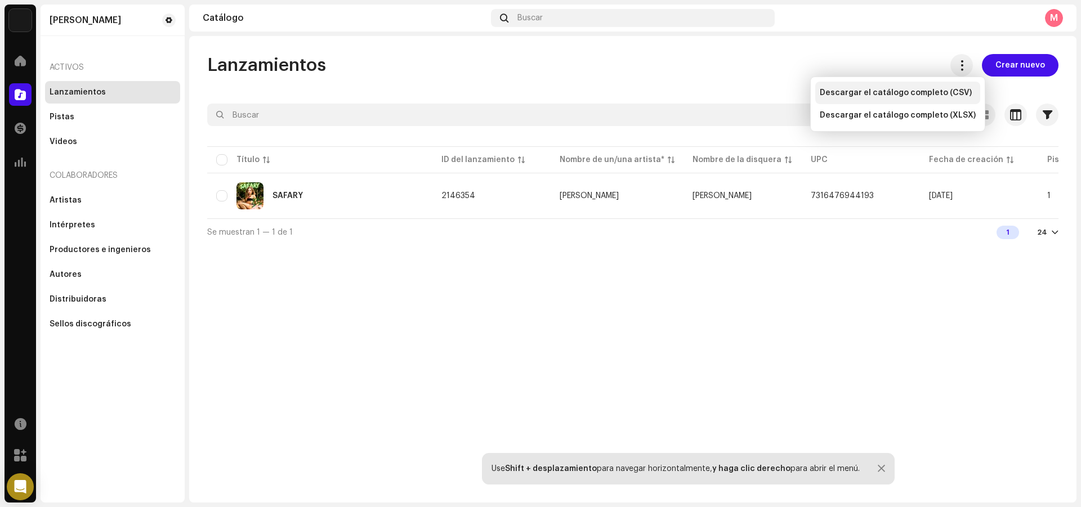
click at [938, 90] on span "Descargar el catálogo completo (CSV)" at bounding box center [896, 92] width 152 height 9
click at [807, 48] on div "Lanzamientos Crear nuevo Seleccionado 0 Opciones Filtros Estado de distribución…" at bounding box center [632, 269] width 887 height 467
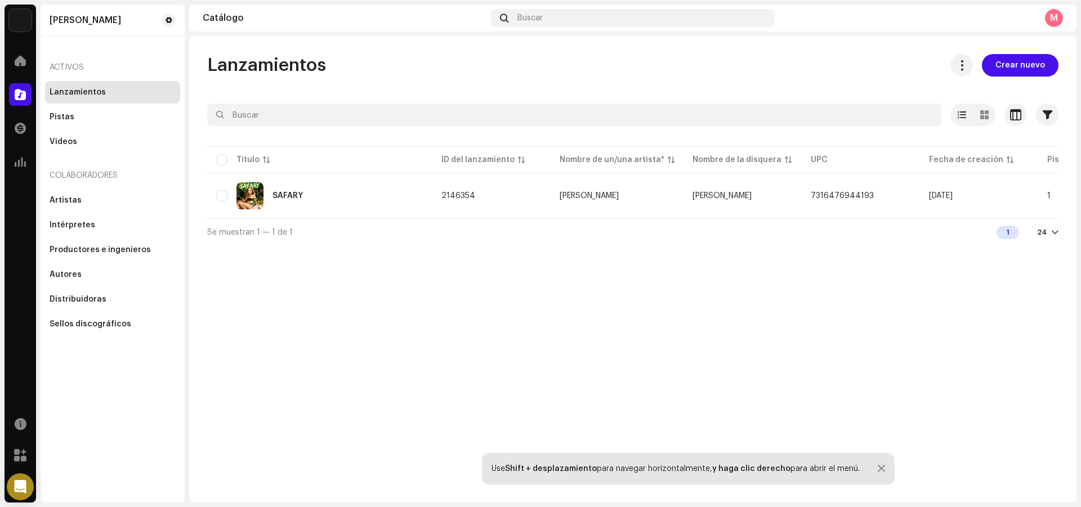
click at [998, 62] on button "Crear nuevo" at bounding box center [1020, 65] width 77 height 23
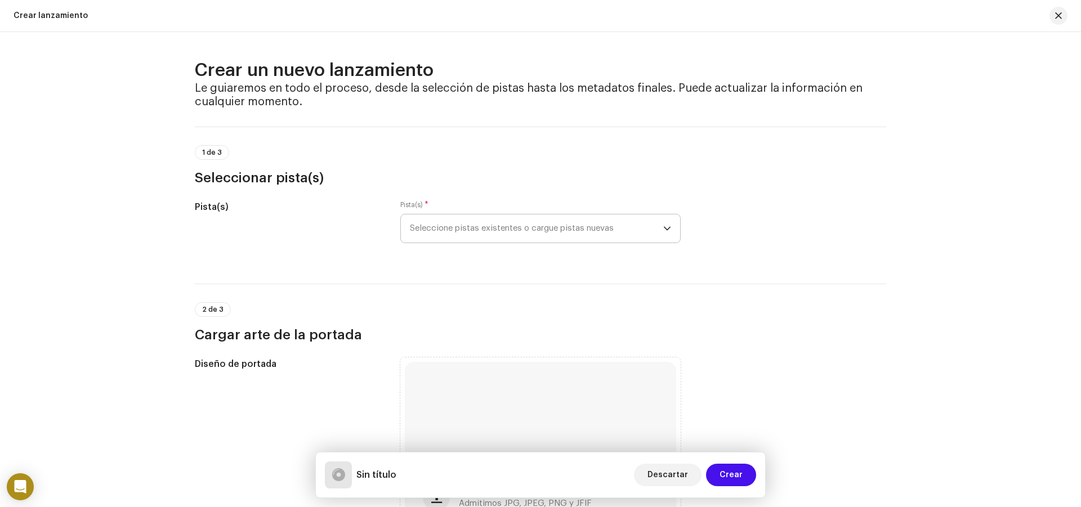
click at [477, 238] on span "Seleccione pistas existentes o cargue pistas nuevas" at bounding box center [536, 228] width 253 height 28
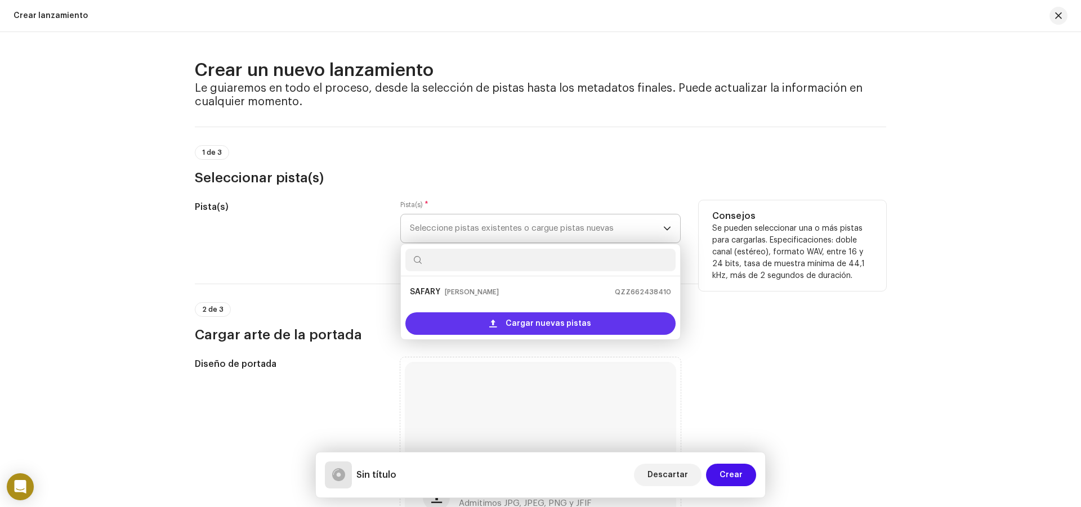
click at [535, 328] on span "Cargar nuevas pistas" at bounding box center [549, 323] width 86 height 23
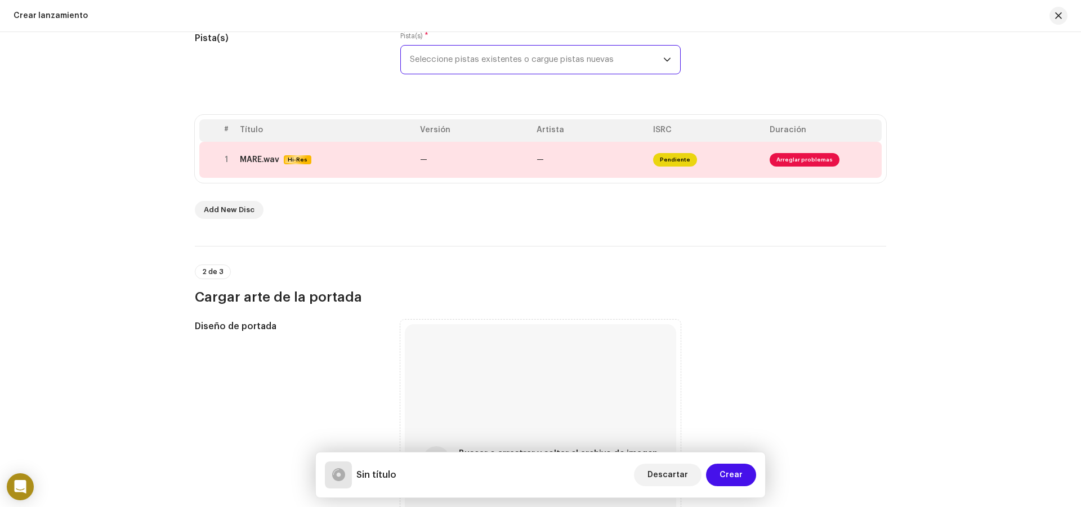
scroll to position [338, 0]
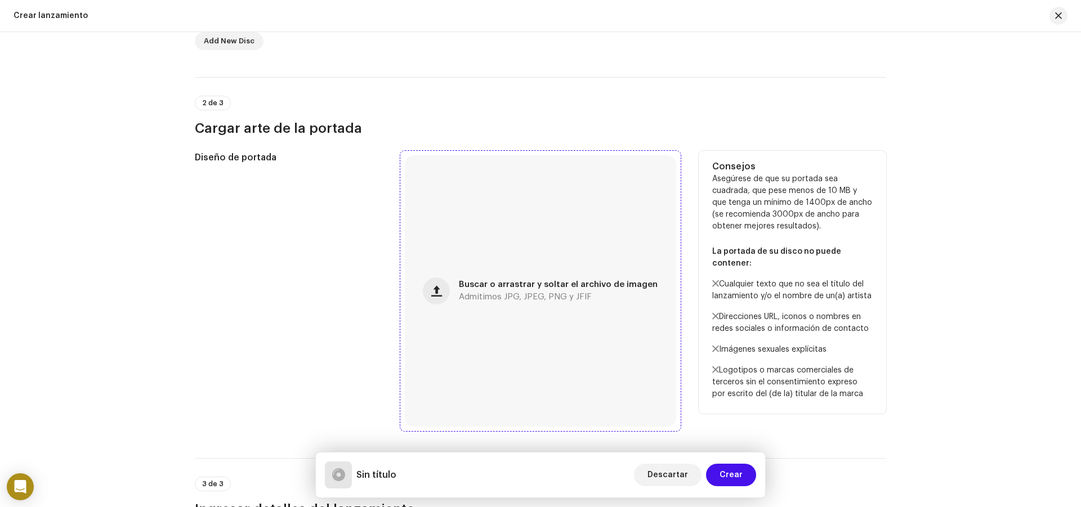
click at [463, 303] on div "Buscar o arrastrar y soltar el archivo de imagen Admitimos JPG, JPEG, PNG y JFIF" at bounding box center [540, 290] width 271 height 271
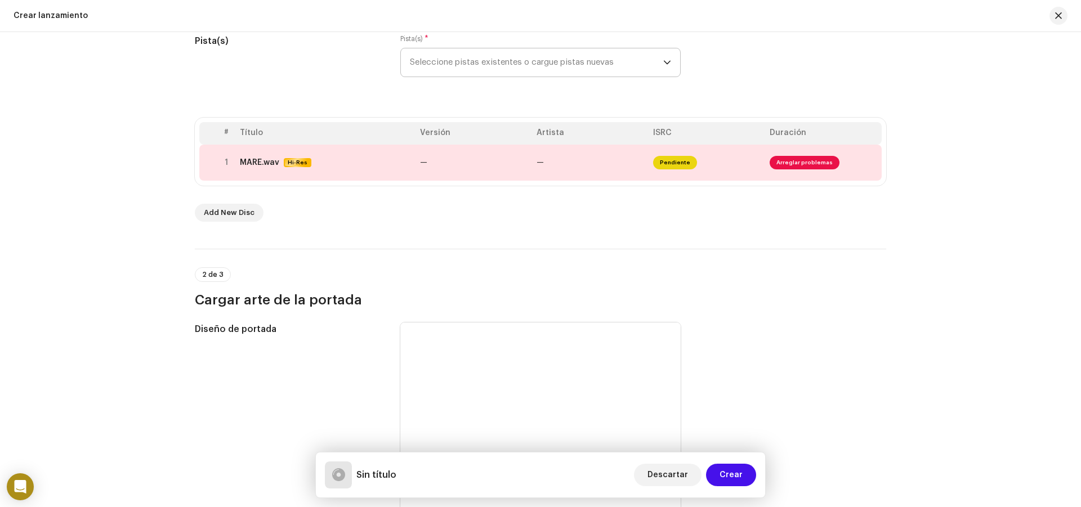
scroll to position [225, 0]
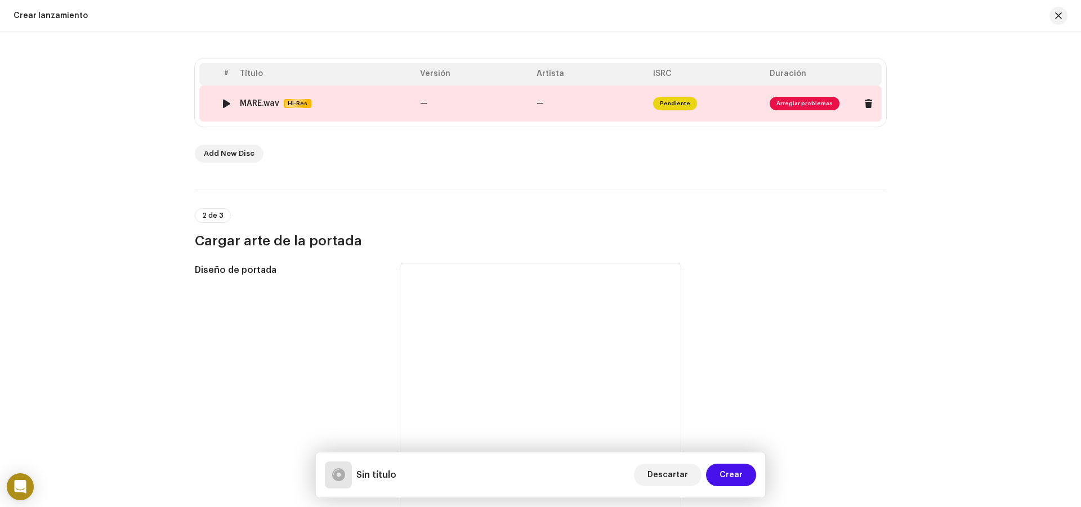
click at [798, 105] on span "Arreglar problemas" at bounding box center [805, 104] width 70 height 14
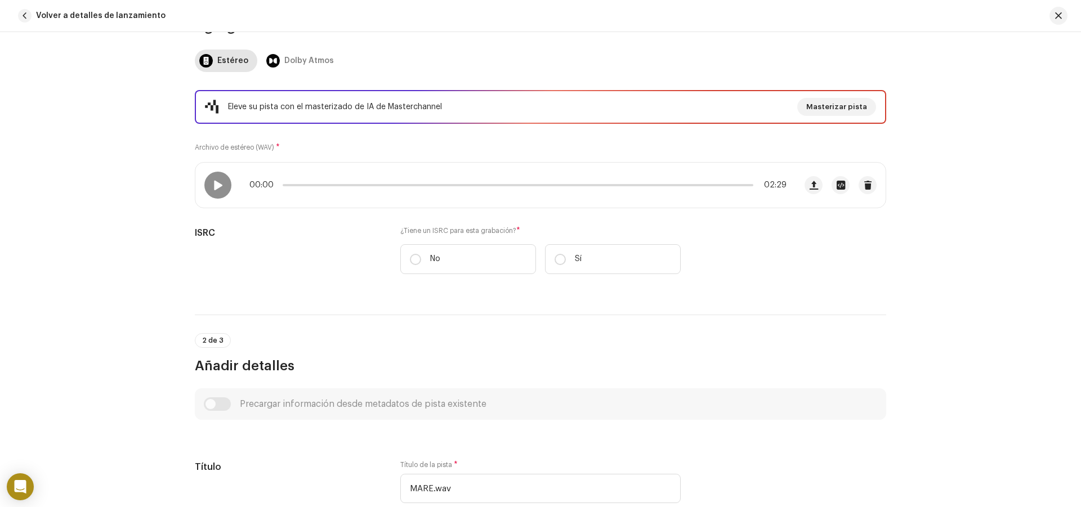
scroll to position [169, 0]
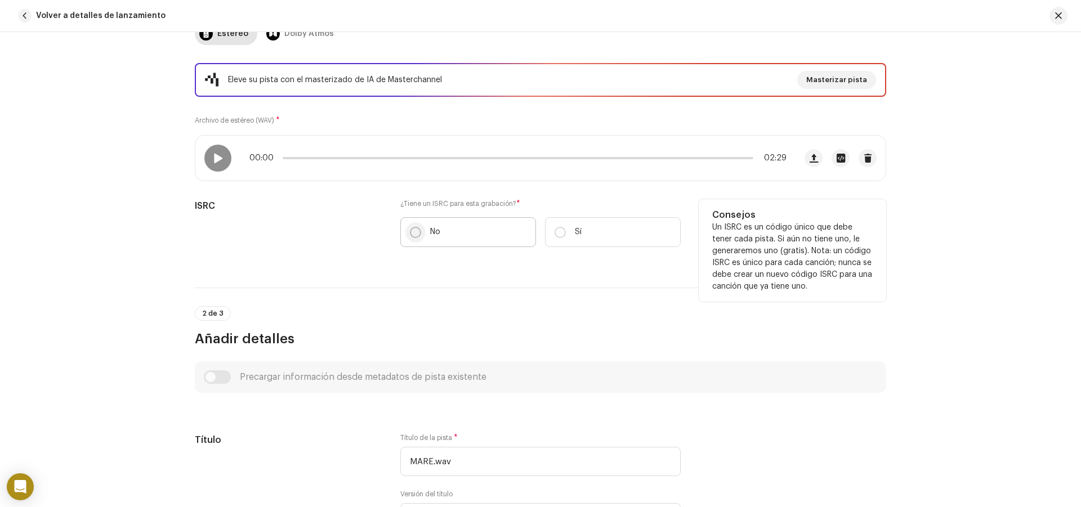
click at [410, 230] on input "No" at bounding box center [415, 232] width 11 height 11
radio input "true"
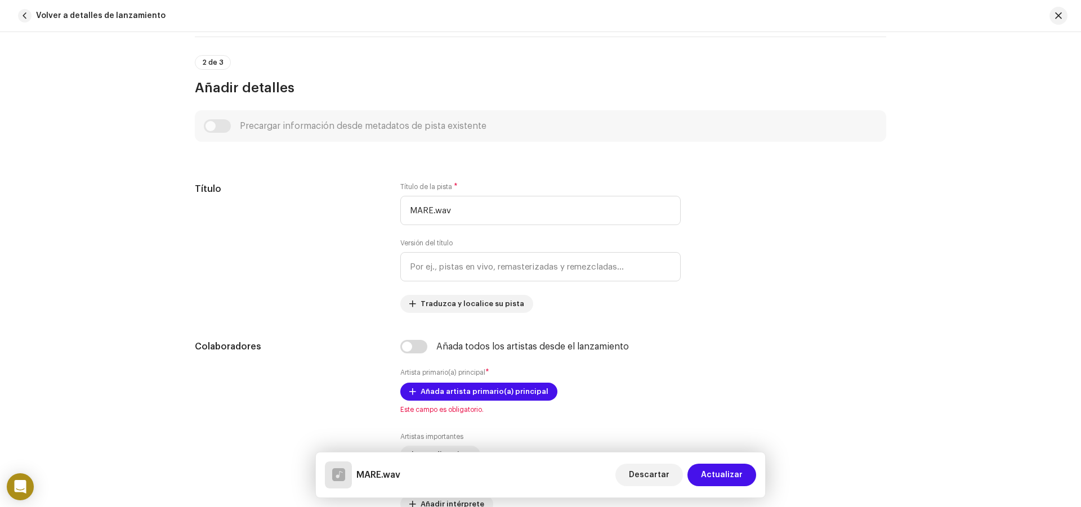
scroll to position [450, 0]
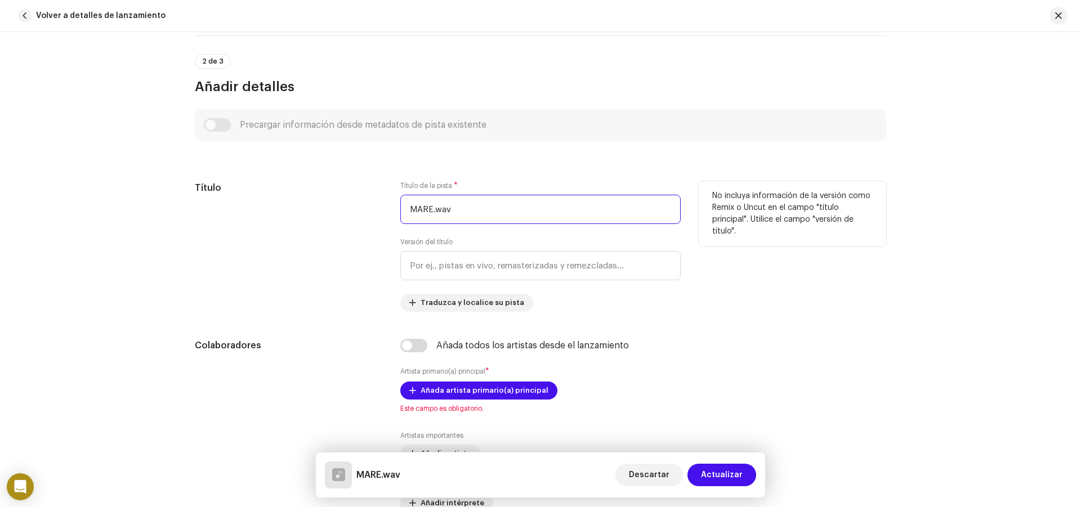
drag, startPoint x: 457, startPoint y: 213, endPoint x: 433, endPoint y: 213, distance: 24.2
click at [433, 213] on input "MARE.wav" at bounding box center [540, 209] width 280 height 29
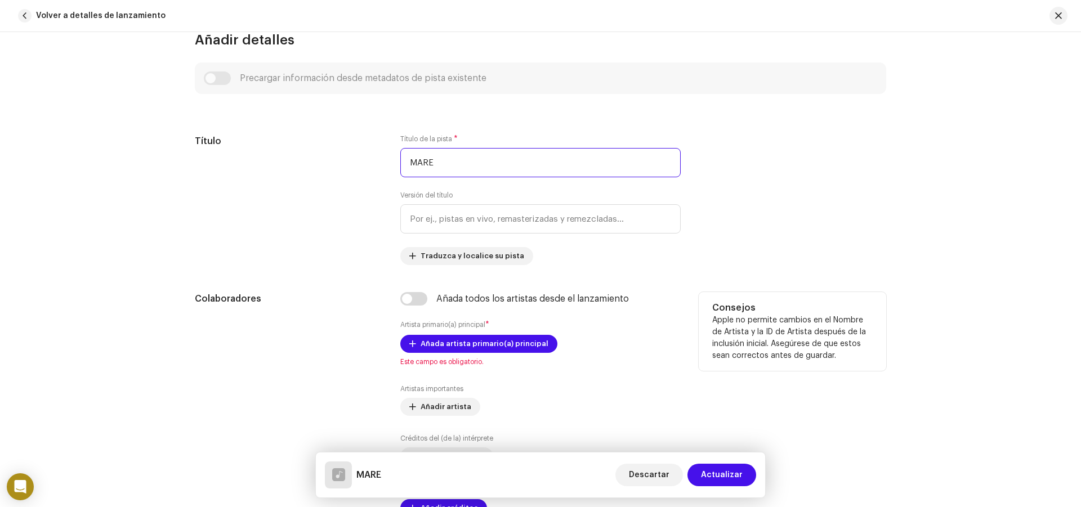
scroll to position [492, 0]
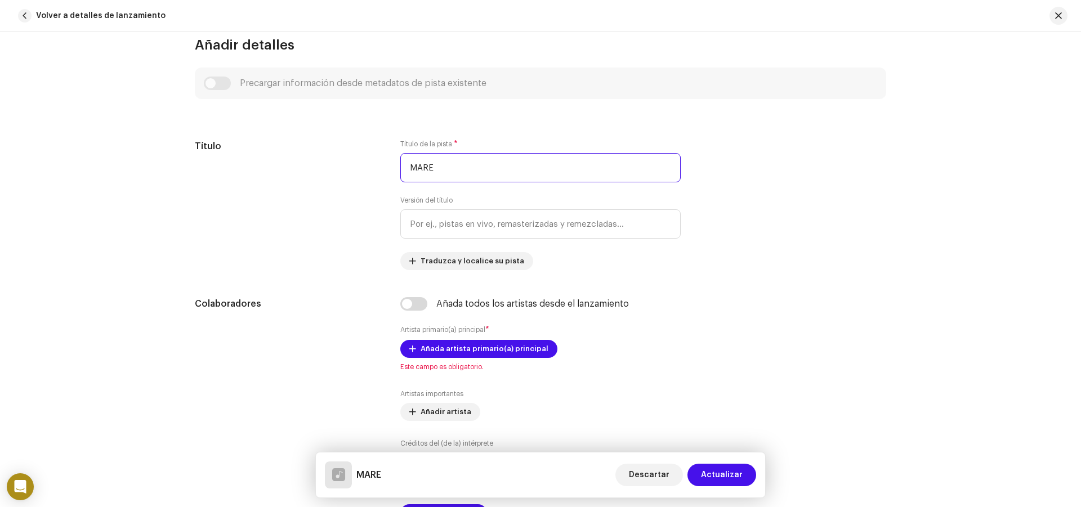
type input "MARE"
click at [29, 14] on span "button" at bounding box center [25, 16] width 14 height 14
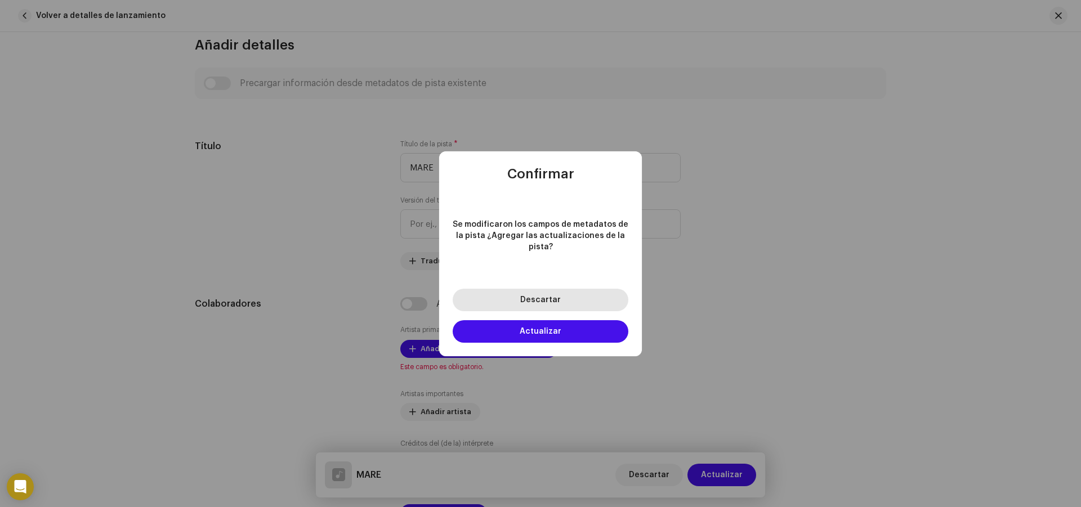
click at [550, 296] on span "Descartar" at bounding box center [540, 300] width 41 height 8
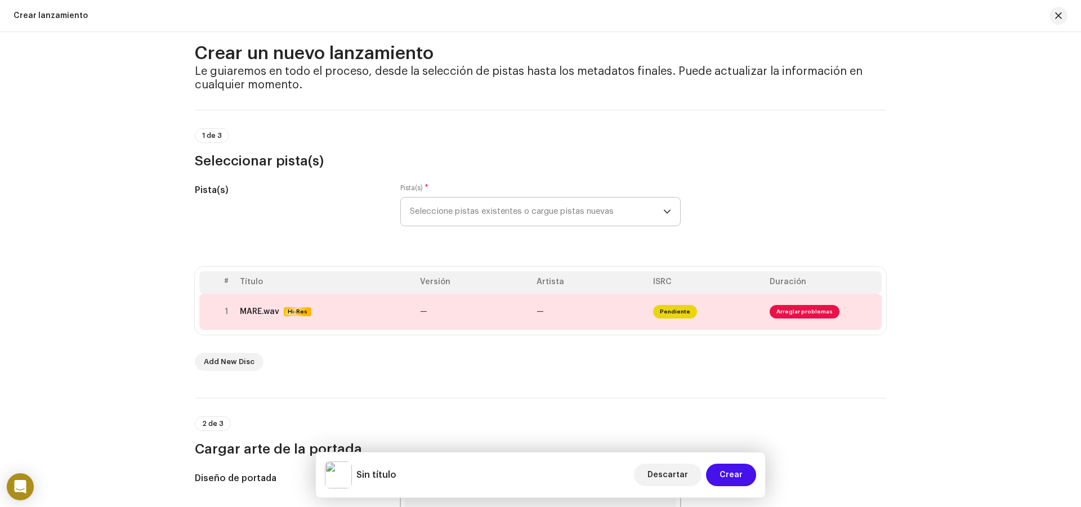
scroll to position [0, 0]
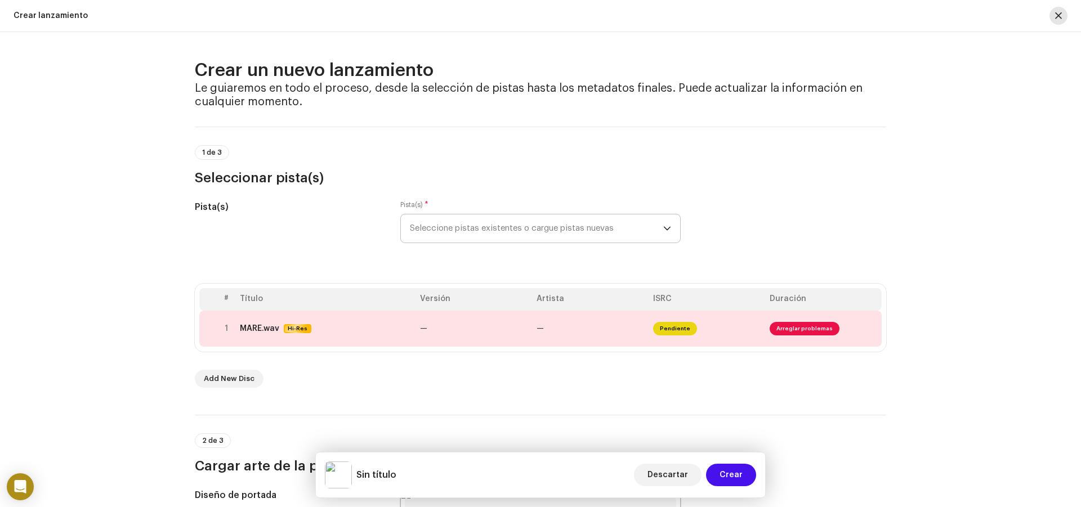
click at [1064, 12] on button "button" at bounding box center [1058, 16] width 18 height 18
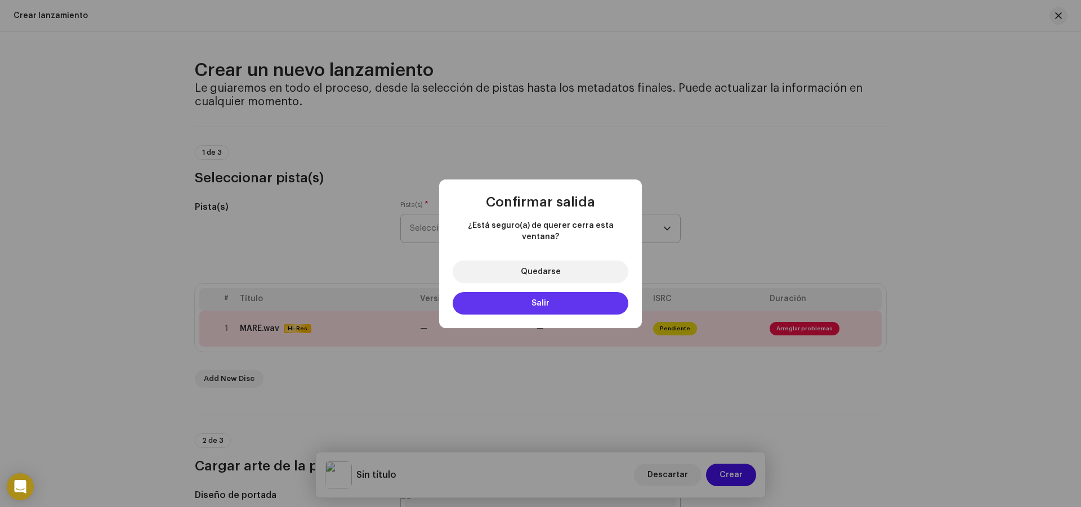
click at [551, 297] on button "Salir" at bounding box center [541, 303] width 176 height 23
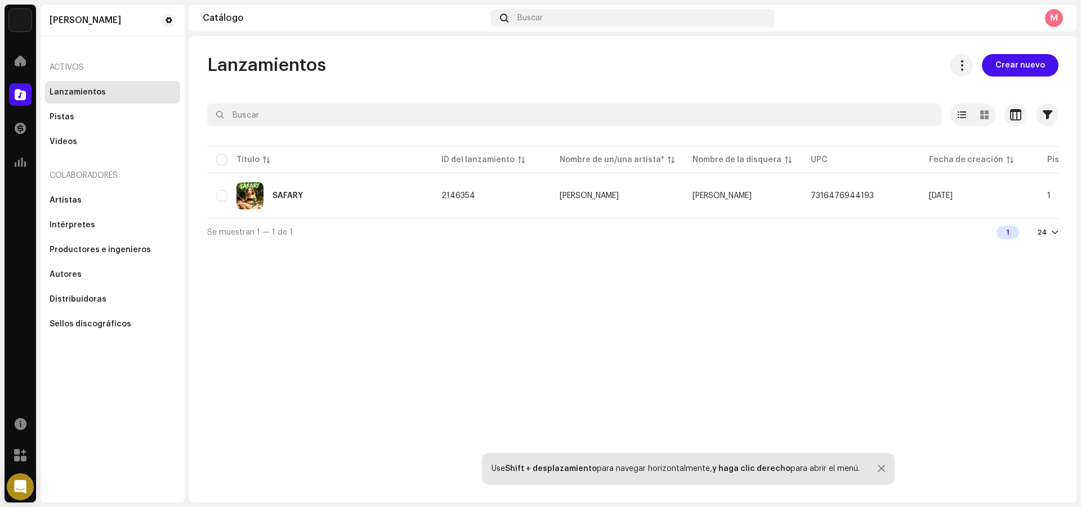
click at [1056, 11] on div "M" at bounding box center [1054, 18] width 18 height 18
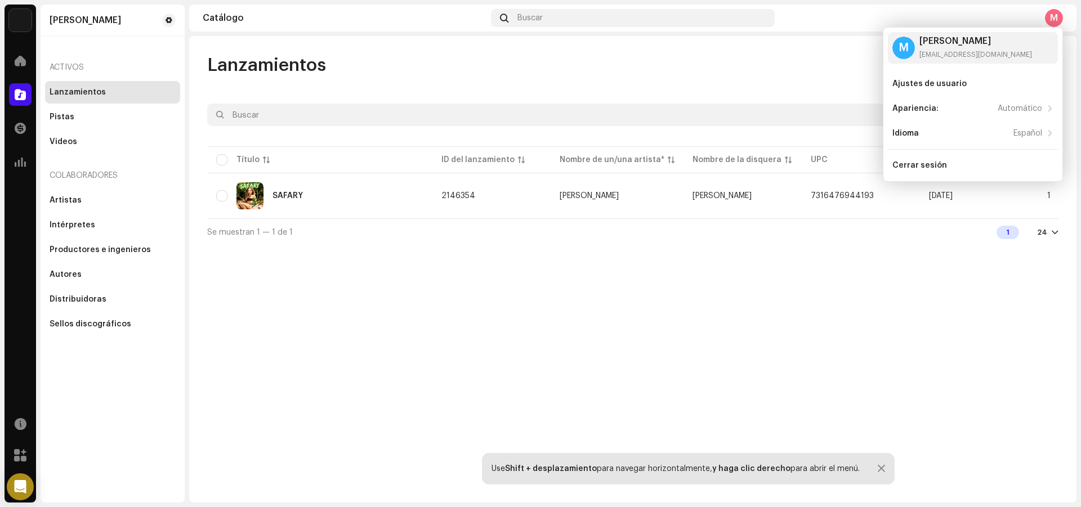
click at [513, 314] on div "Lanzamientos Crear nuevo Seleccionado 0 Opciones Filtros Estado de distribución…" at bounding box center [632, 269] width 887 height 467
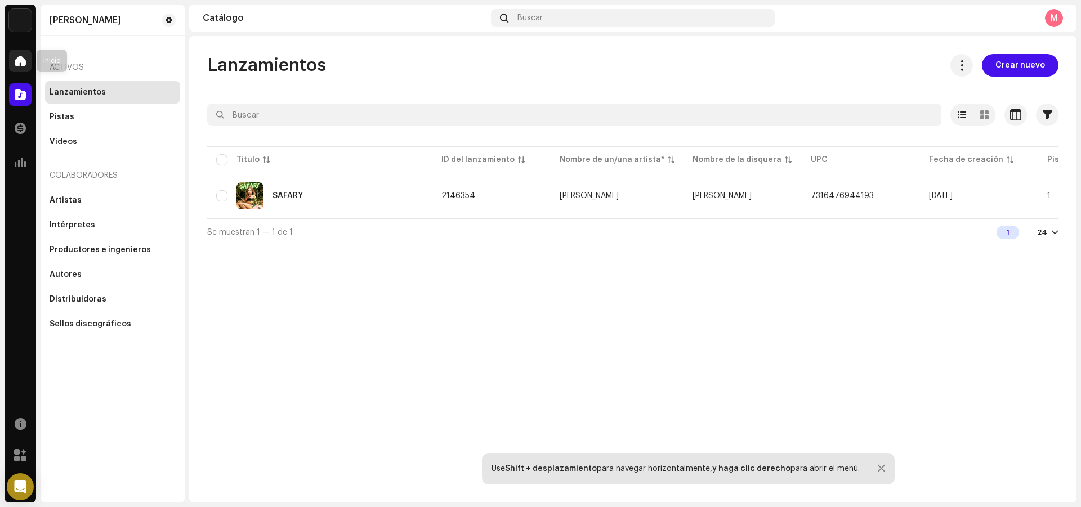
click at [10, 53] on div at bounding box center [20, 61] width 23 height 23
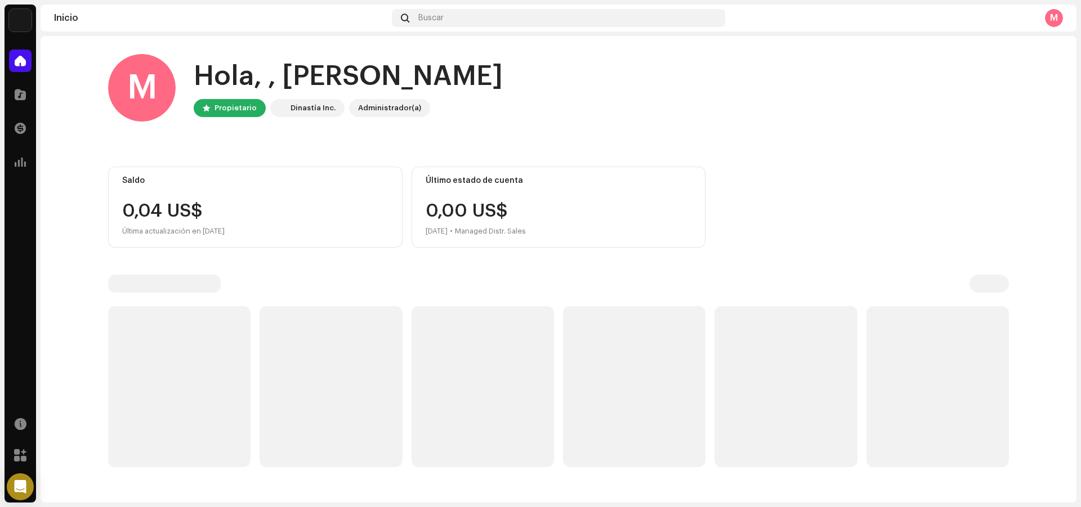
click at [17, 23] on img at bounding box center [20, 20] width 23 height 23
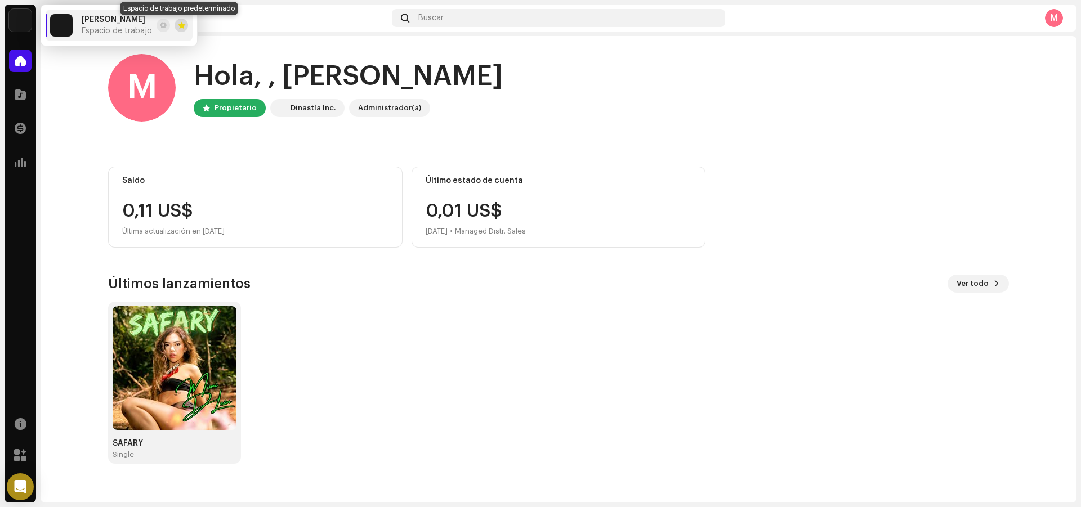
click at [180, 29] on span at bounding box center [181, 25] width 7 height 9
click at [165, 28] on button at bounding box center [164, 26] width 14 height 14
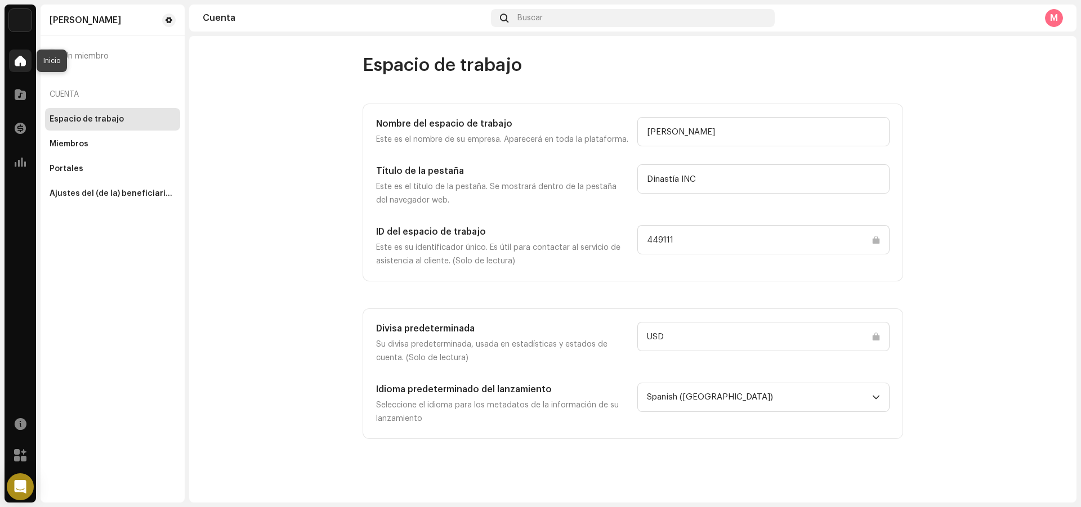
click at [20, 63] on span at bounding box center [20, 60] width 11 height 9
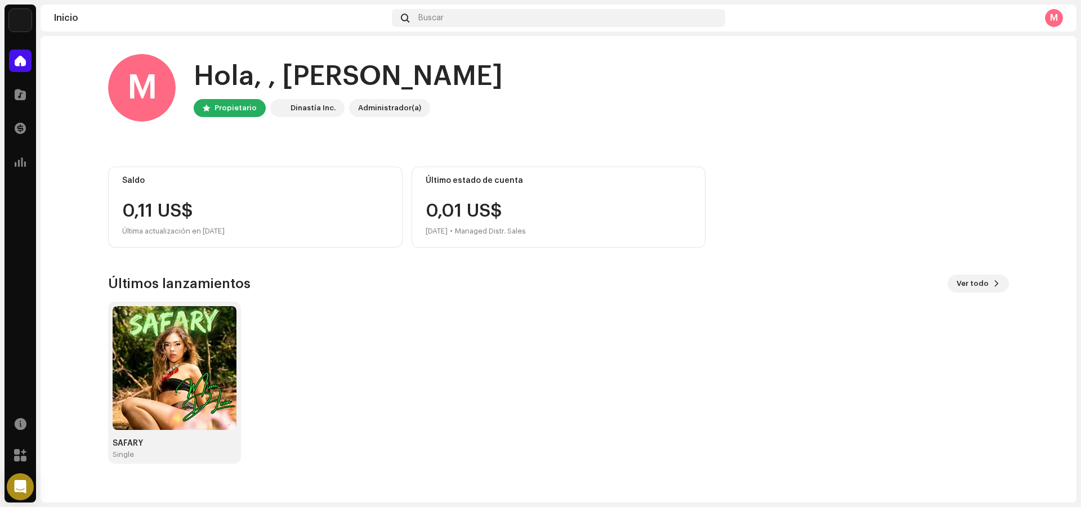
click at [321, 104] on div "Dinastía Inc." at bounding box center [312, 108] width 45 height 14
click at [994, 282] on span at bounding box center [996, 283] width 7 height 9
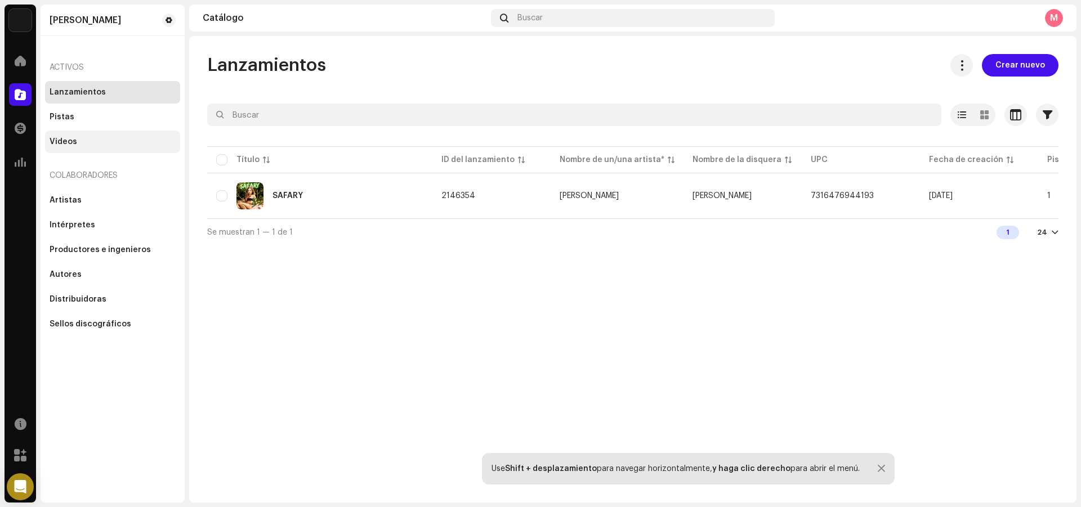
click at [65, 135] on div "Videos" at bounding box center [112, 142] width 135 height 23
